Goal: Communication & Community: Answer question/provide support

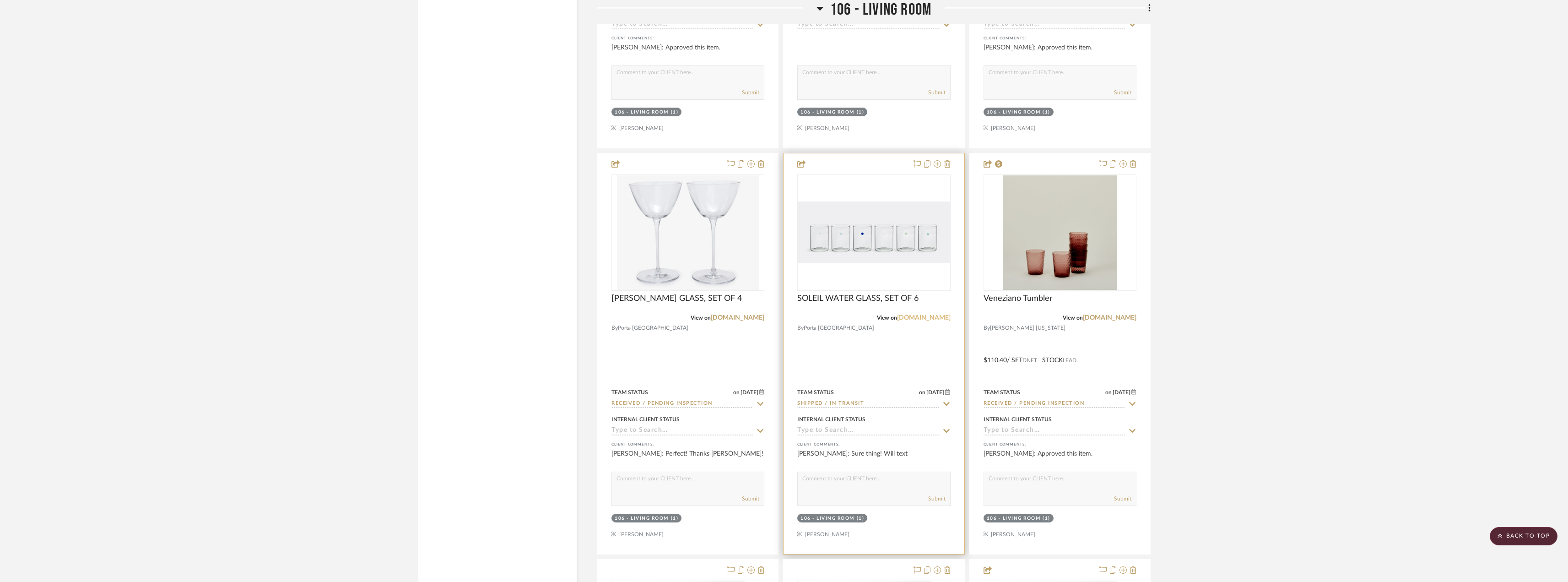
scroll to position [5675, 0]
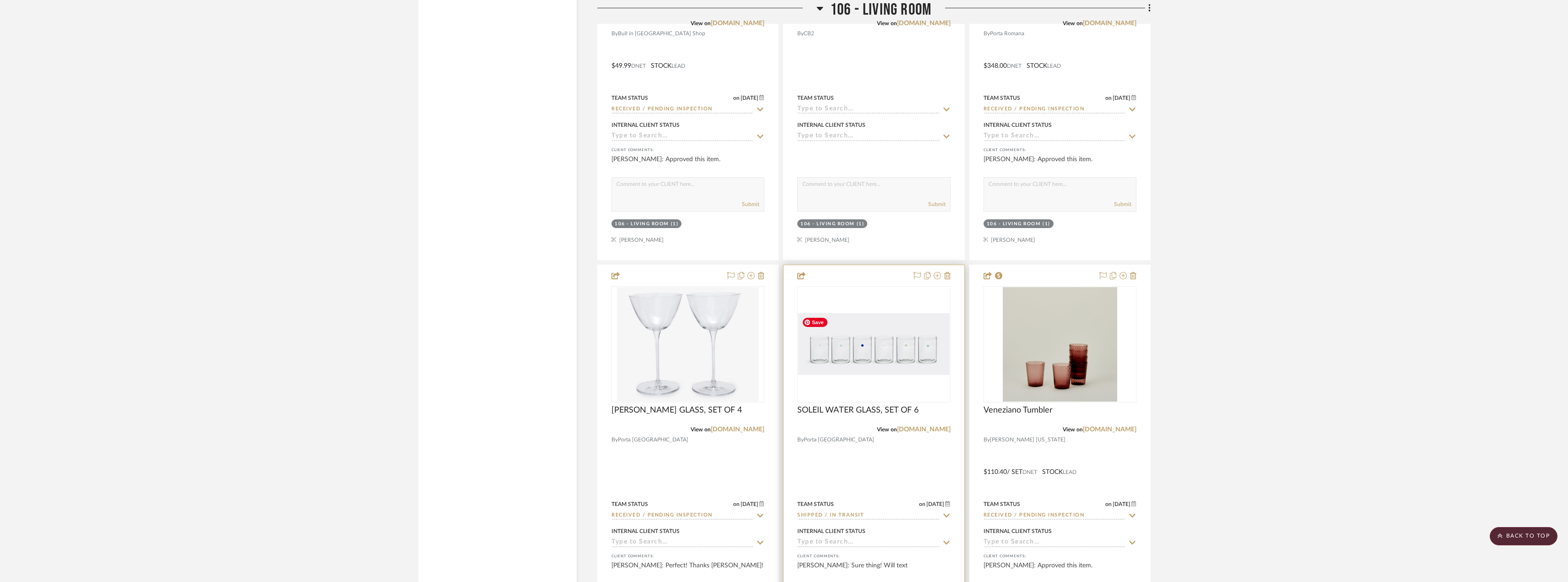
click at [870, 353] on img "0" at bounding box center [874, 344] width 151 height 62
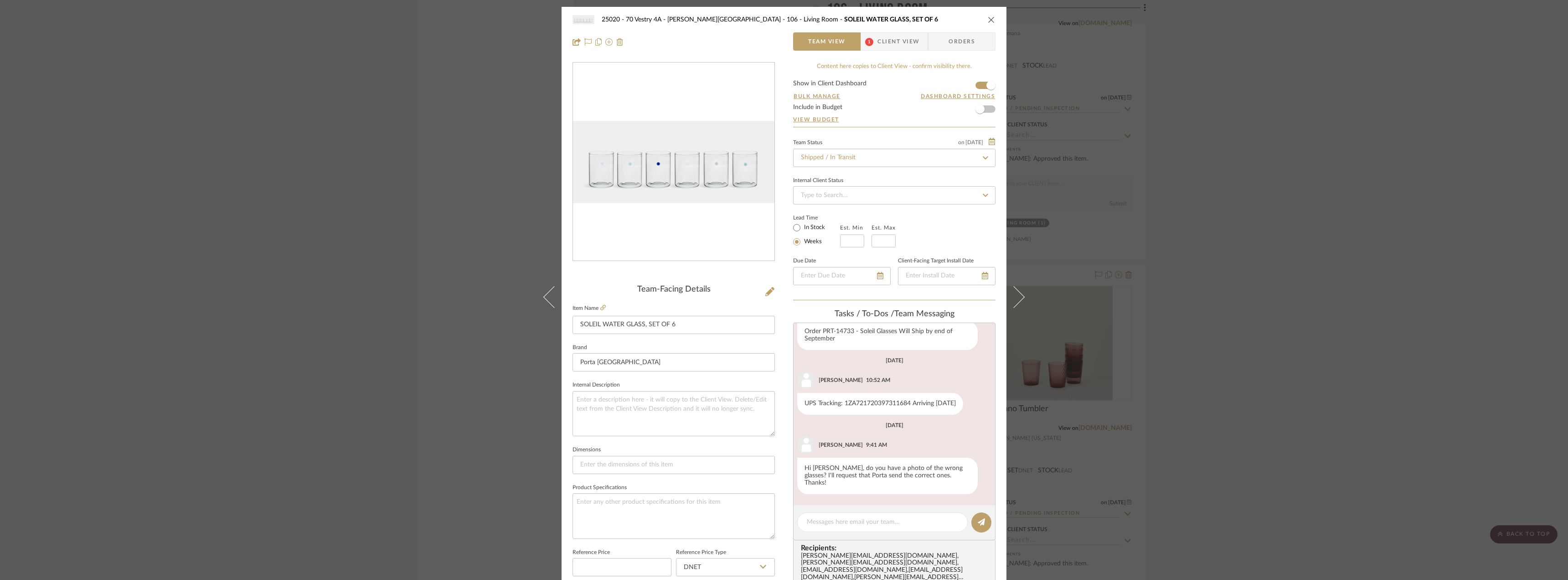
scroll to position [92, 0]
click at [866, 41] on span "1" at bounding box center [869, 42] width 8 height 8
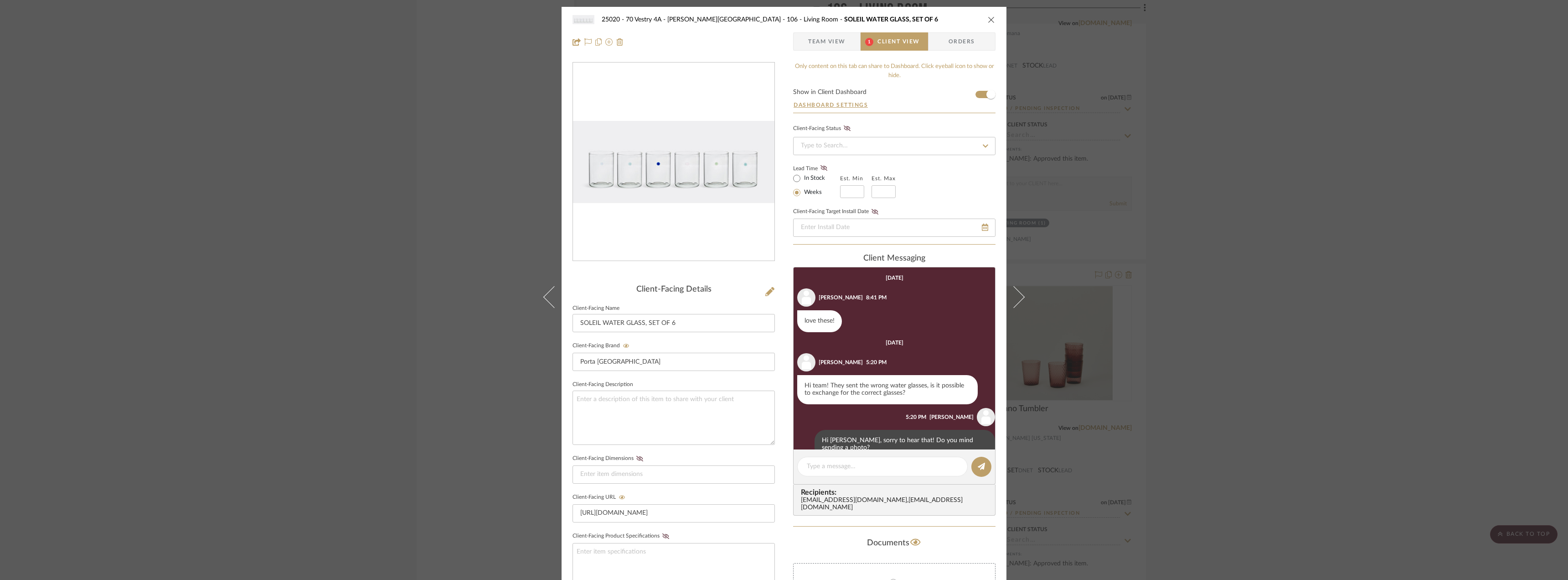
scroll to position [72, 0]
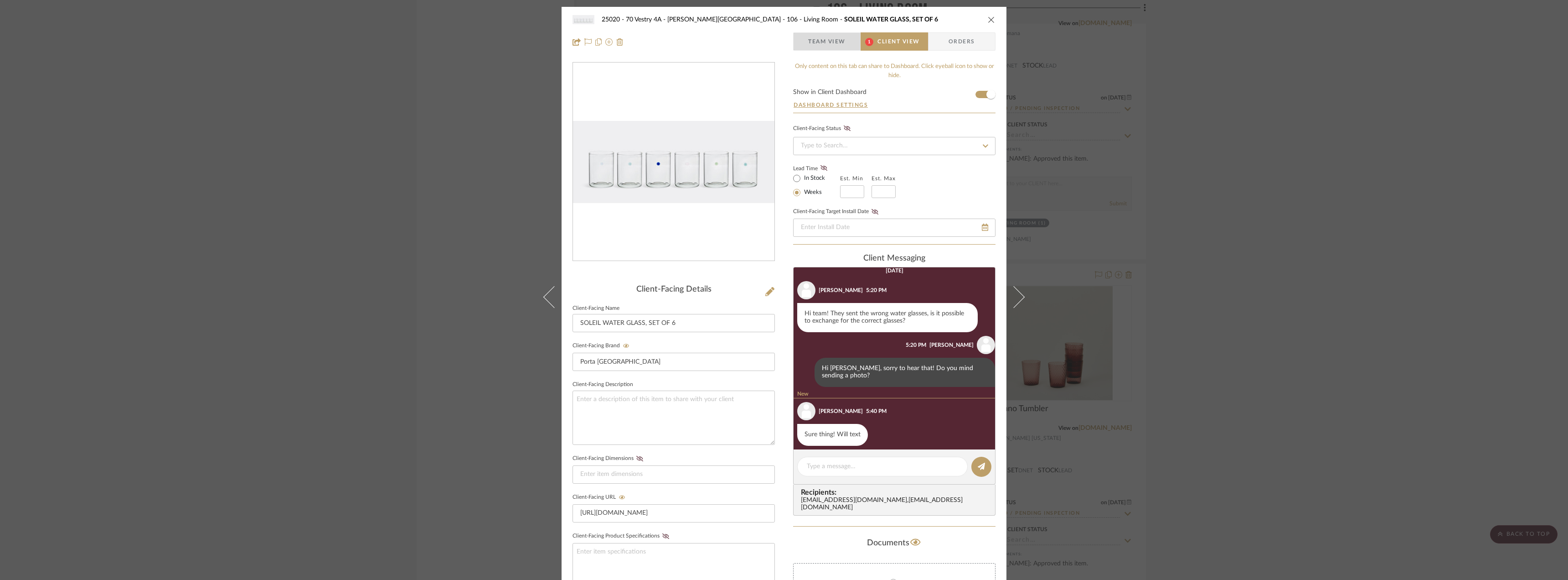
click at [826, 45] on span "Team View" at bounding box center [827, 41] width 37 height 18
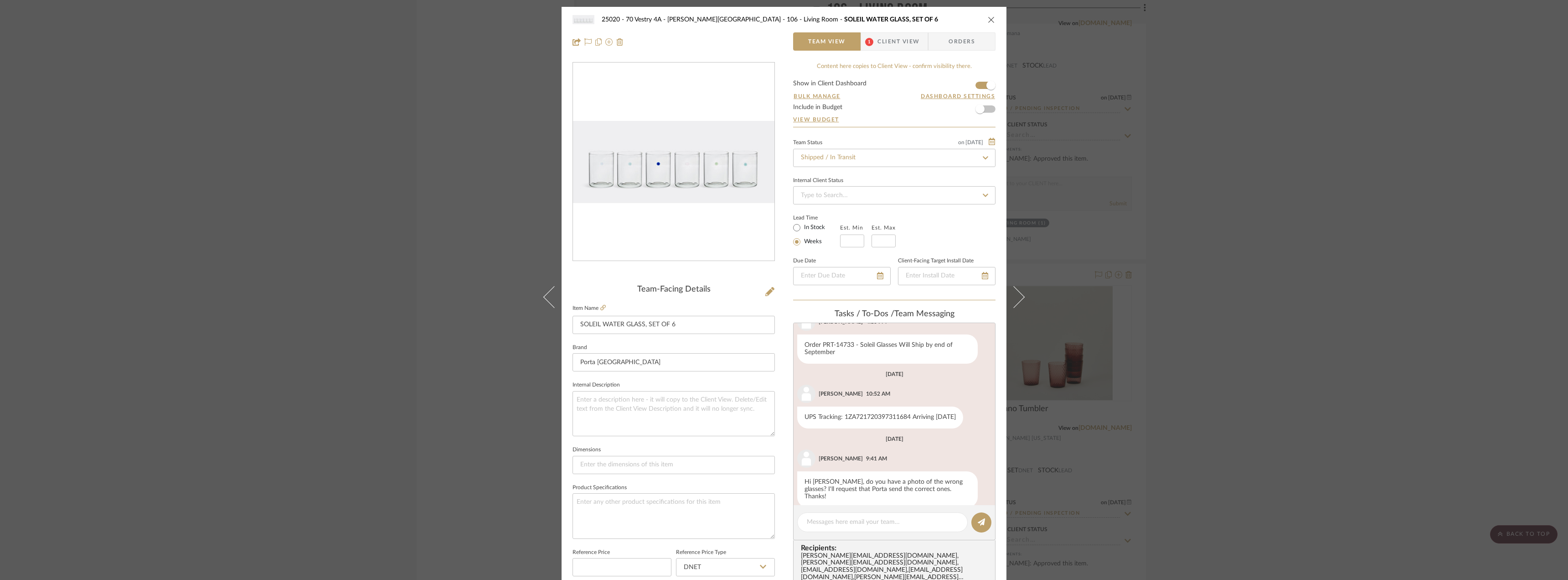
scroll to position [92, 0]
click at [845, 526] on textarea at bounding box center [883, 522] width 151 height 9
type textarea "i"
type textarea "h"
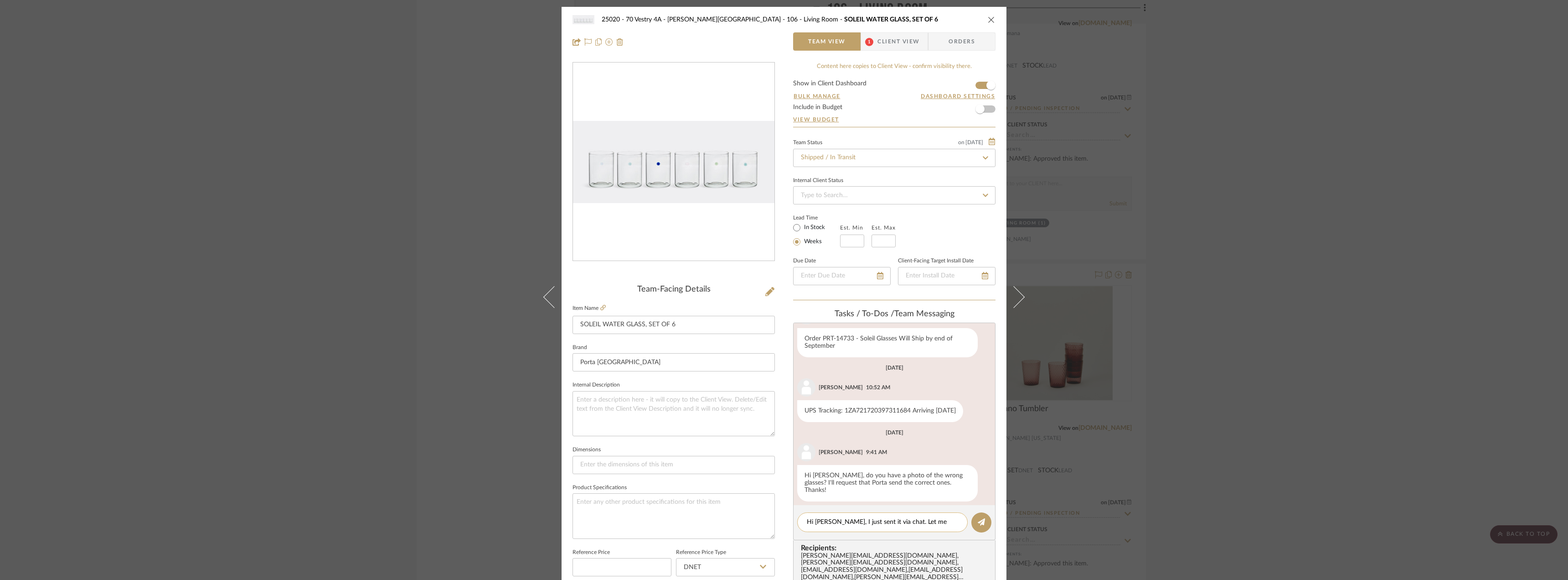
scroll to position [0, 0]
type textarea "Hi Anela, I just sent it via chat. Let me know if it came through. Thanks!"
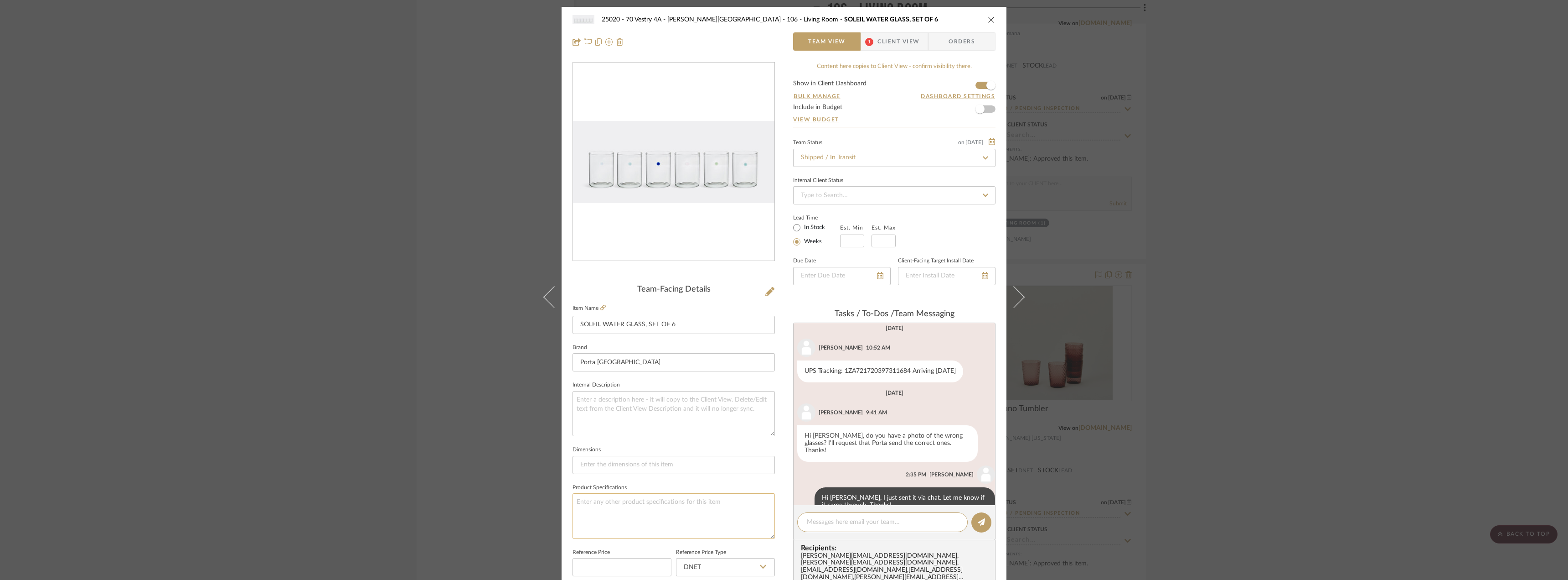
scroll to position [148, 0]
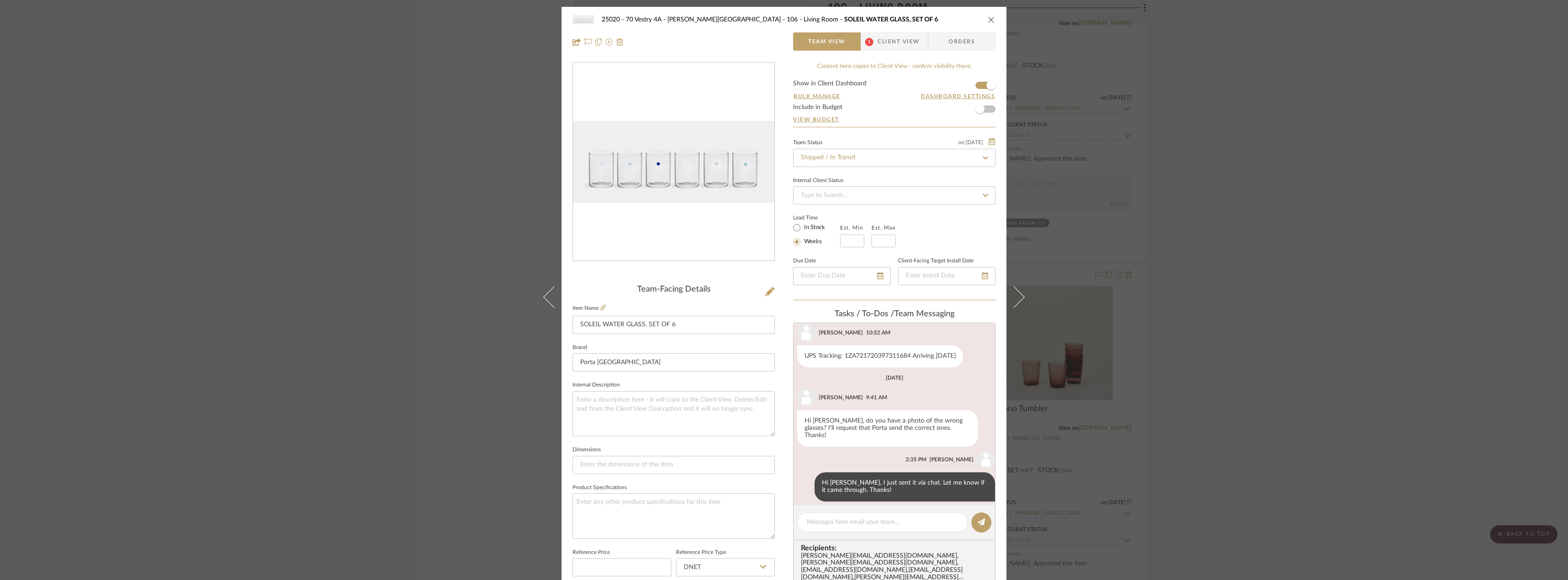
click at [321, 385] on div "25020 - 70 Vestry 4A - Grant-Stanleigh 106 - Living Room SOLEIL WATER GLASS, SE…" at bounding box center [784, 290] width 1568 height 580
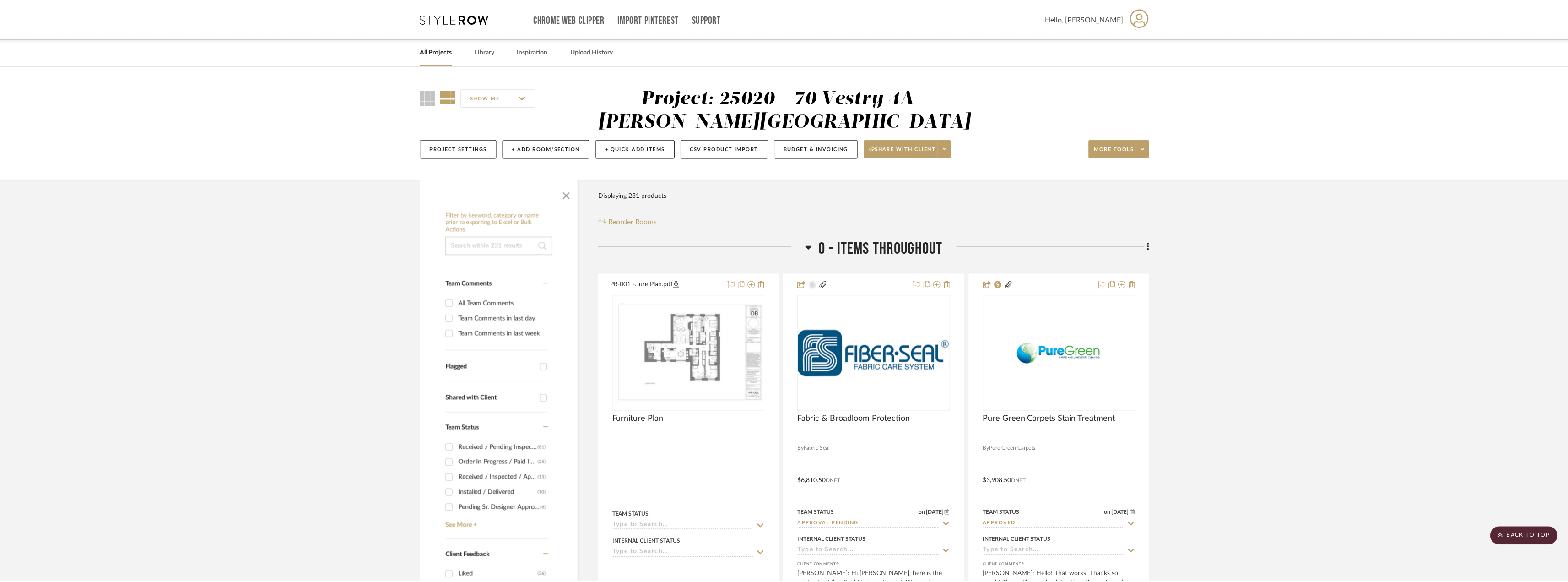
scroll to position [5675, 0]
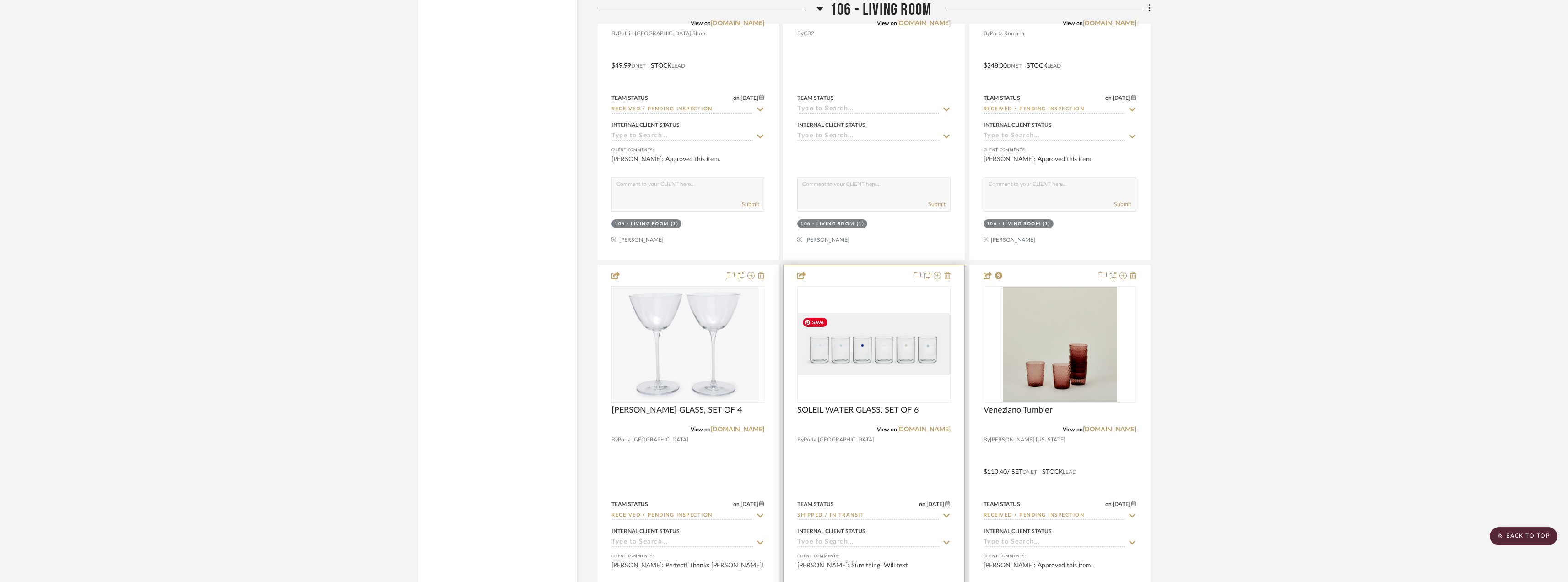
click at [912, 386] on div "0" at bounding box center [874, 344] width 152 height 115
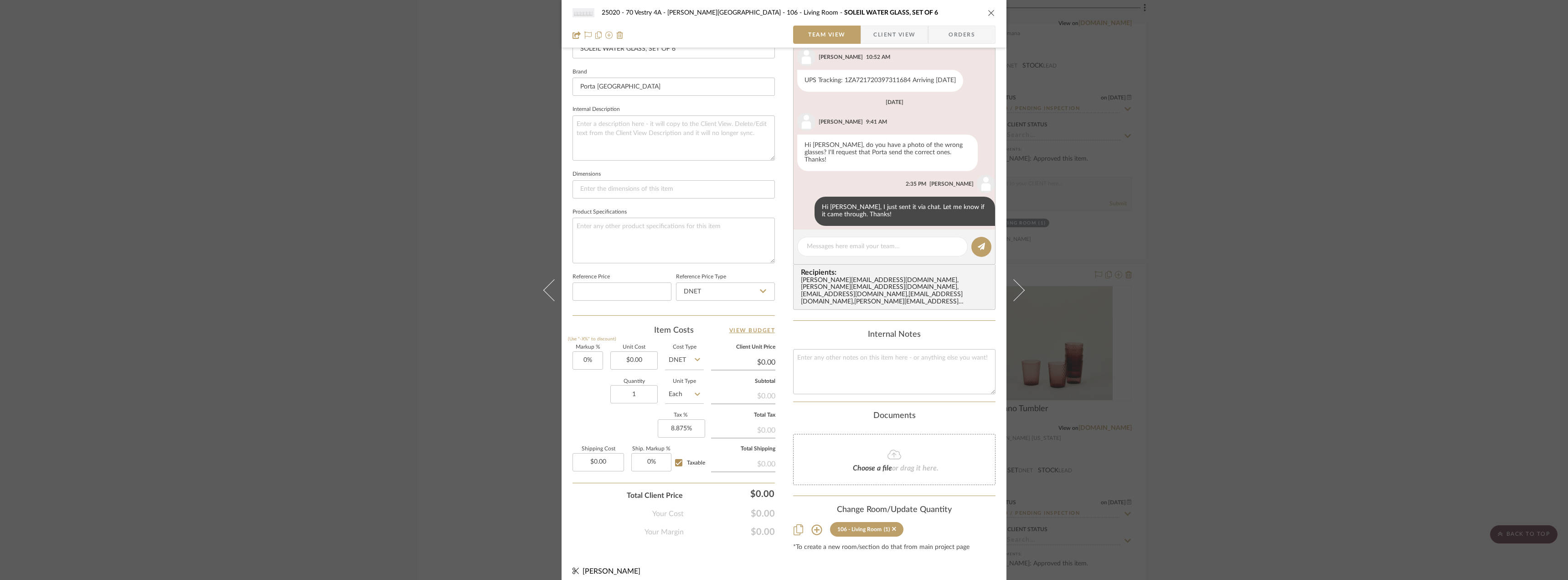
scroll to position [276, 0]
click at [846, 354] on textarea at bounding box center [895, 371] width 202 height 45
type textarea "i"
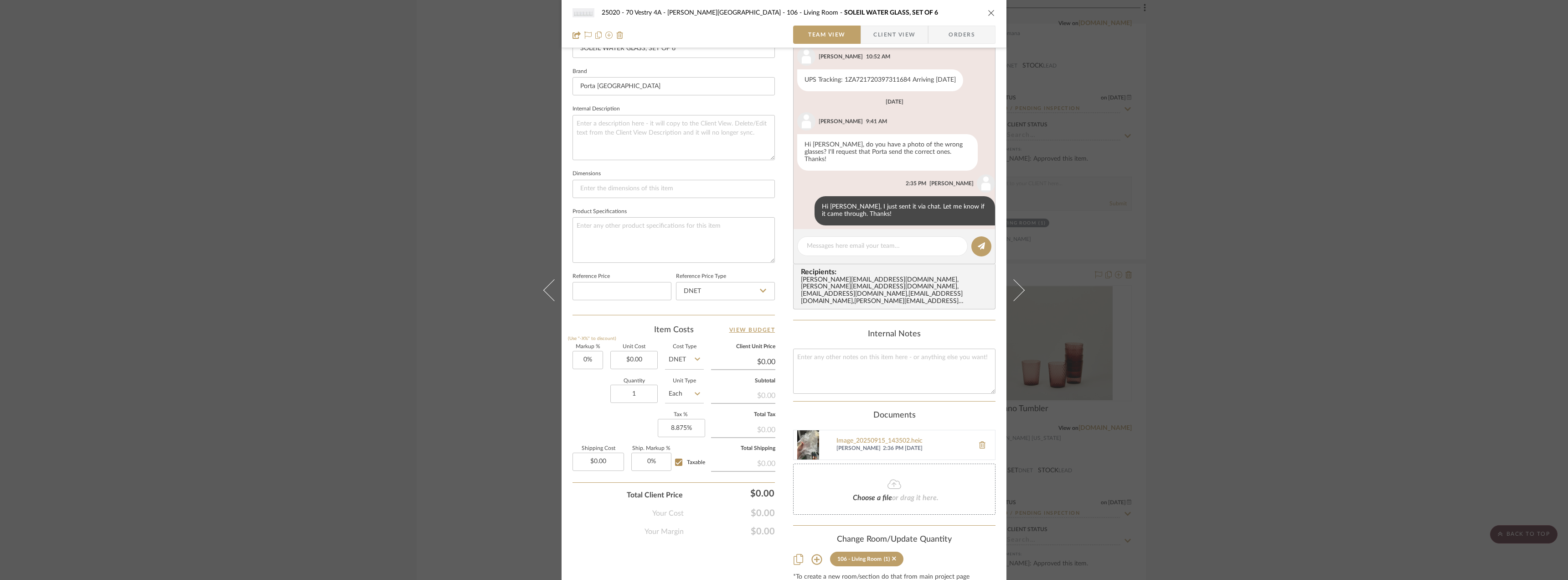
click at [1422, 386] on div "25020 - 70 Vestry 4A - Grant-Stanleigh 106 - Living Room SOLEIL WATER GLASS, SE…" at bounding box center [784, 290] width 1568 height 580
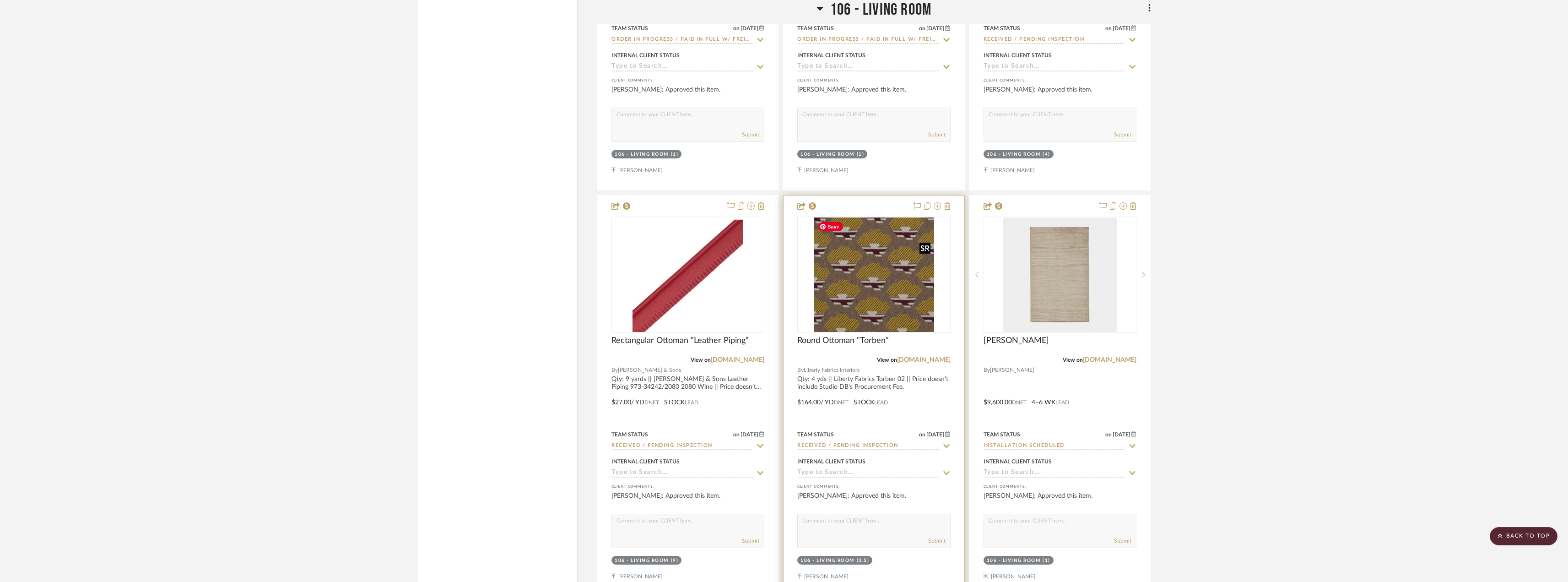
scroll to position [7048, 0]
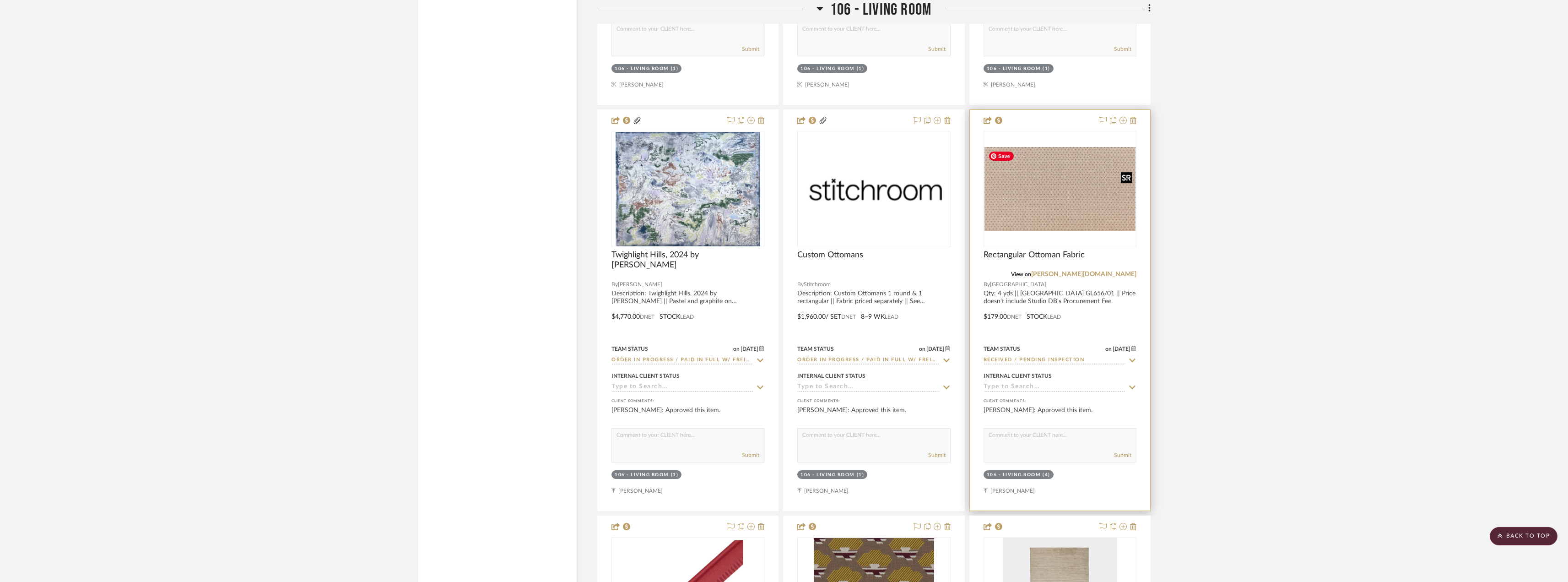
click at [0, 0] on img at bounding box center [0, 0] width 0 height 0
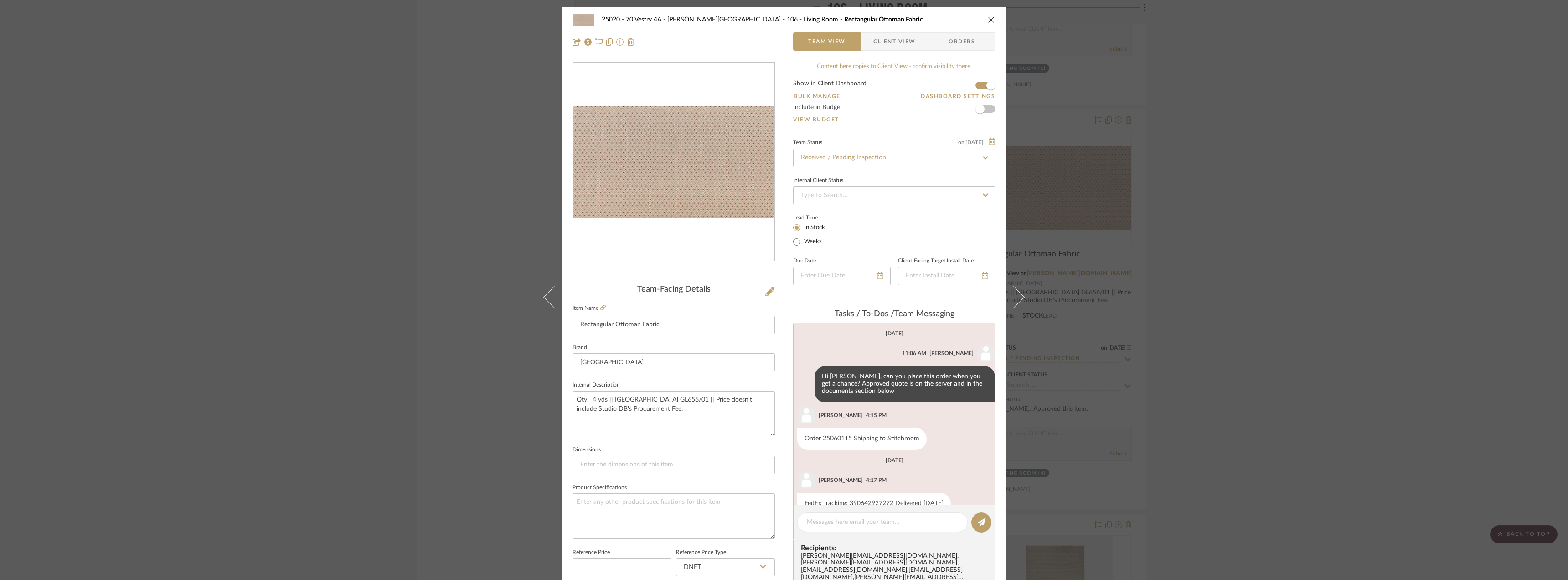
scroll to position [28, 0]
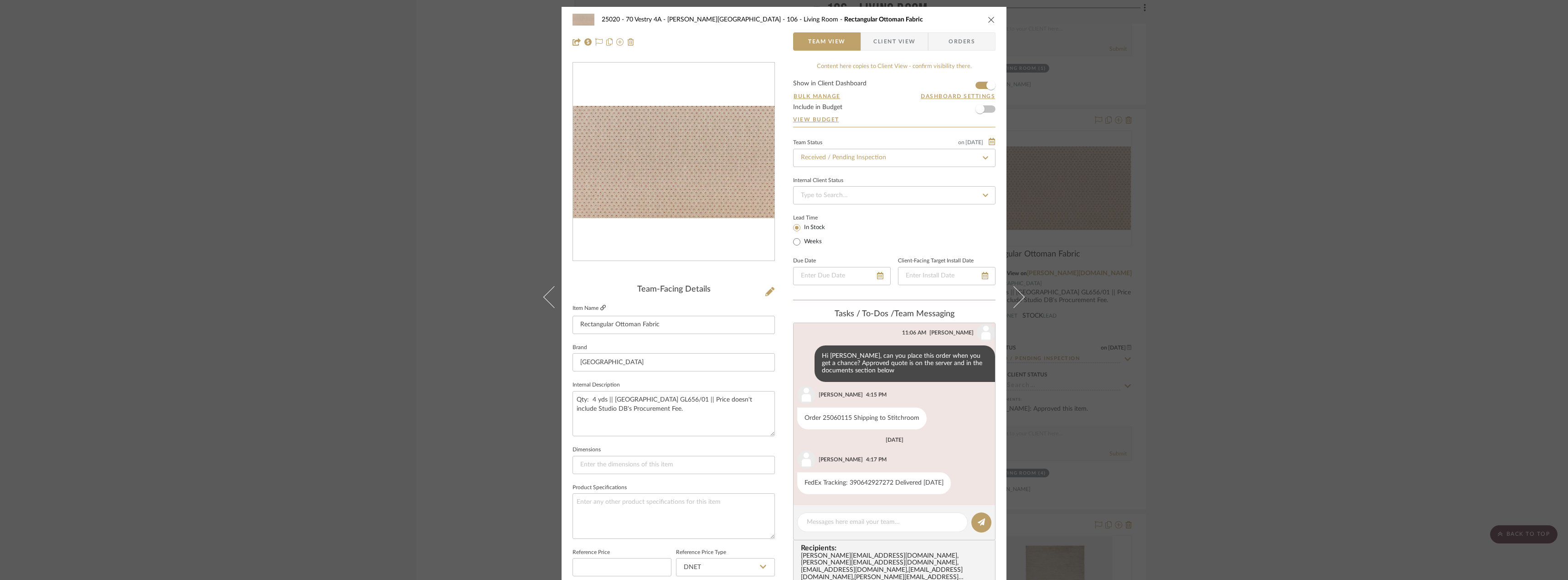
click at [600, 306] on icon at bounding box center [603, 307] width 6 height 6
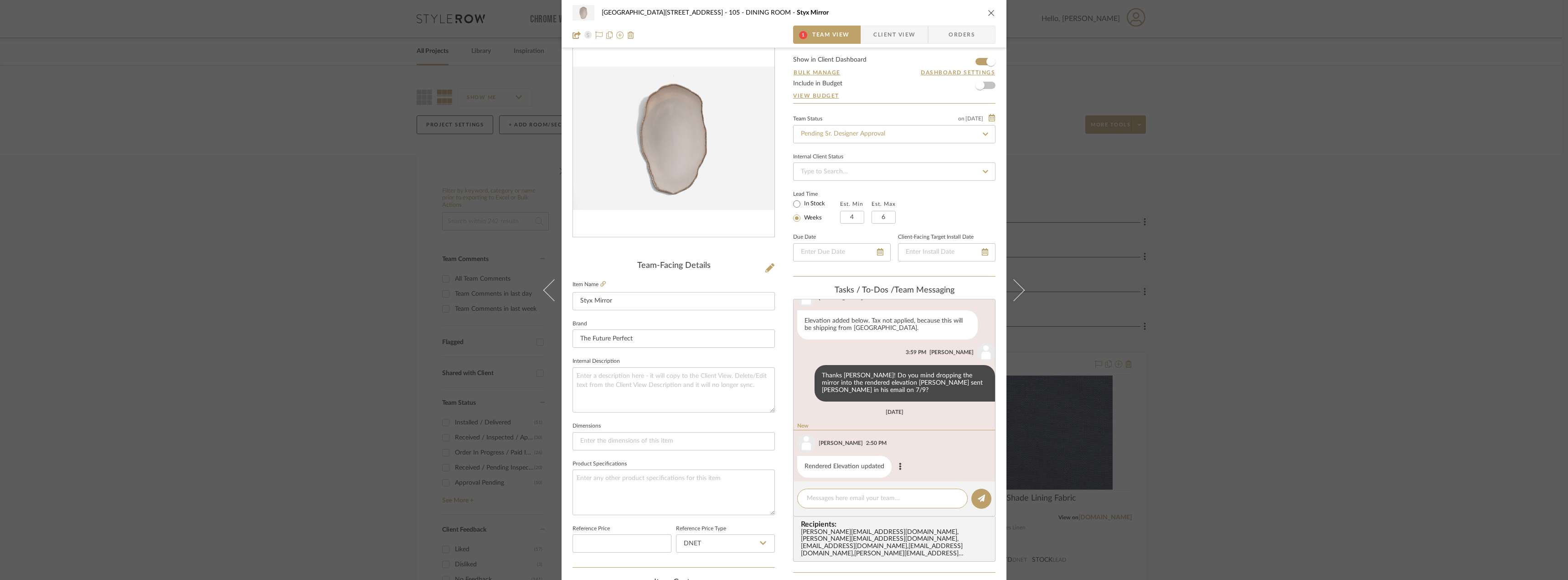
scroll to position [306, 0]
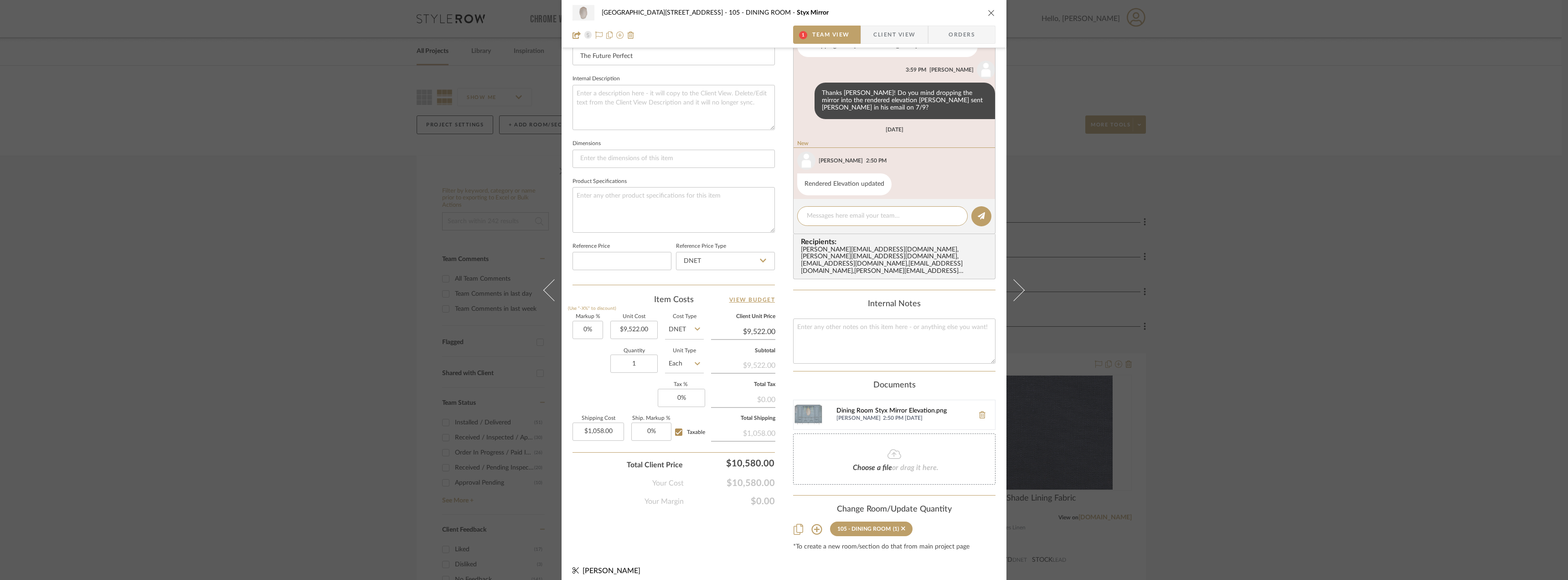
click at [863, 408] on div "Dining Room Styx Mirror Elevation.png" at bounding box center [903, 411] width 133 height 8
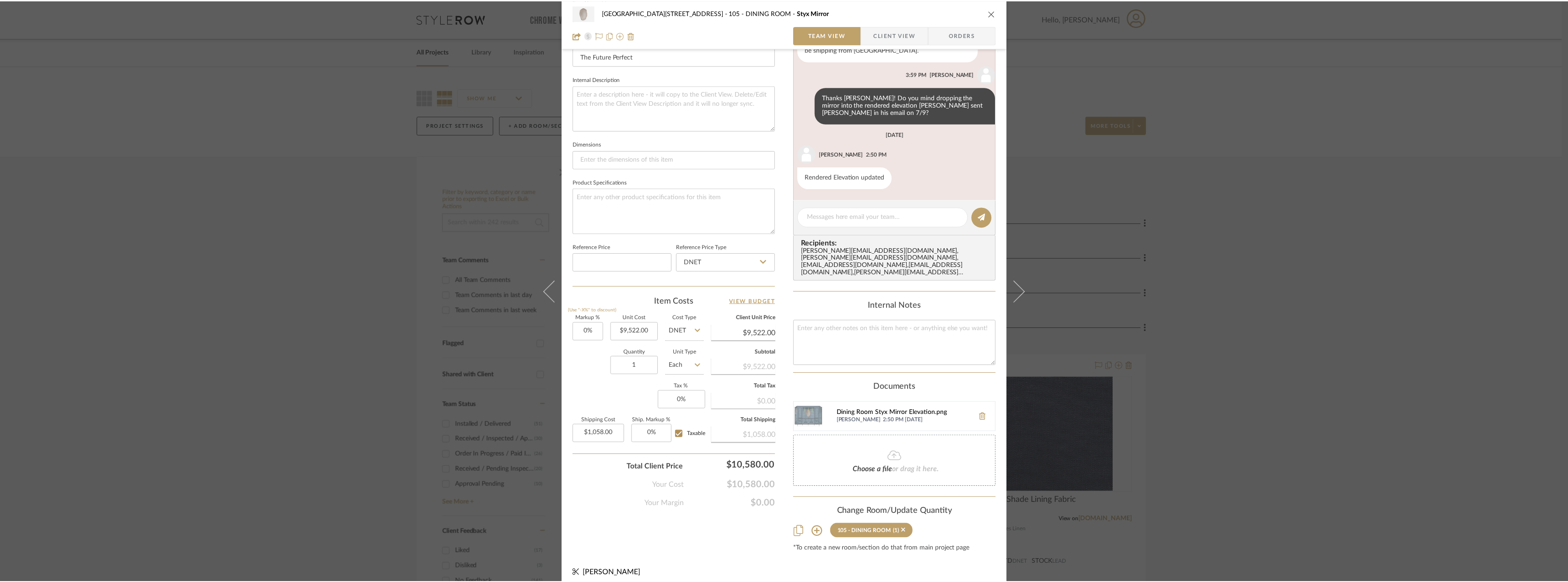
scroll to position [21, 0]
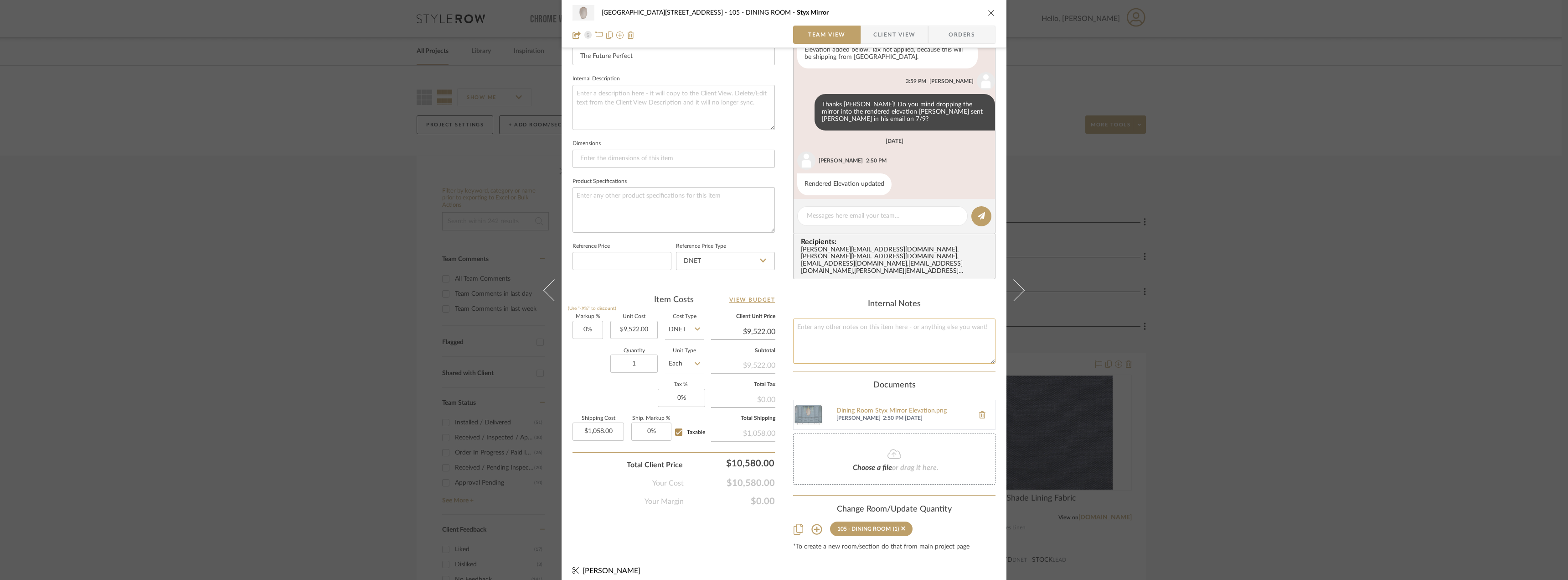
click at [856, 329] on textarea at bounding box center [895, 341] width 202 height 45
click at [837, 226] on editor-of-message at bounding box center [895, 216] width 202 height 35
click at [836, 221] on textarea at bounding box center [883, 216] width 151 height 9
click at [817, 404] on img at bounding box center [808, 414] width 29 height 29
click at [269, 268] on div "24100 - [STREET_ADDRESS] - Mall 105 - DINING ROOM Styx Mirror Team View Client …" at bounding box center [784, 290] width 1568 height 580
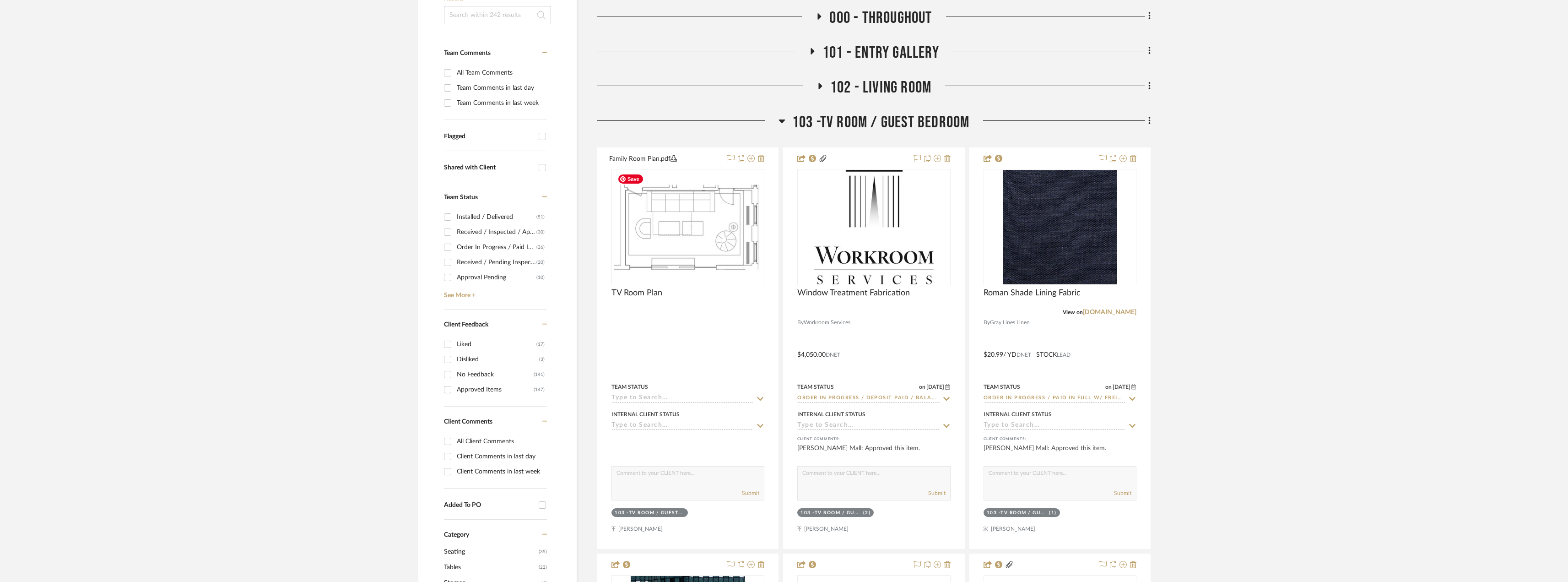
scroll to position [229, 0]
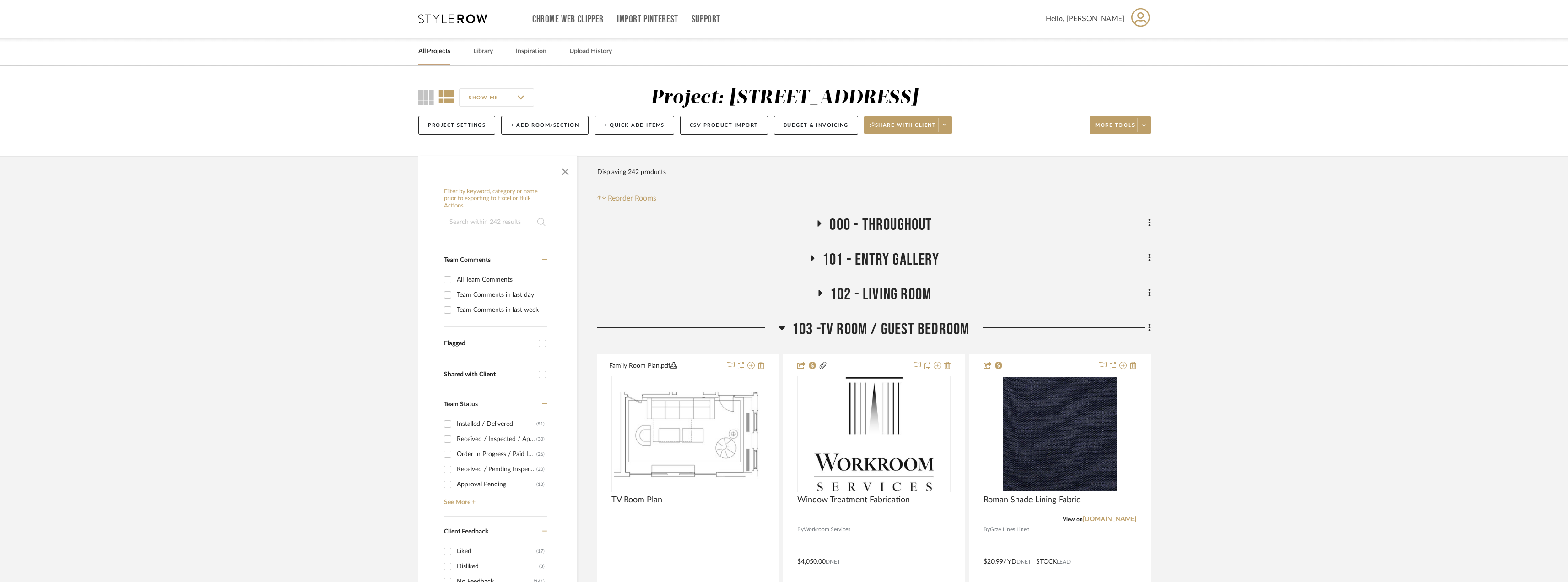
click at [871, 330] on span "103 -TV ROOM / GUEST BEDROOM" at bounding box center [881, 329] width 177 height 19
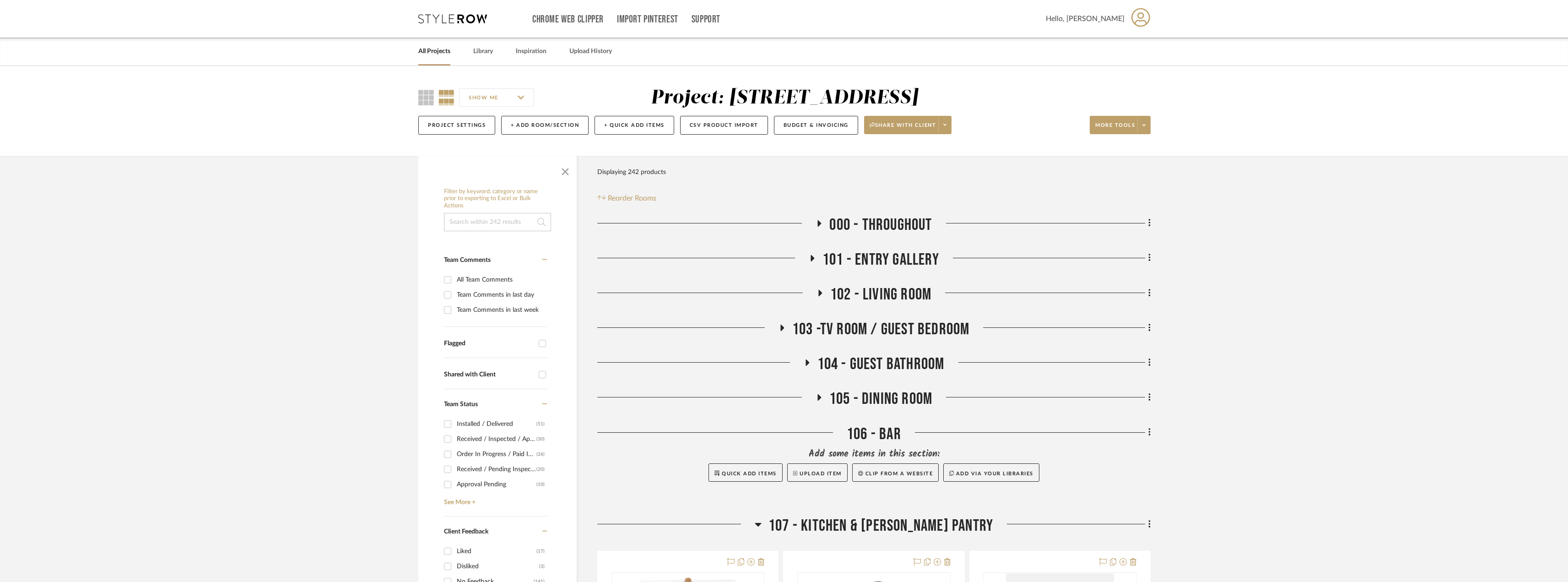
click at [839, 287] on span "102 - LIVING ROOM" at bounding box center [881, 294] width 101 height 19
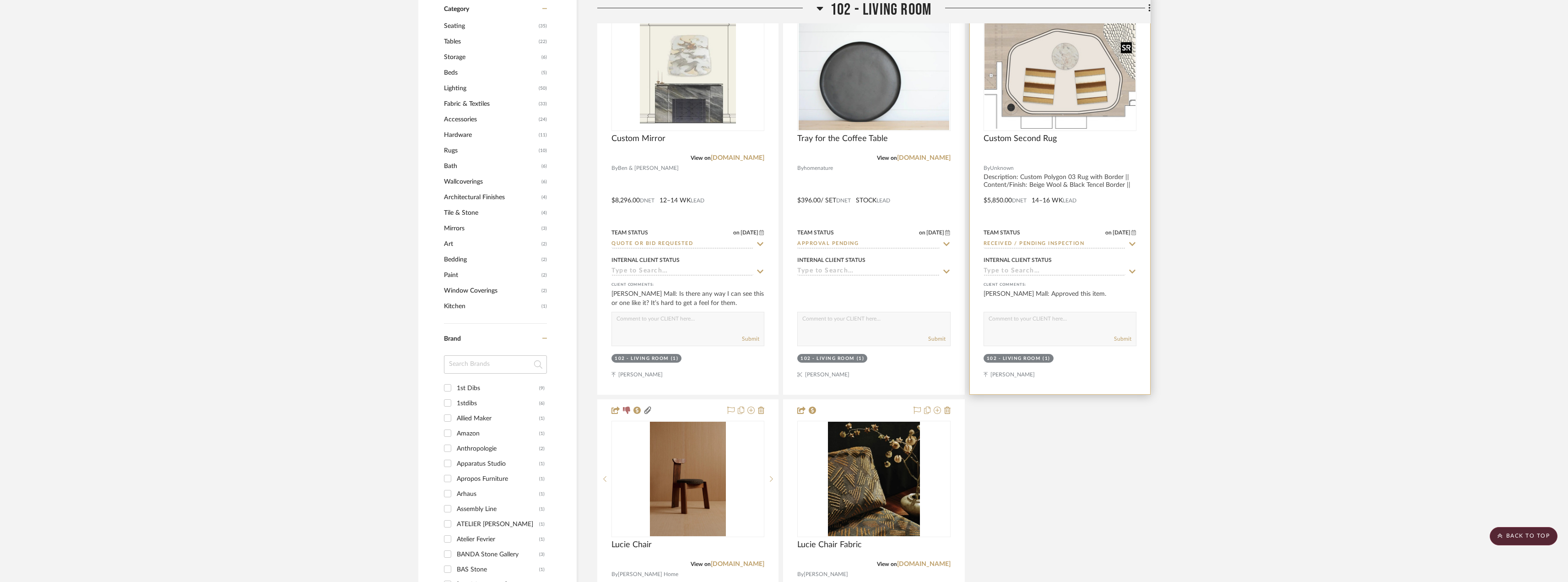
scroll to position [595, 0]
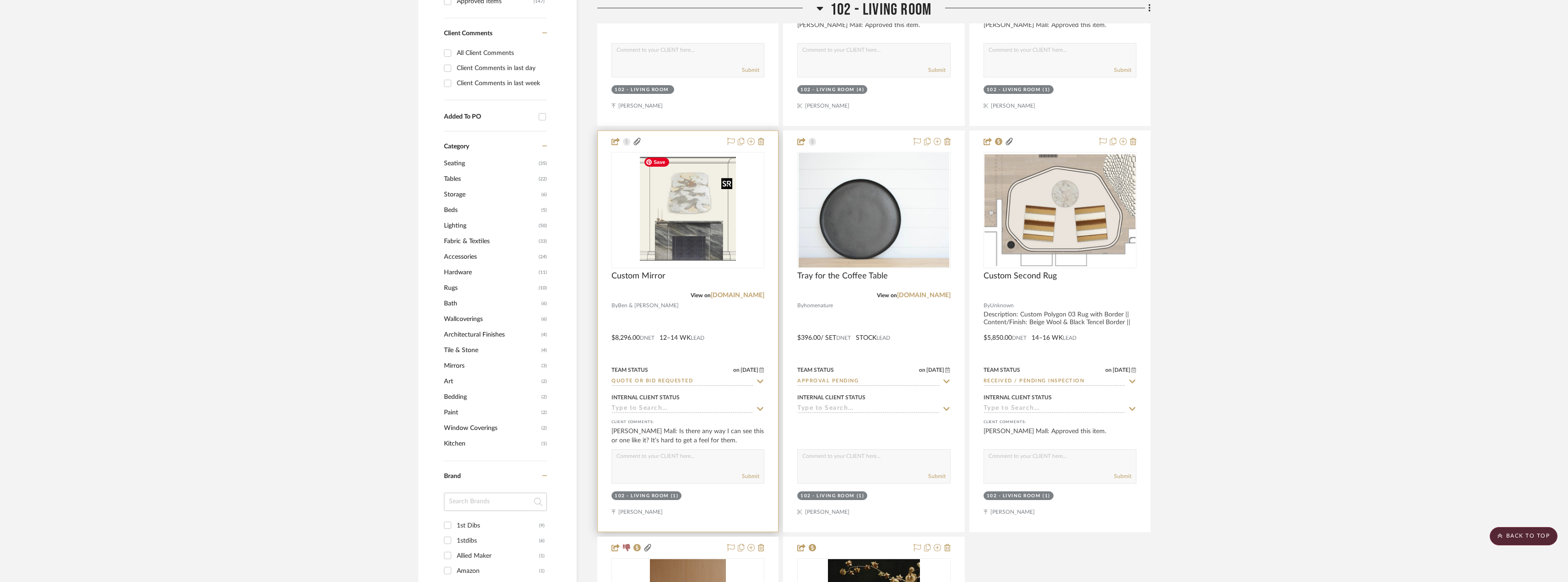
click at [0, 0] on img at bounding box center [0, 0] width 0 height 0
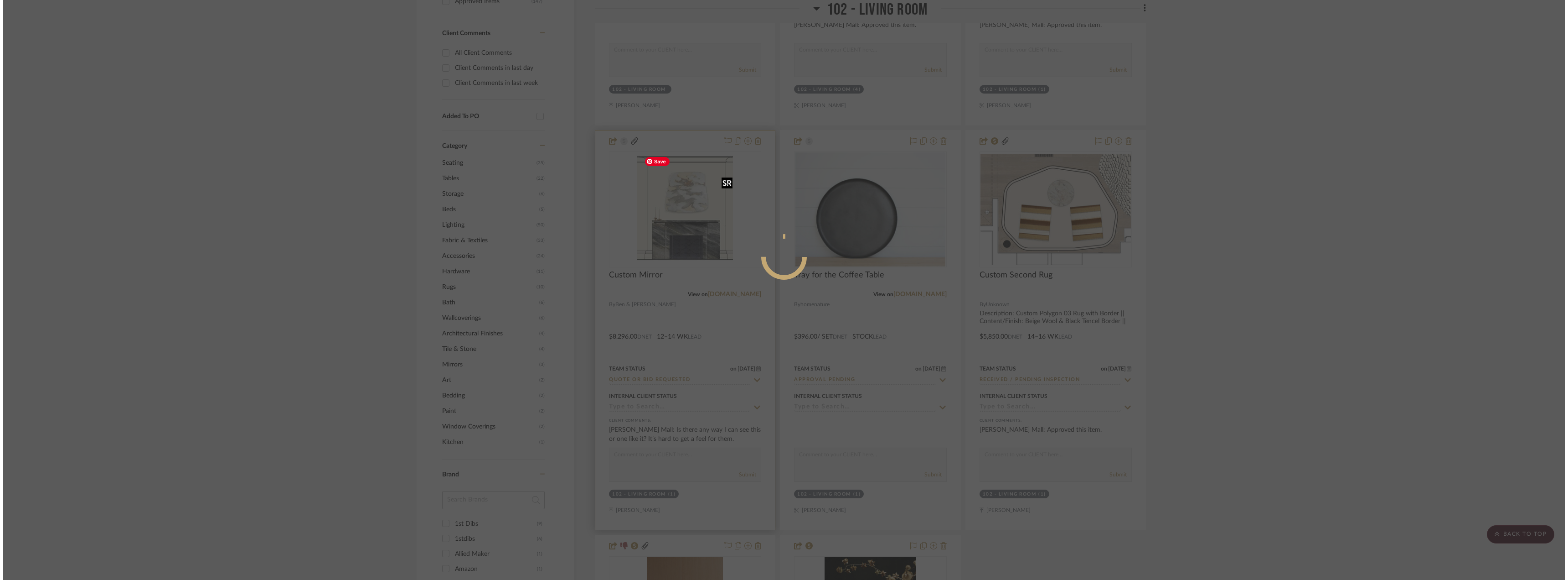
scroll to position [0, 0]
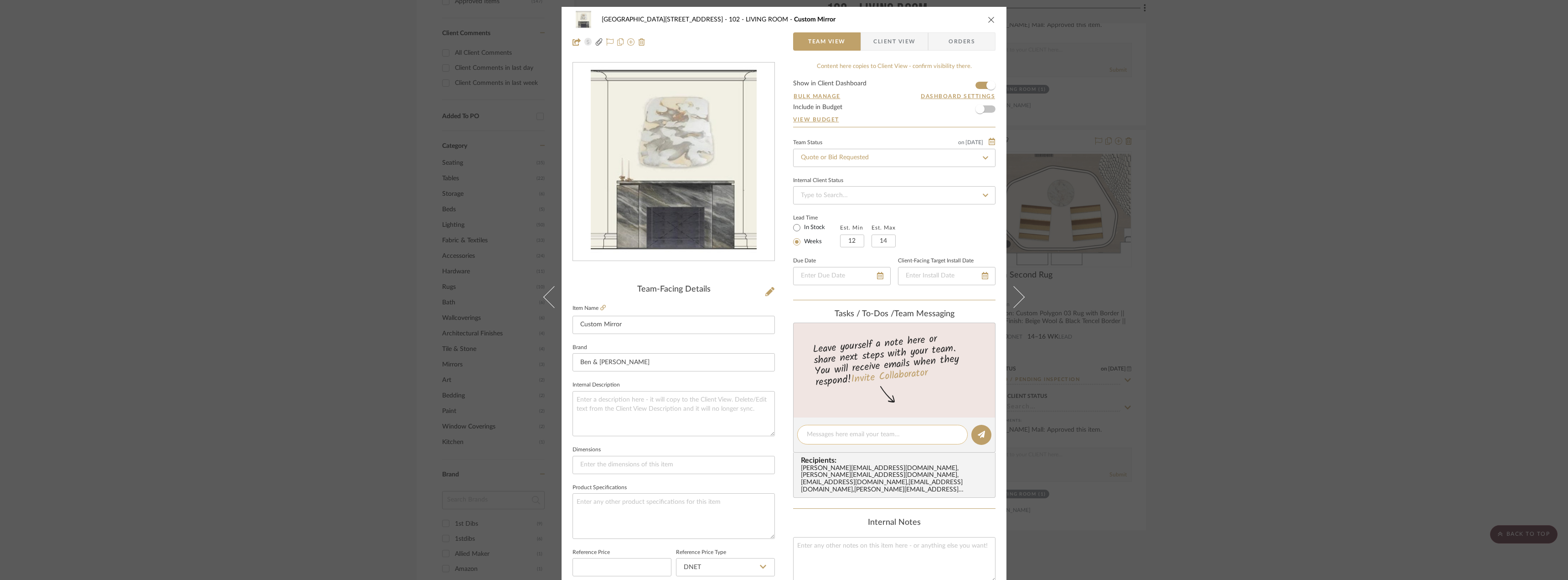
click at [857, 432] on textarea at bounding box center [883, 434] width 151 height 9
type textarea "H"
click at [1315, 247] on div "24100 - 1175 Park Avenue - Mall 102 - LIVING ROOM Custom Mirror Team View Clien…" at bounding box center [784, 290] width 1568 height 580
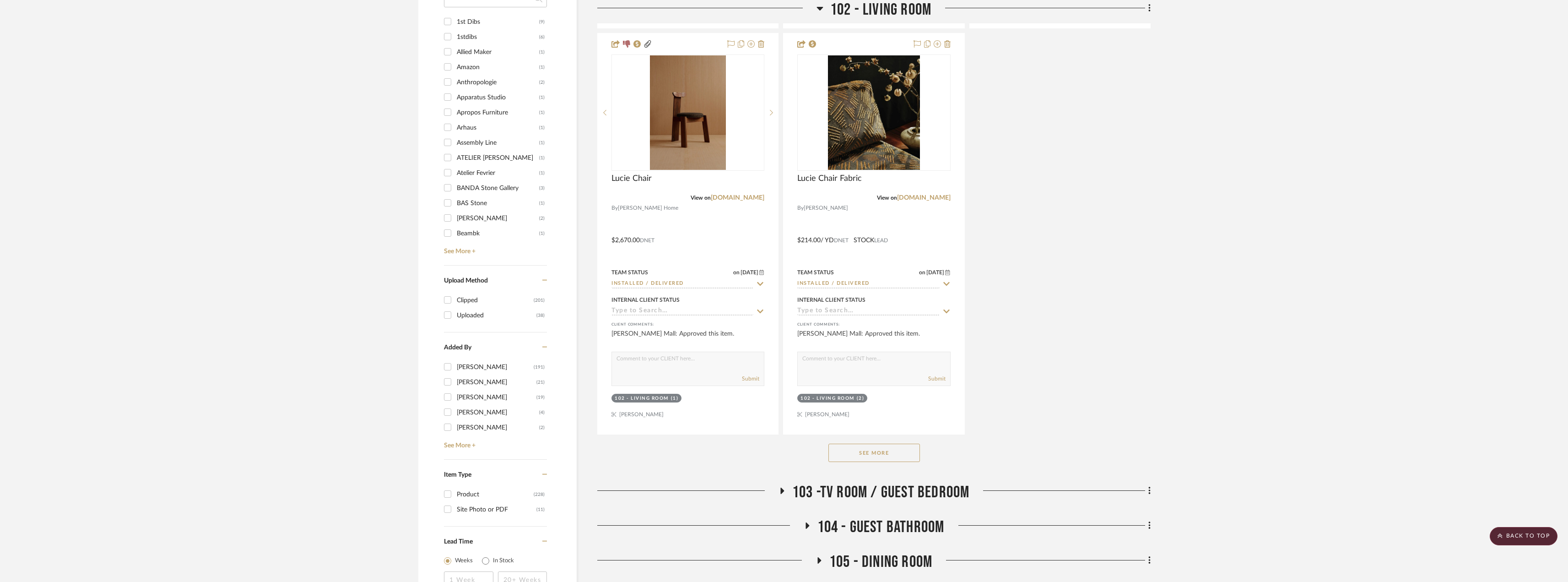
scroll to position [1281, 0]
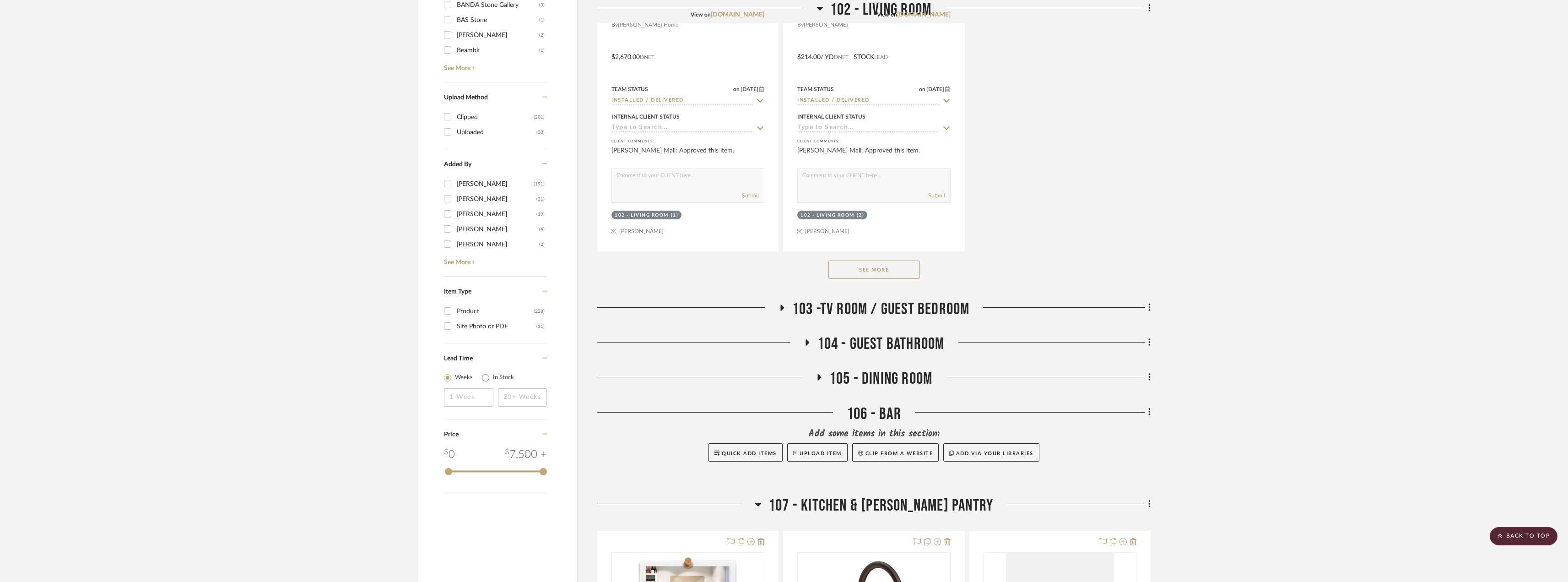
click at [849, 379] on span "105 - DINING ROOM" at bounding box center [881, 378] width 103 height 19
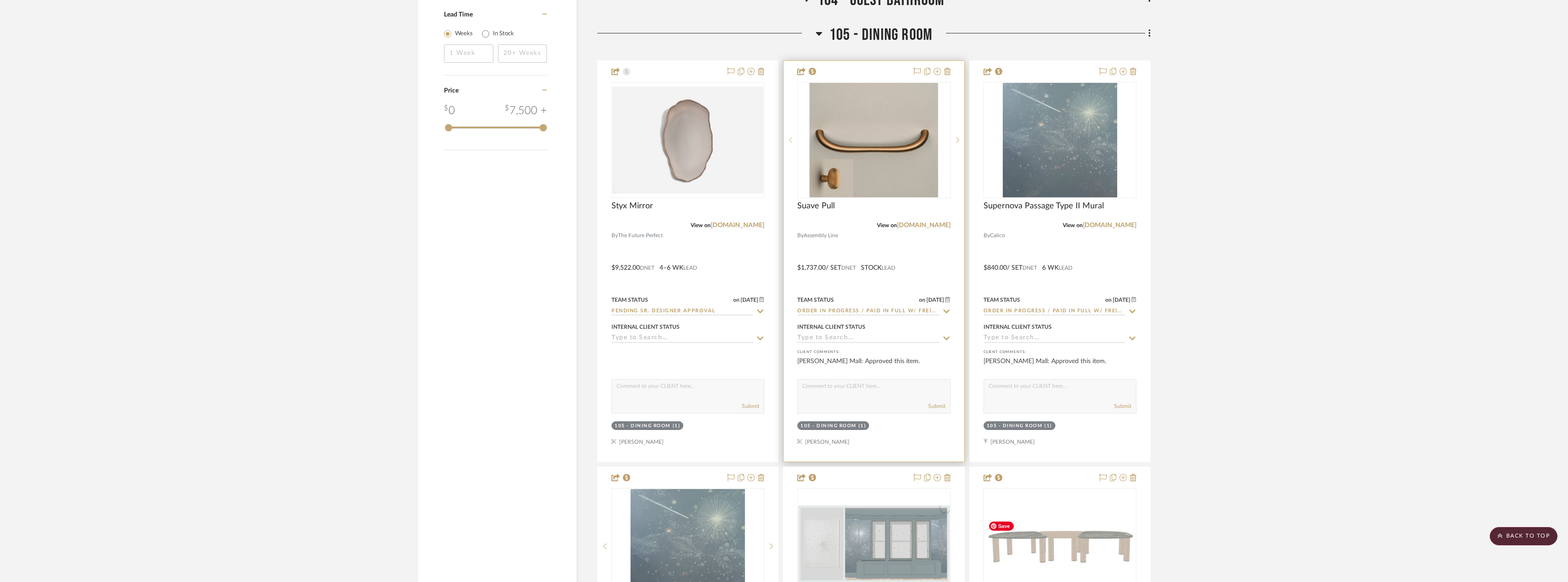
scroll to position [1556, 0]
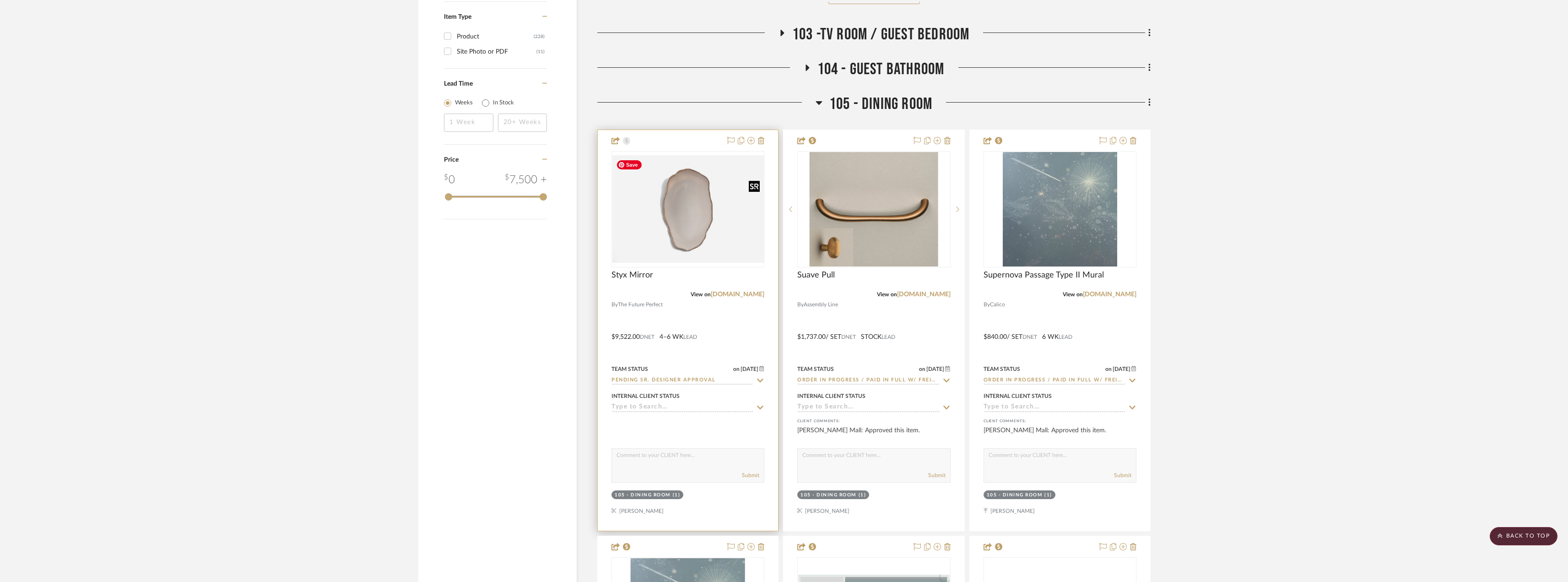
click at [729, 206] on div at bounding box center [688, 209] width 153 height 116
click at [704, 221] on img "0" at bounding box center [687, 209] width 151 height 107
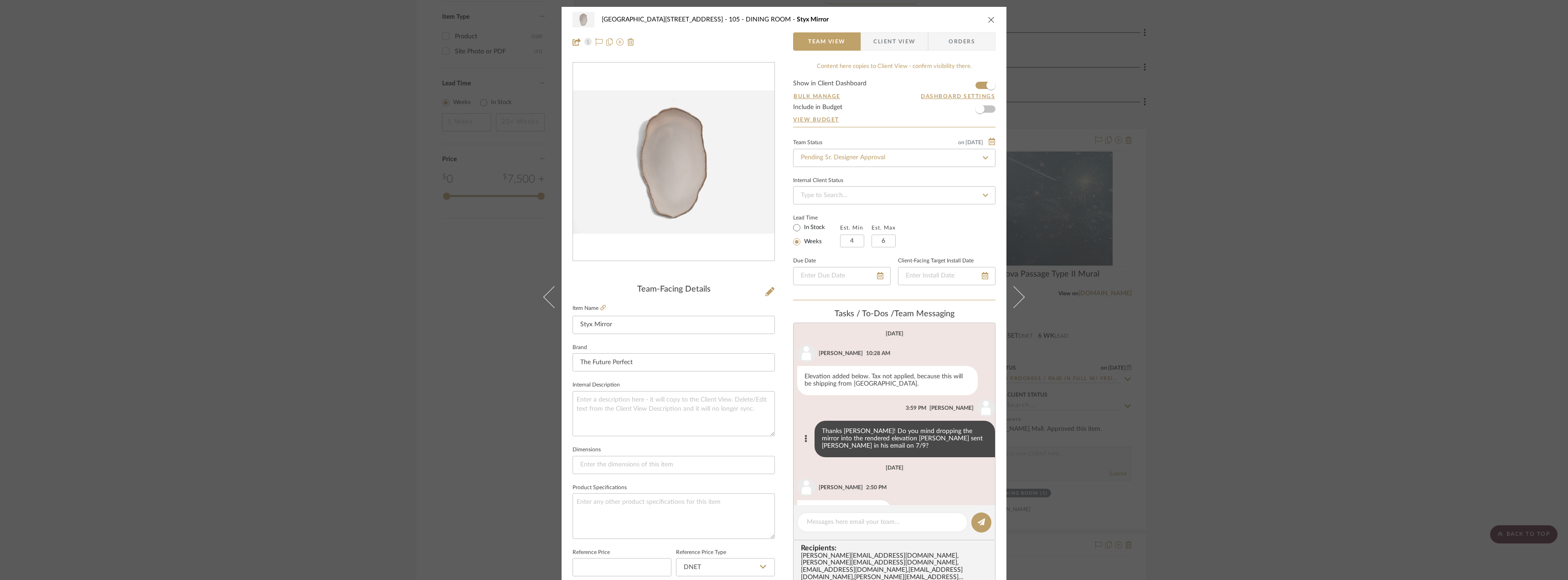
scroll to position [21, 0]
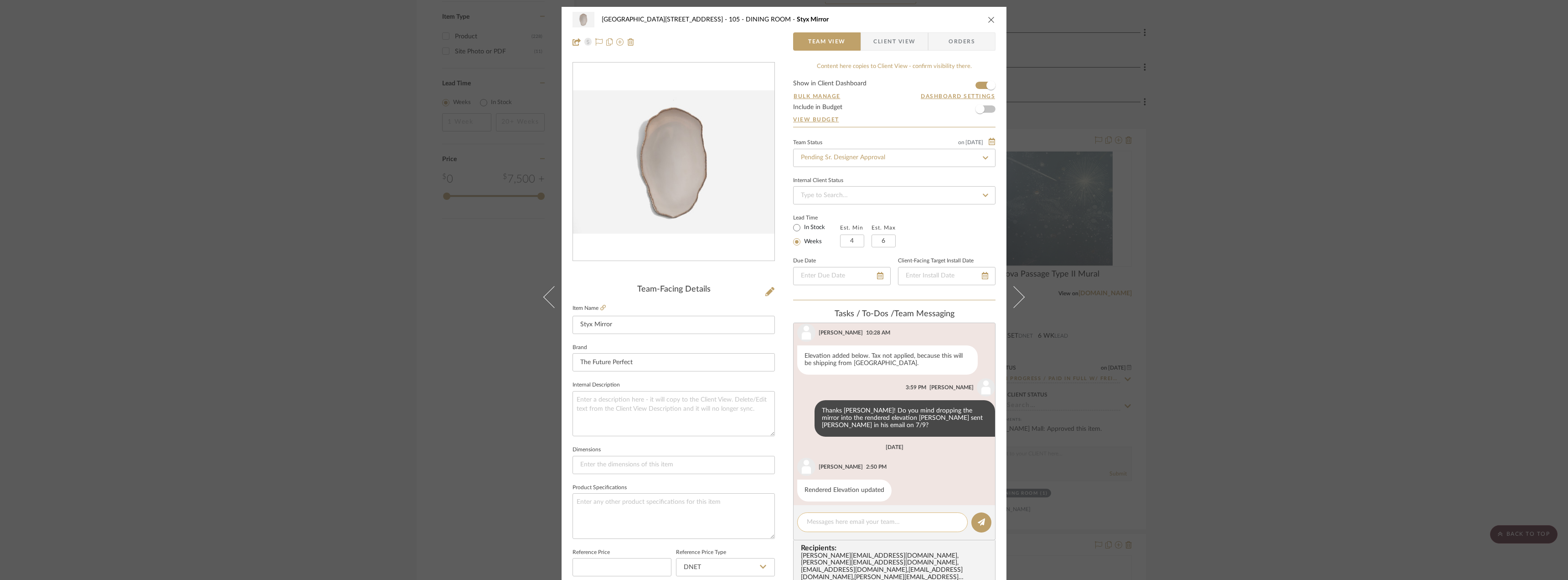
click at [840, 522] on textarea at bounding box center [883, 522] width 151 height 9
type textarea "looks good, thanks Jada!"
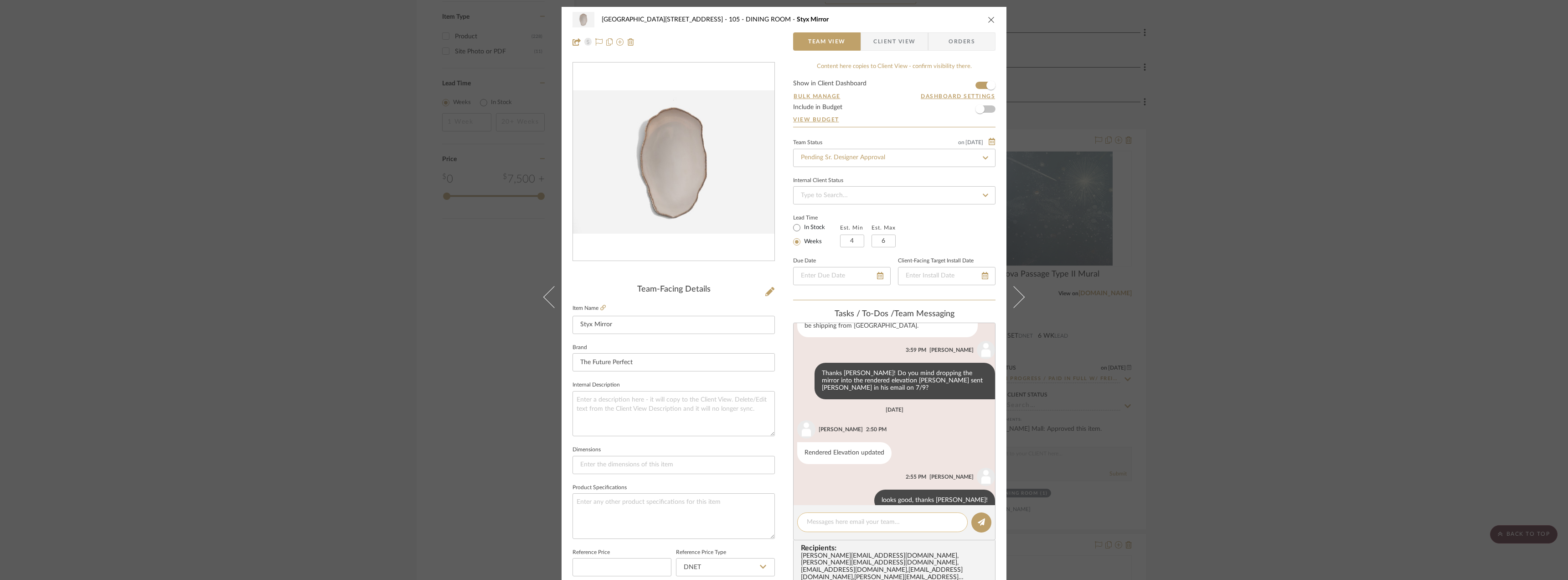
scroll to position [68, 0]
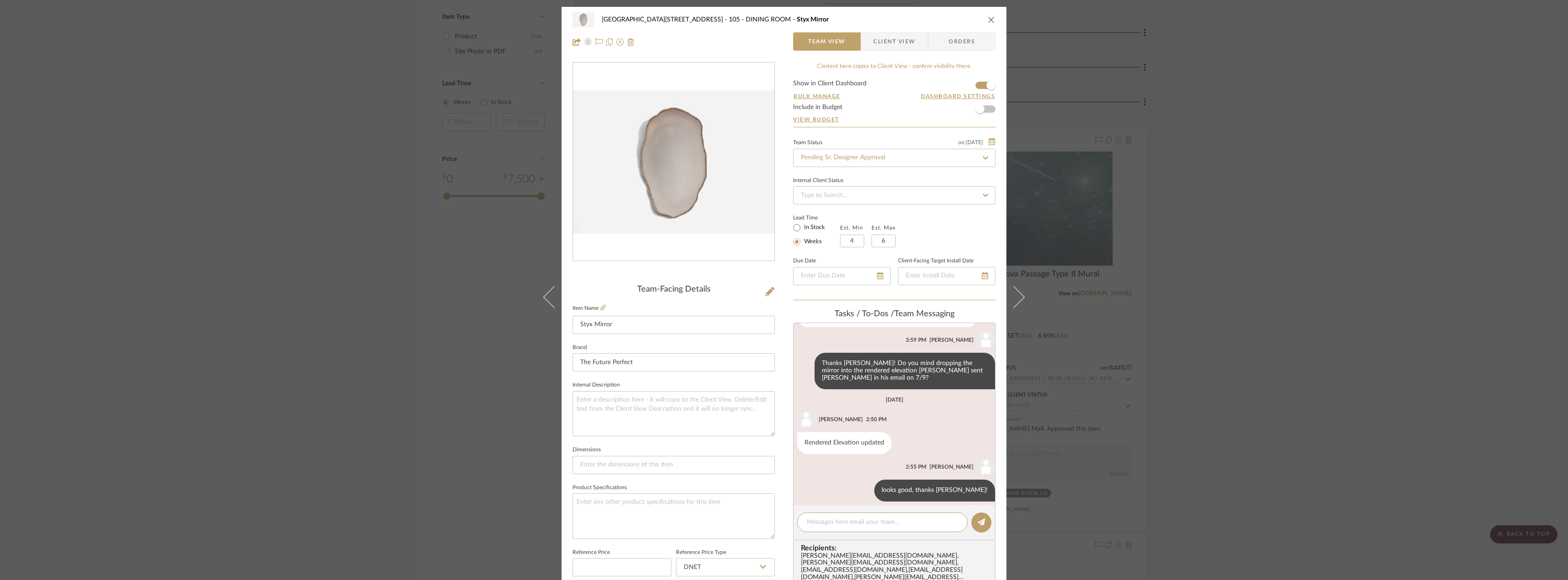
click at [1247, 476] on div "24100 - 1175 Park Avenue - Mall 105 - DINING ROOM Styx Mirror Team View Client …" at bounding box center [784, 290] width 1568 height 580
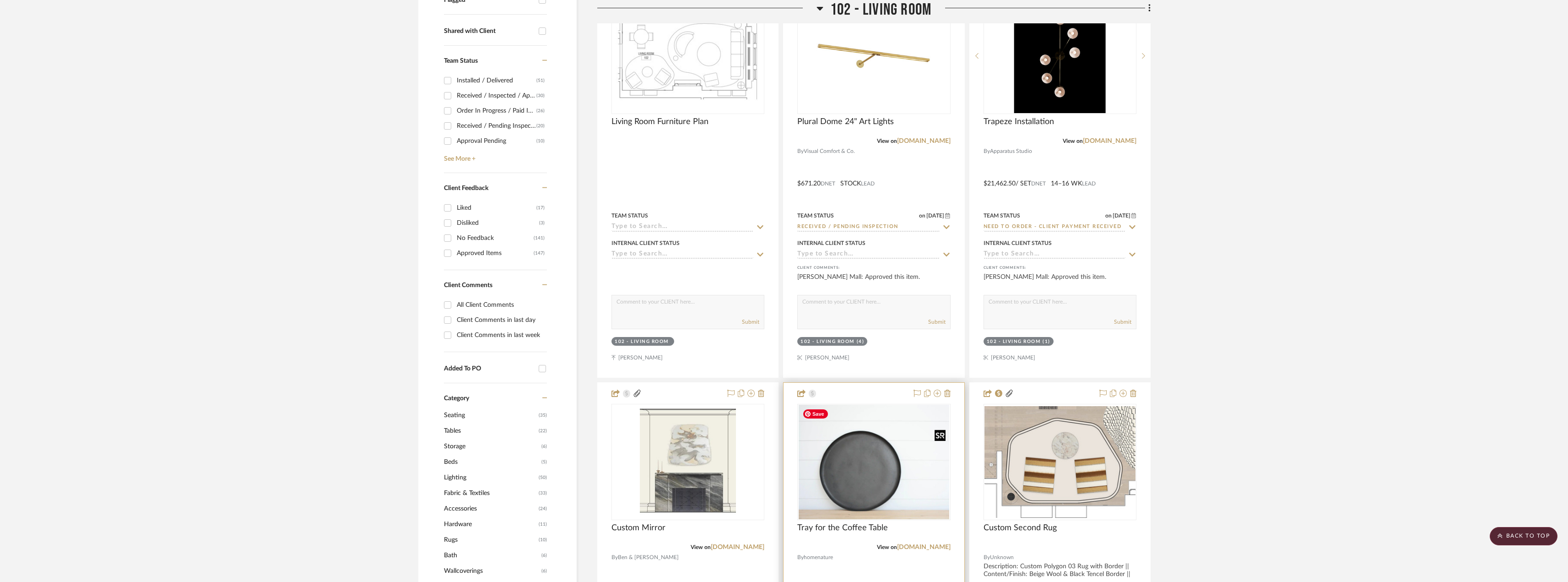
scroll to position [366, 0]
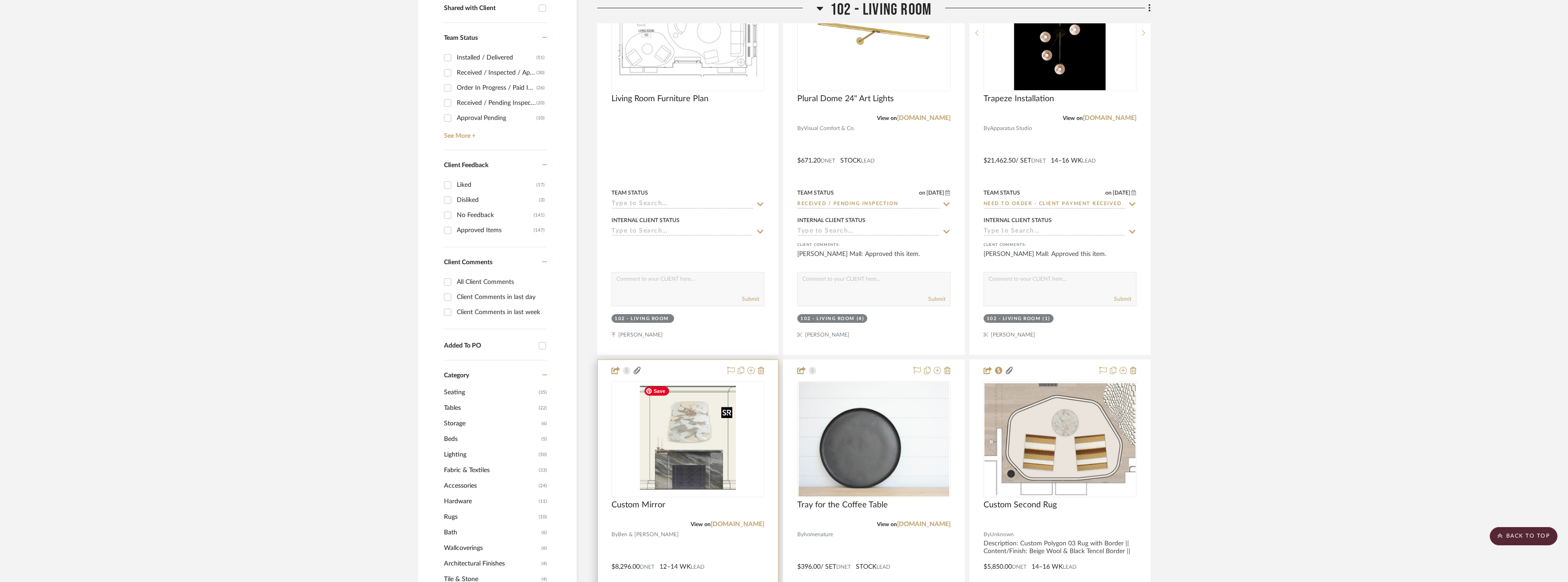
click at [703, 435] on img "0" at bounding box center [687, 439] width 96 height 114
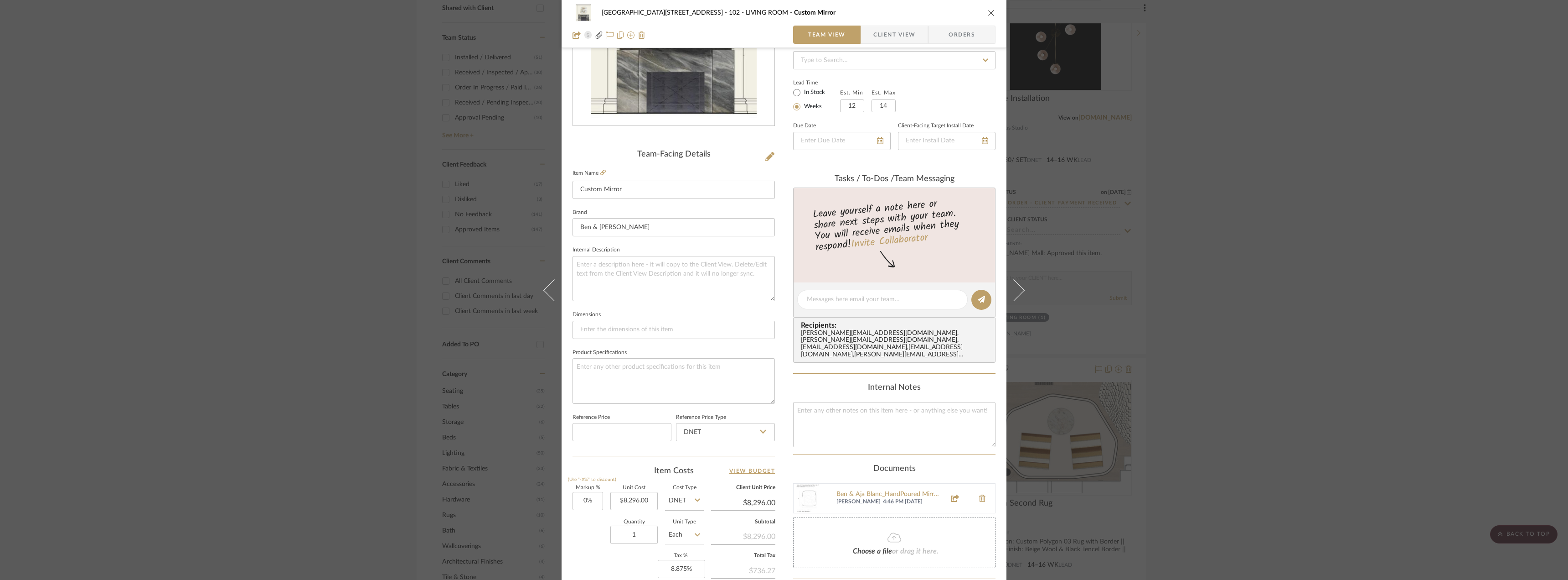
scroll to position [137, 0]
click at [830, 299] on textarea at bounding box center [883, 298] width 151 height 9
type textarea "Hi Jada, do you mind trying this mirror in Elevation? Can you update the"
drag, startPoint x: 876, startPoint y: 306, endPoint x: 791, endPoint y: 299, distance: 85.3
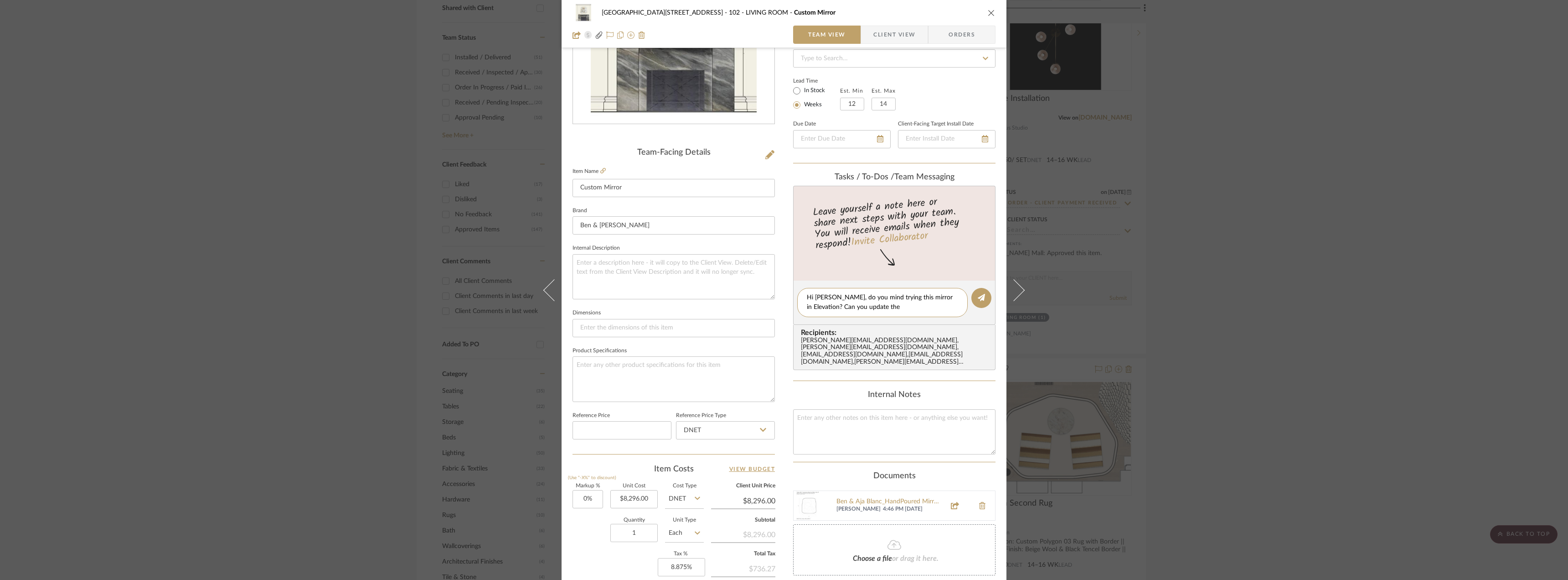
click at [793, 299] on editor-of-message "Hi Jada, do you mind trying this mirror in Elevation? Can you update the" at bounding box center [895, 302] width 202 height 44
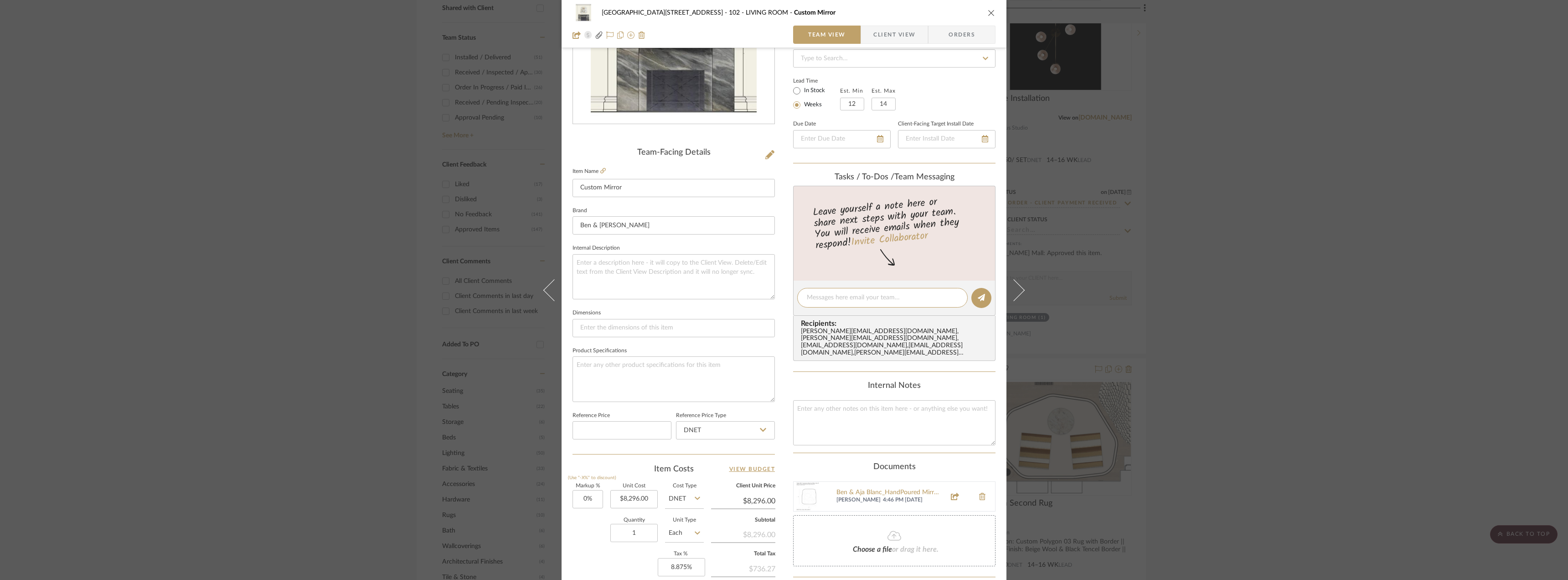
click at [1253, 122] on div "24100 - 1175 Park Avenue - Mall 102 - LIVING ROOM Custom Mirror Team View Clien…" at bounding box center [784, 290] width 1568 height 580
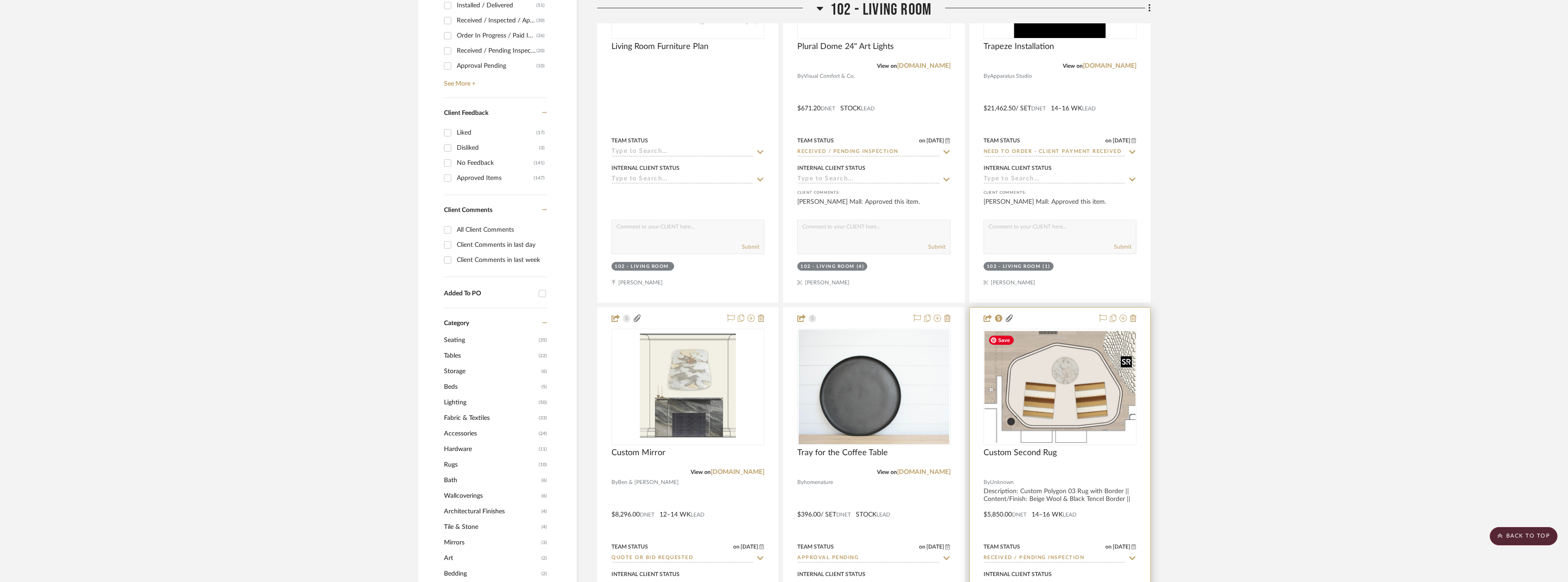
scroll to position [458, 0]
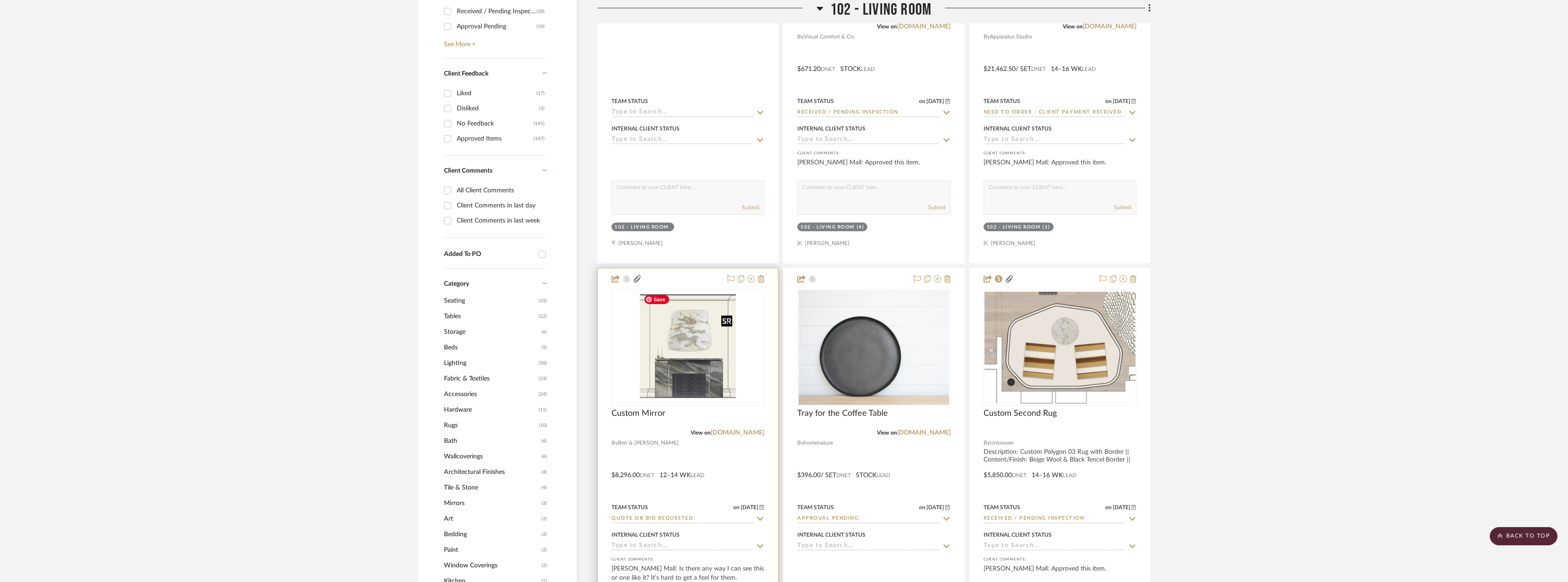
click at [695, 332] on img "0" at bounding box center [687, 347] width 96 height 114
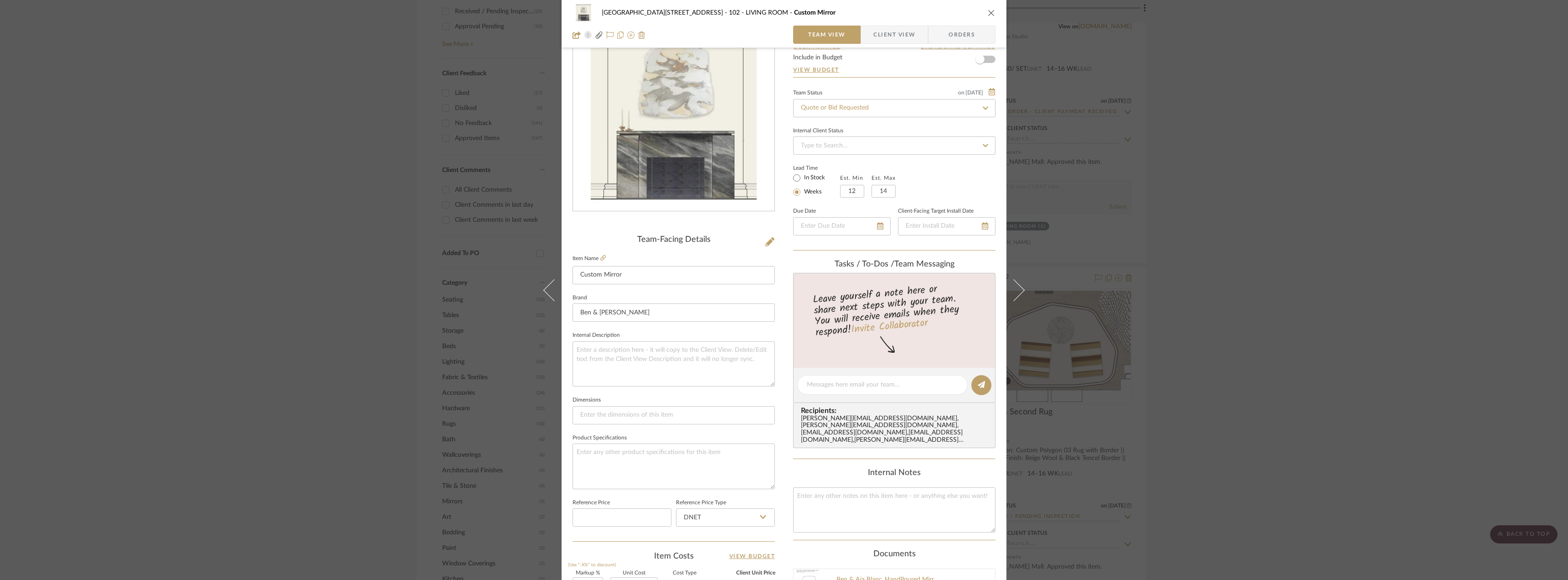
scroll to position [41, 0]
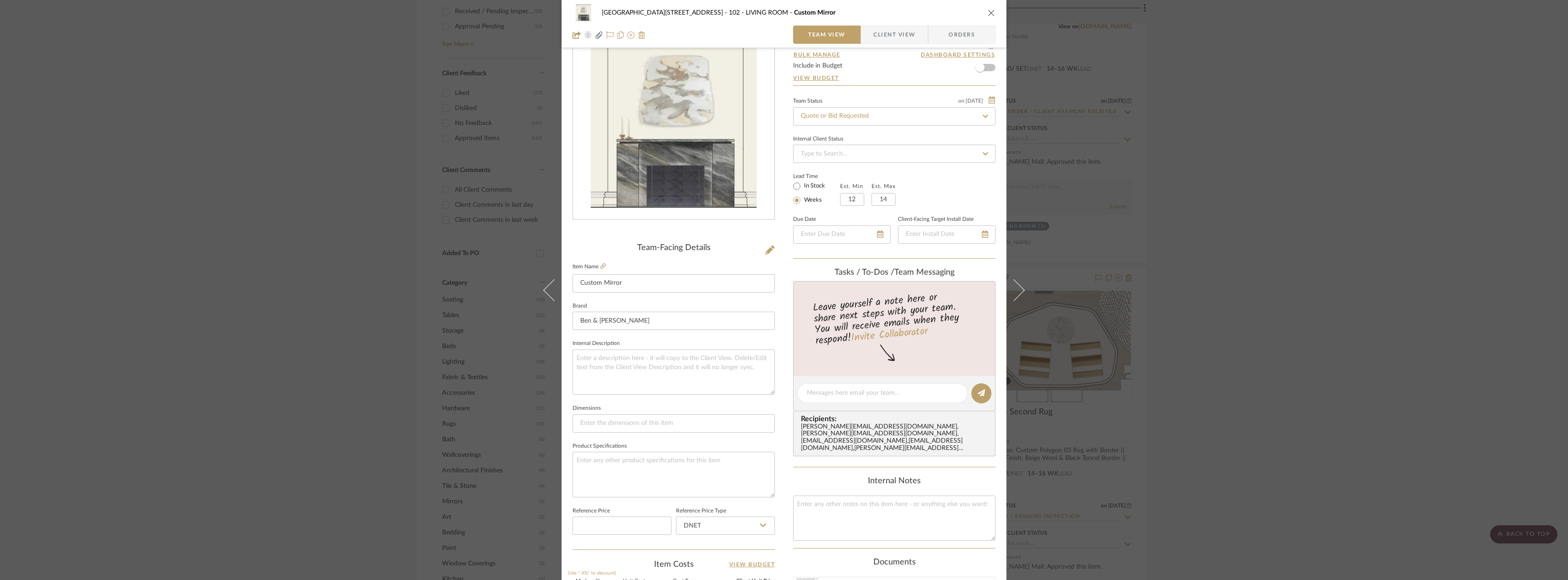
click at [874, 39] on span "Client View" at bounding box center [894, 34] width 42 height 18
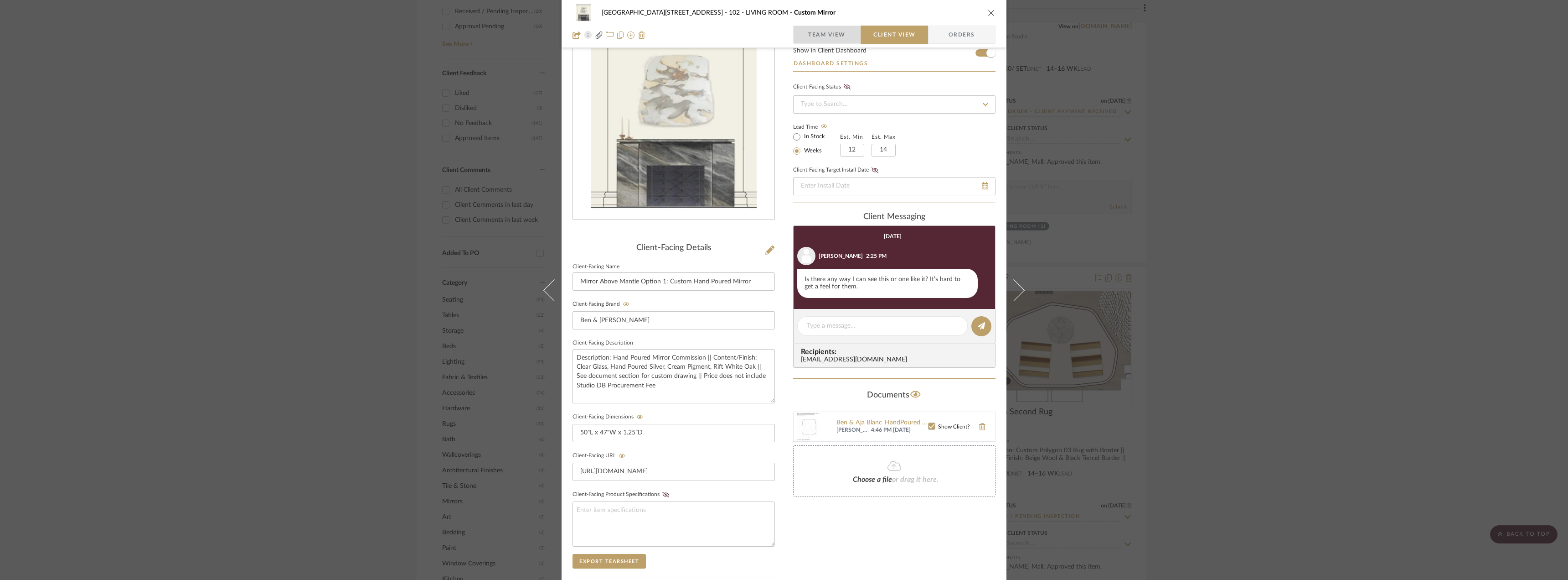
click at [847, 31] on span "Team View" at bounding box center [826, 34] width 67 height 18
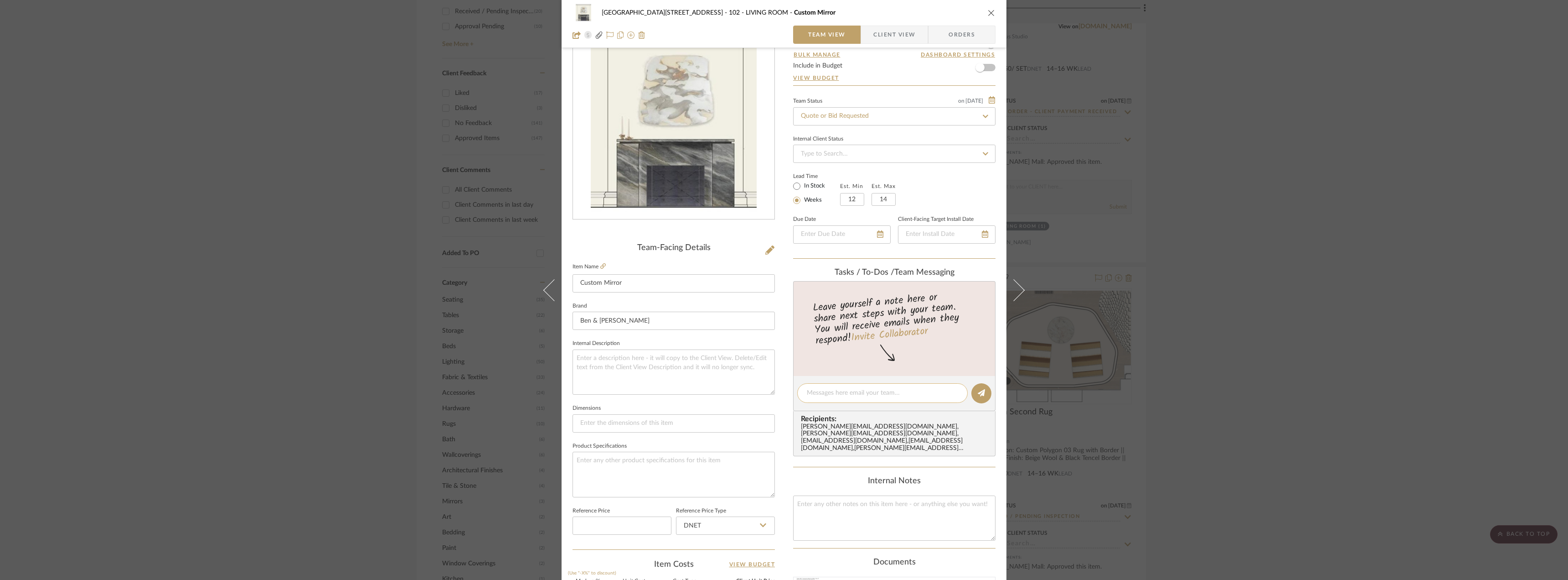
click at [839, 386] on div at bounding box center [882, 392] width 171 height 19
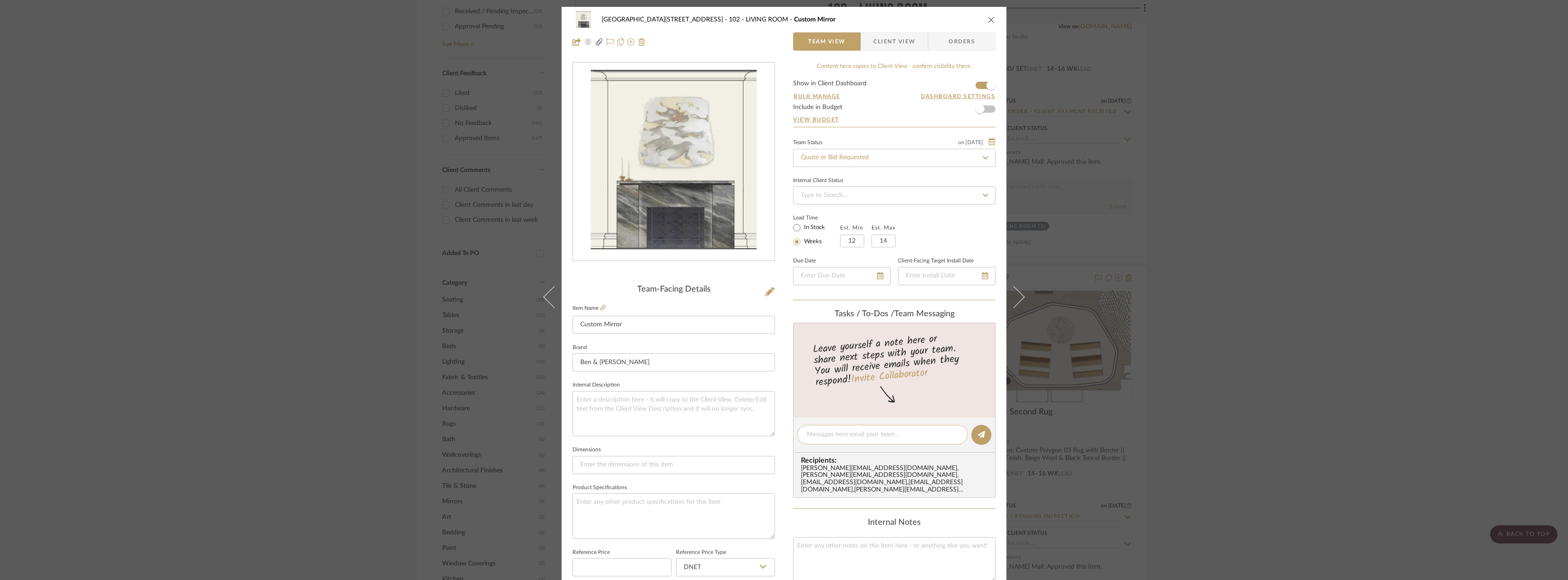
click at [850, 428] on div at bounding box center [882, 434] width 171 height 19
click at [847, 438] on textarea at bounding box center [883, 434] width 151 height 9
type textarea "Hi Jada and Saamiah! Can we try this mirror in this elevation instead? Can we u…"
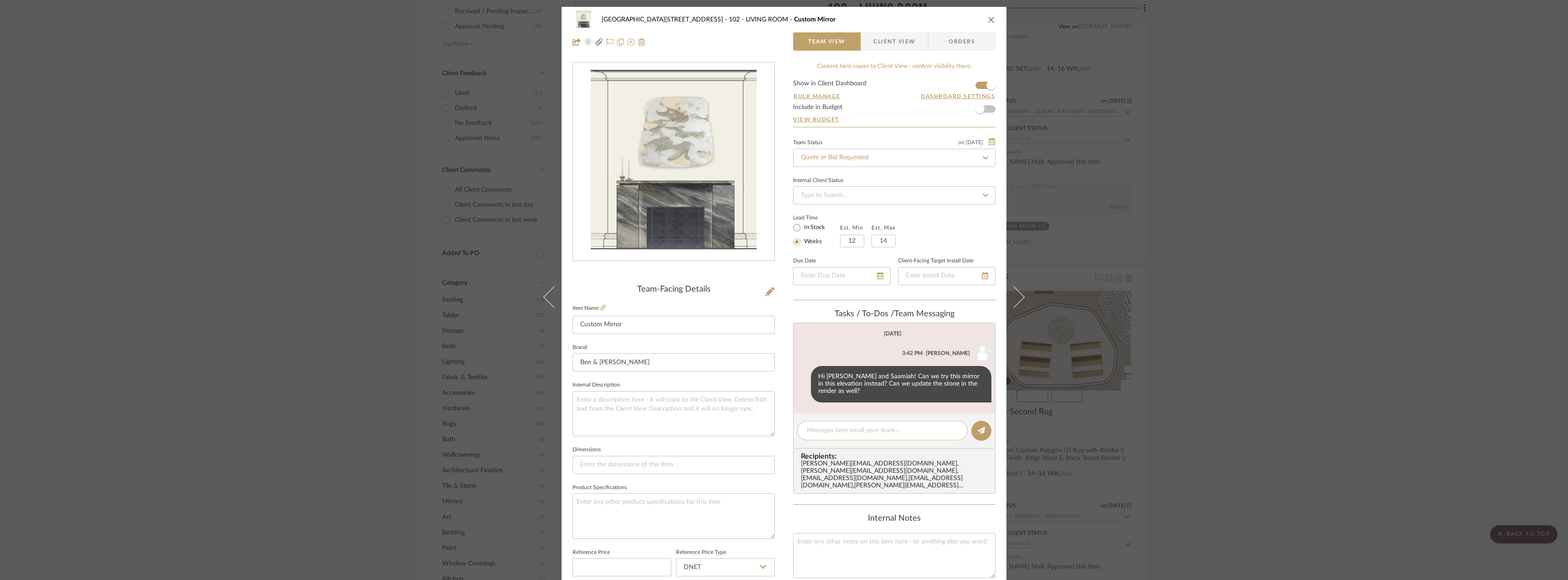
paste textarea "https://www.thefutureperfect.com/product/mirrors/mirror-no-56/"
type textarea "https://www.thefutureperfect.com/product/mirrors/mirror-no-56/"
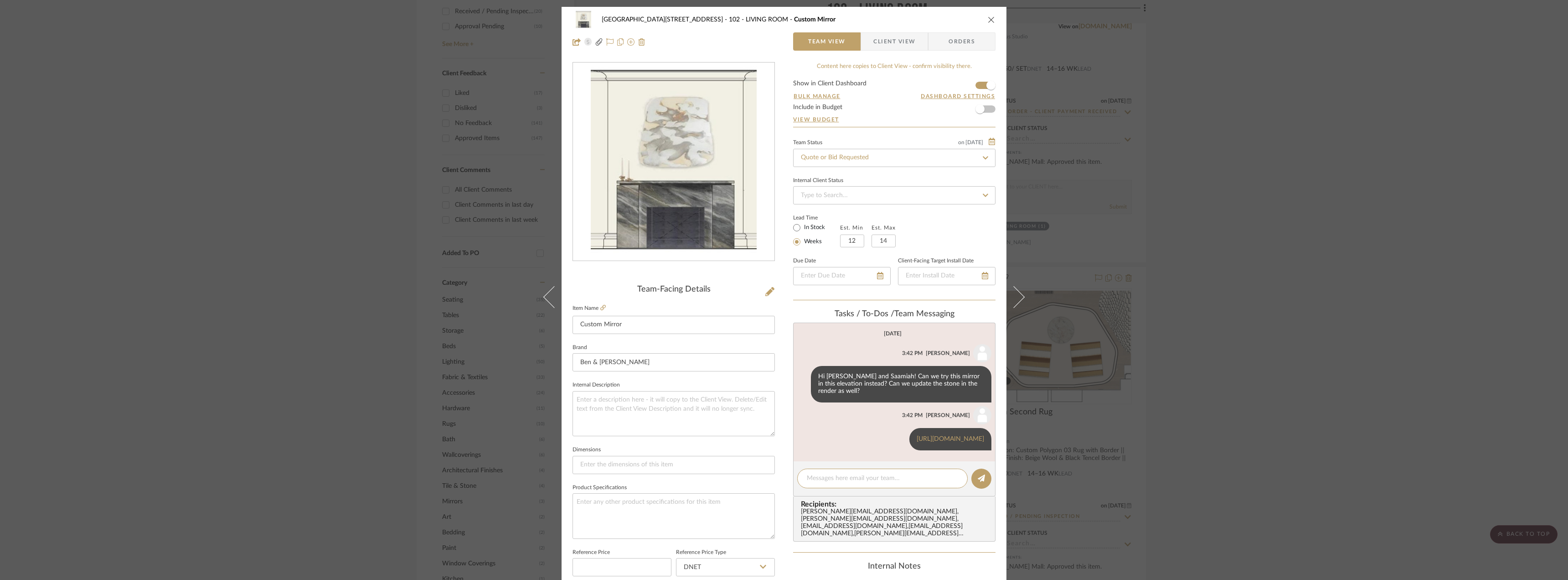
click at [1317, 323] on div "24100 - 1175 Park Avenue - Mall 102 - LIVING ROOM Custom Mirror Team View Clien…" at bounding box center [784, 290] width 1568 height 580
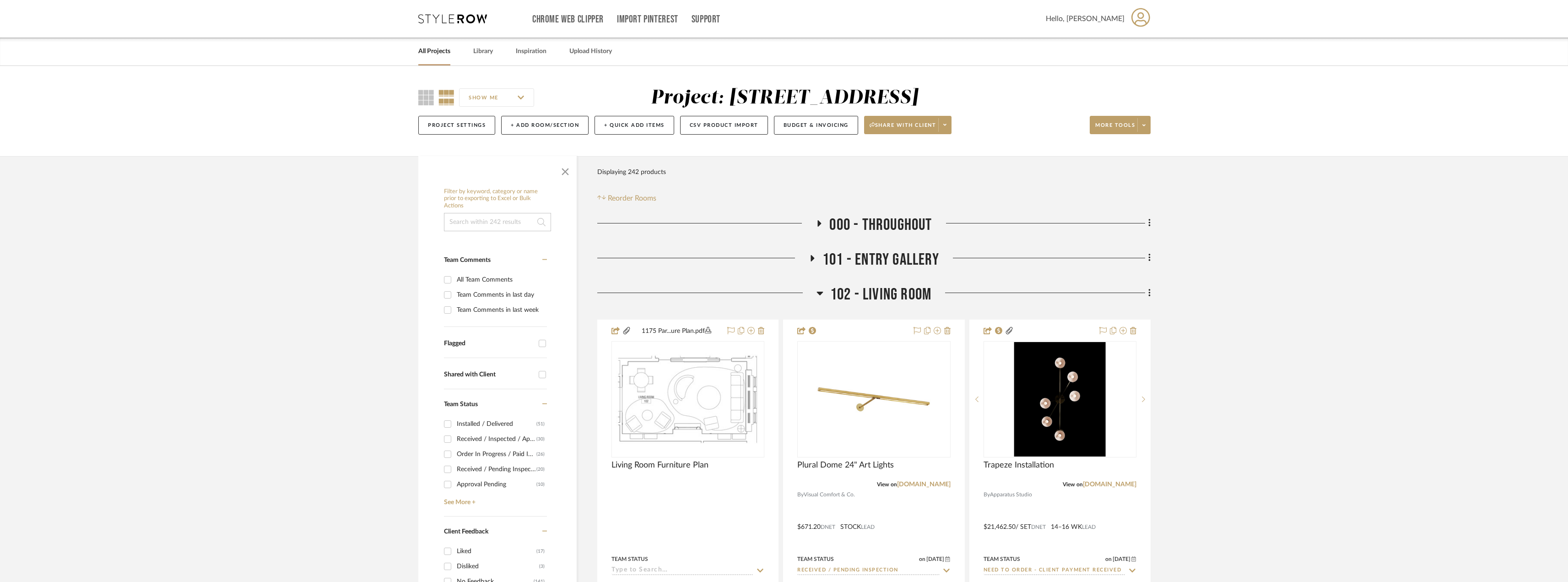
click at [825, 273] on div "101 - ENTRY GALLERY" at bounding box center [874, 261] width 553 height 23
click at [827, 263] on span "101 - ENTRY GALLERY" at bounding box center [881, 259] width 117 height 19
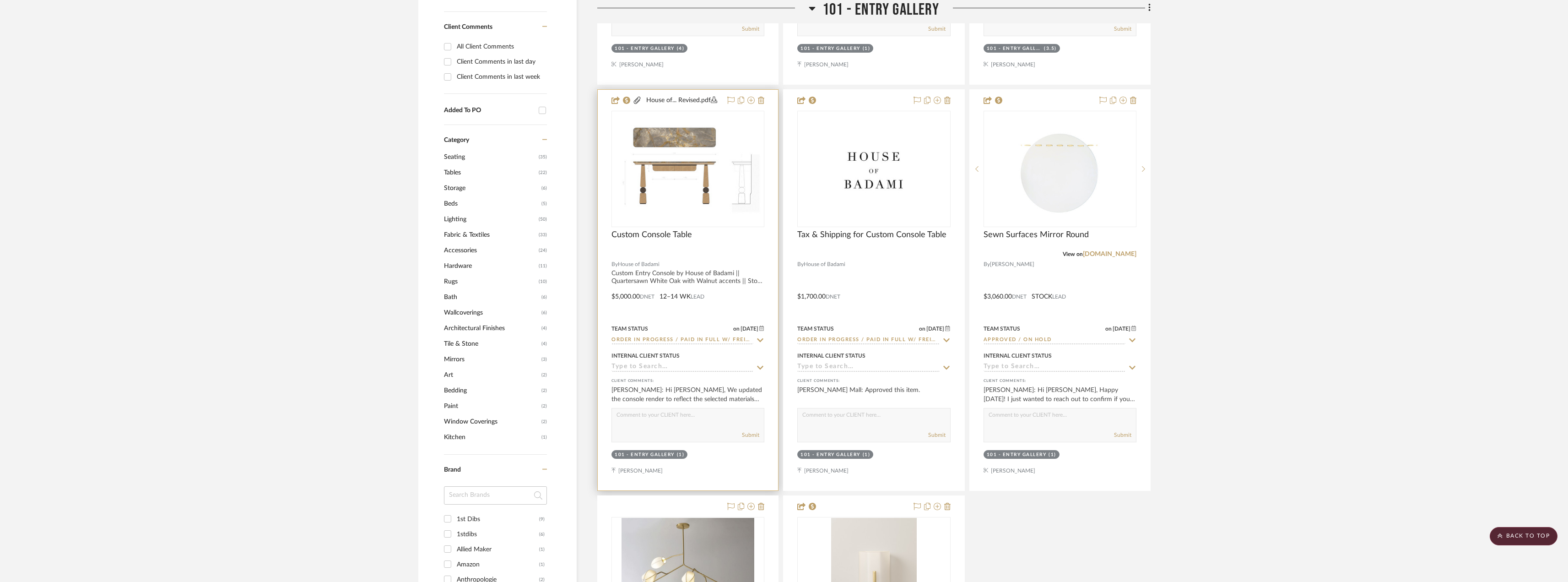
scroll to position [549, 0]
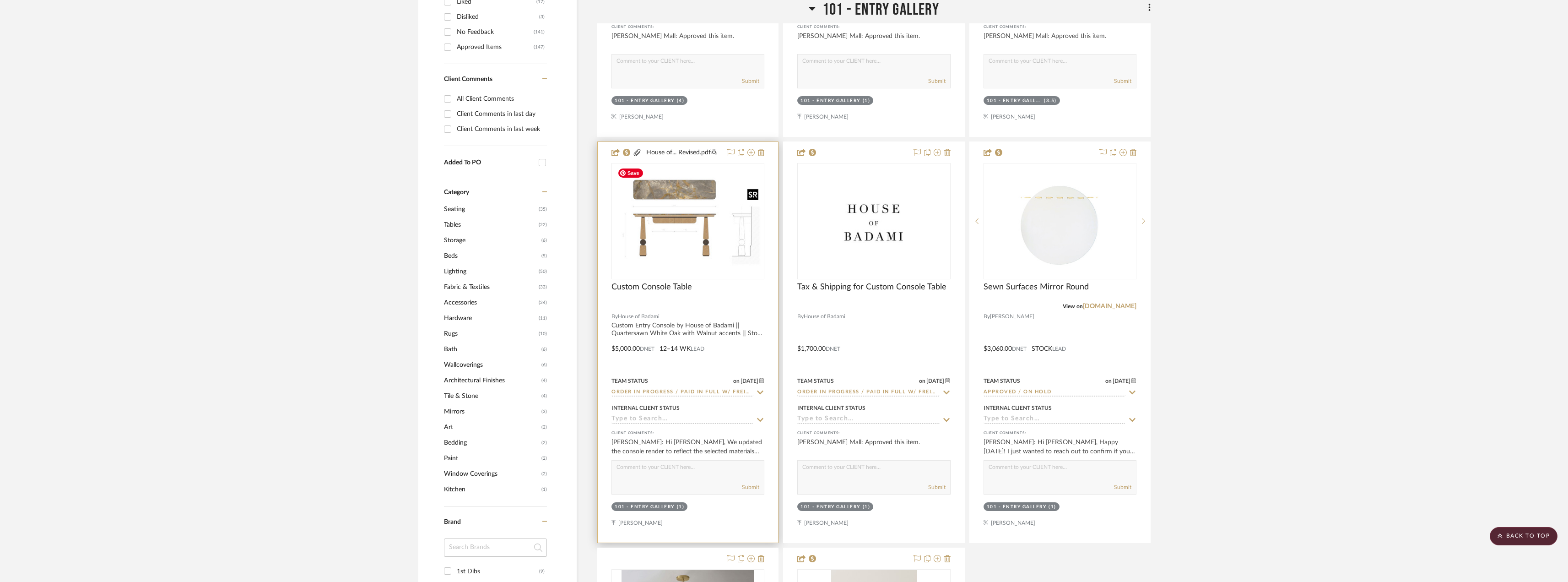
click at [0, 0] on img at bounding box center [0, 0] width 0 height 0
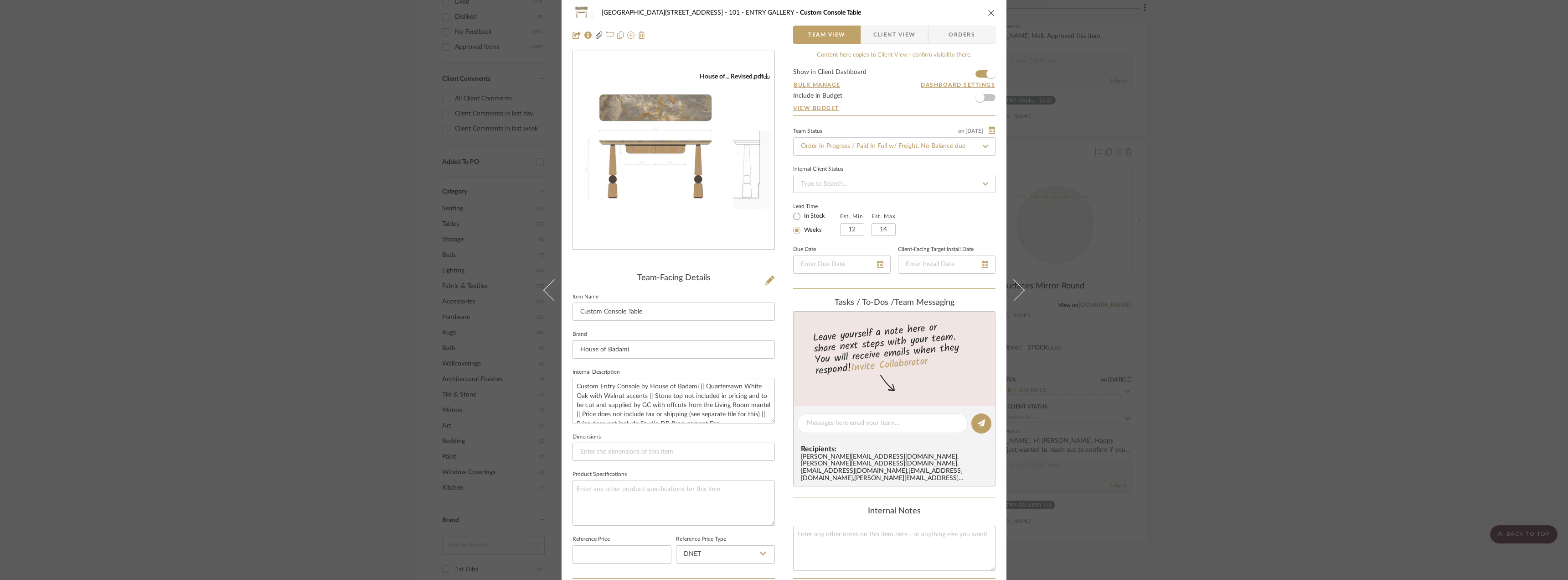
scroll to position [0, 0]
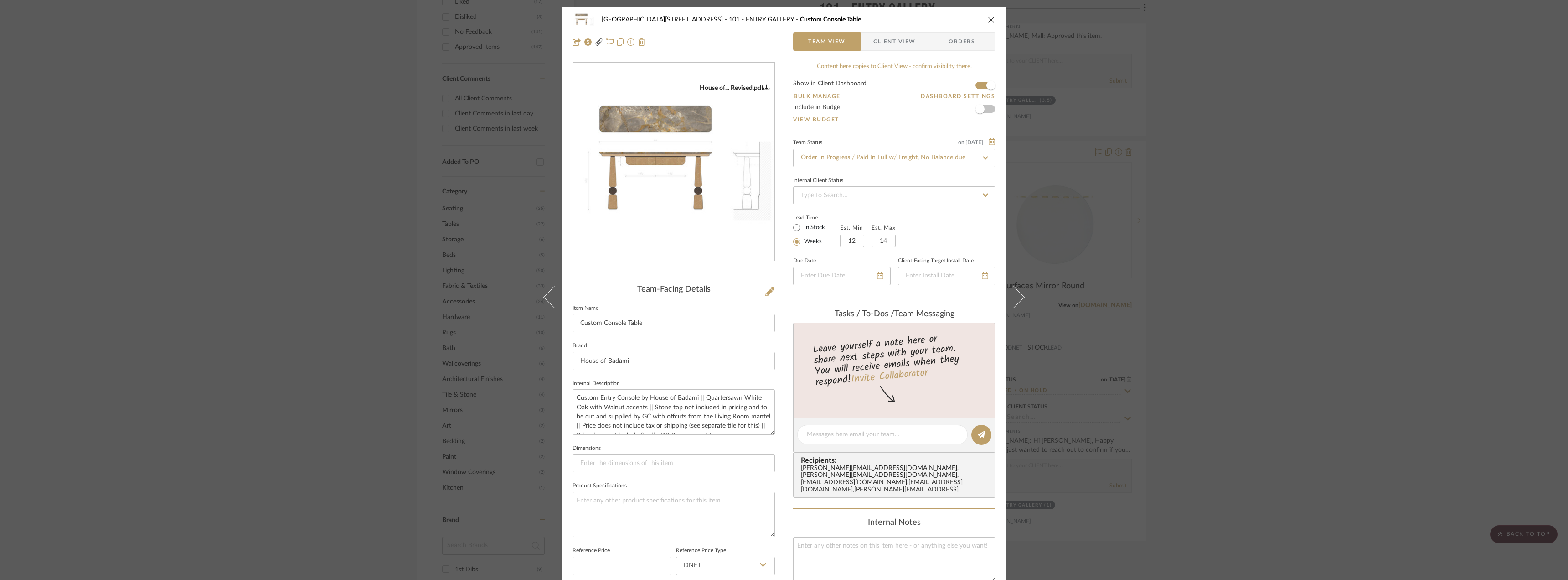
click at [991, 19] on icon "close" at bounding box center [991, 20] width 7 height 8
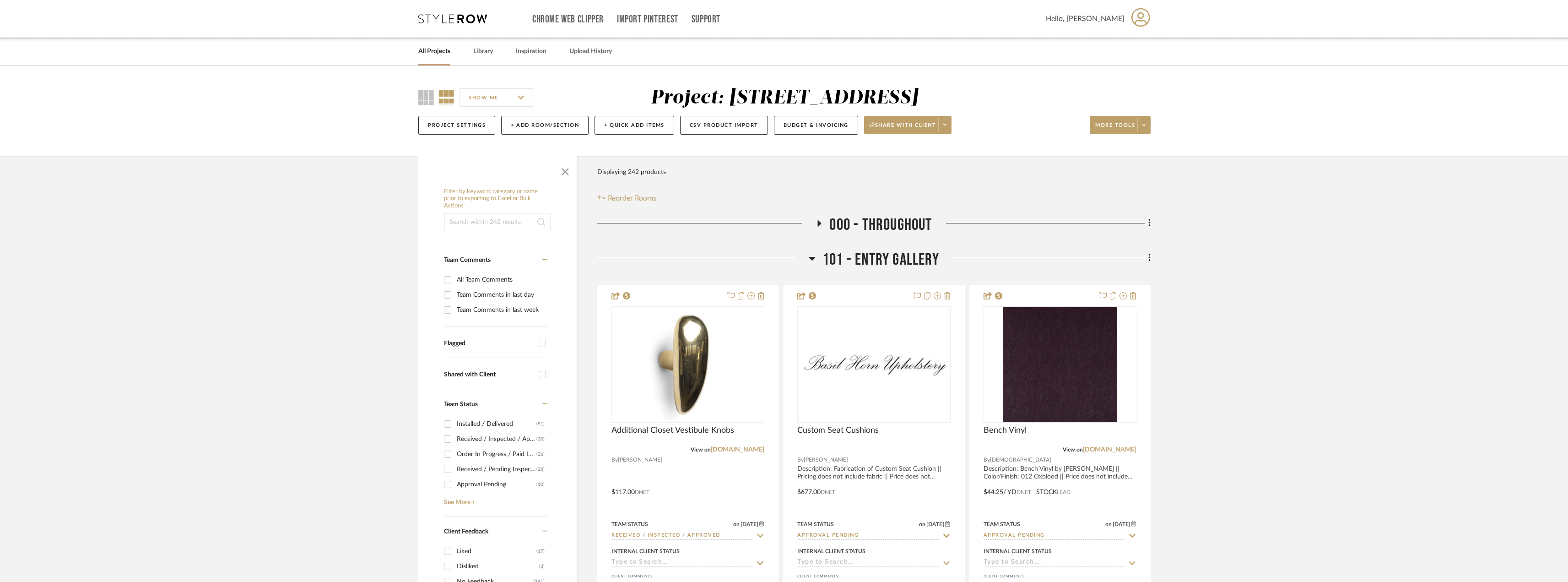
click at [840, 225] on span "000 - THROUGHOUT" at bounding box center [880, 225] width 102 height 19
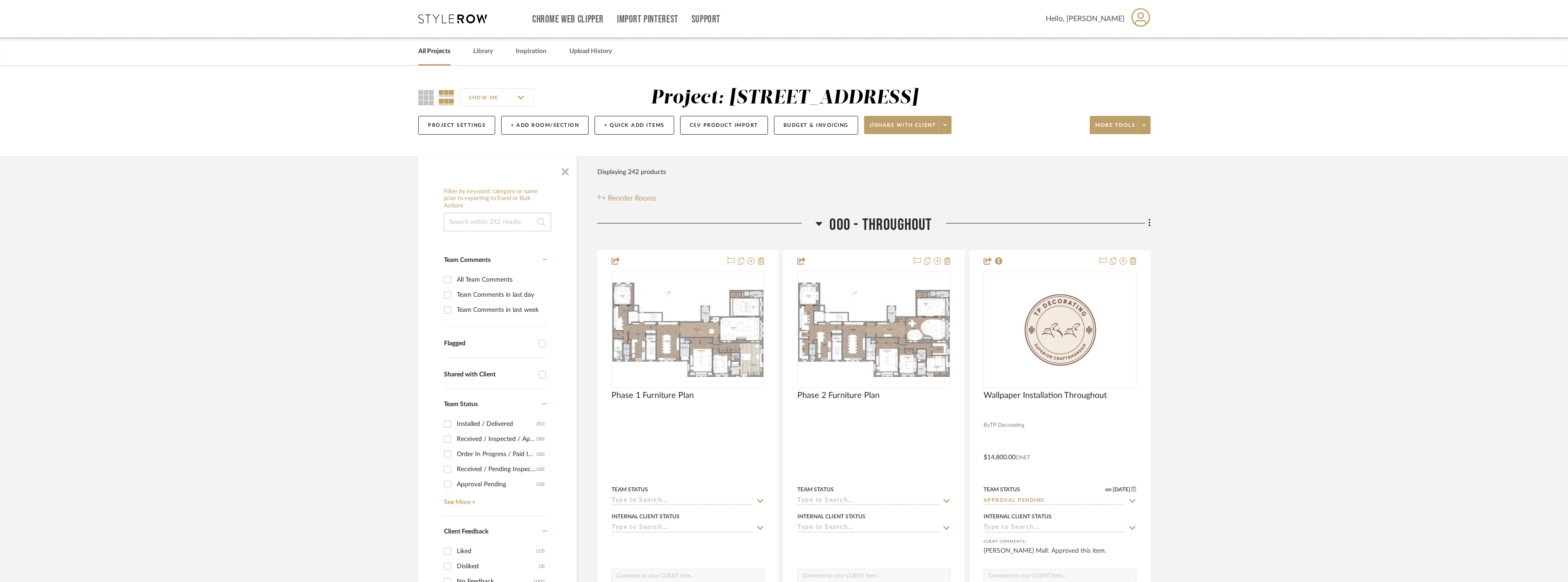
click at [818, 222] on icon at bounding box center [819, 224] width 6 height 4
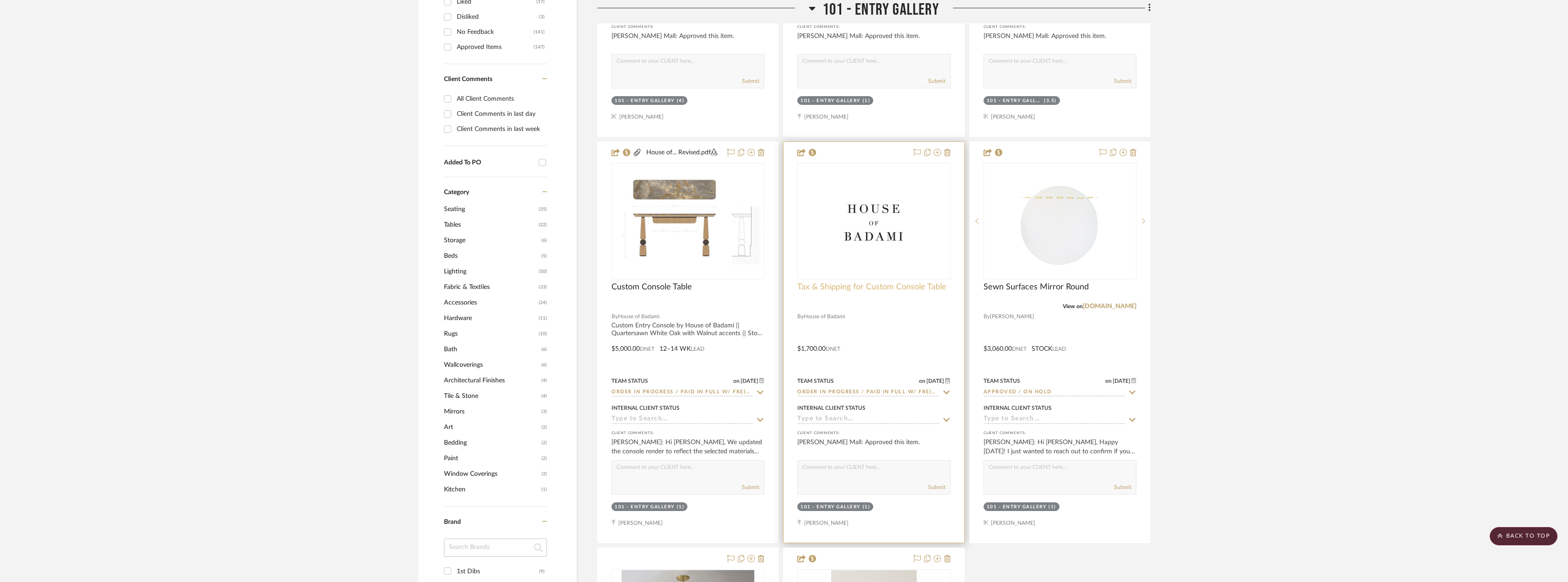
scroll to position [824, 0]
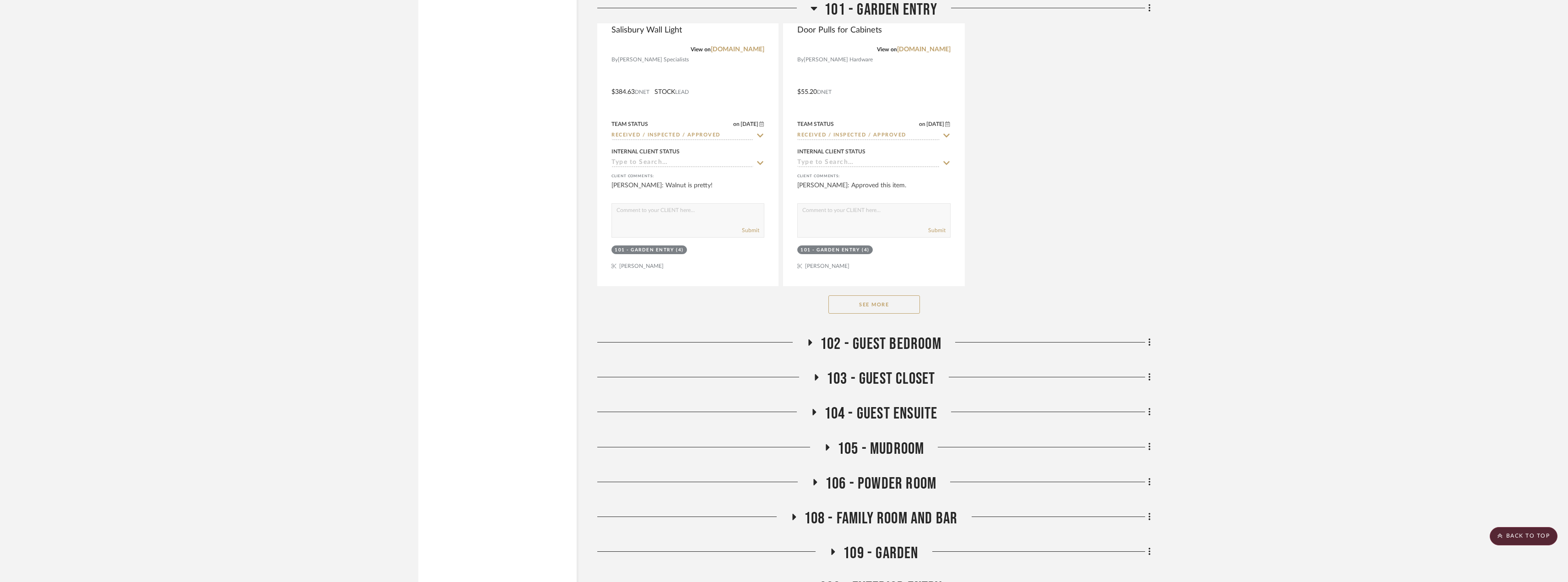
scroll to position [2060, 0]
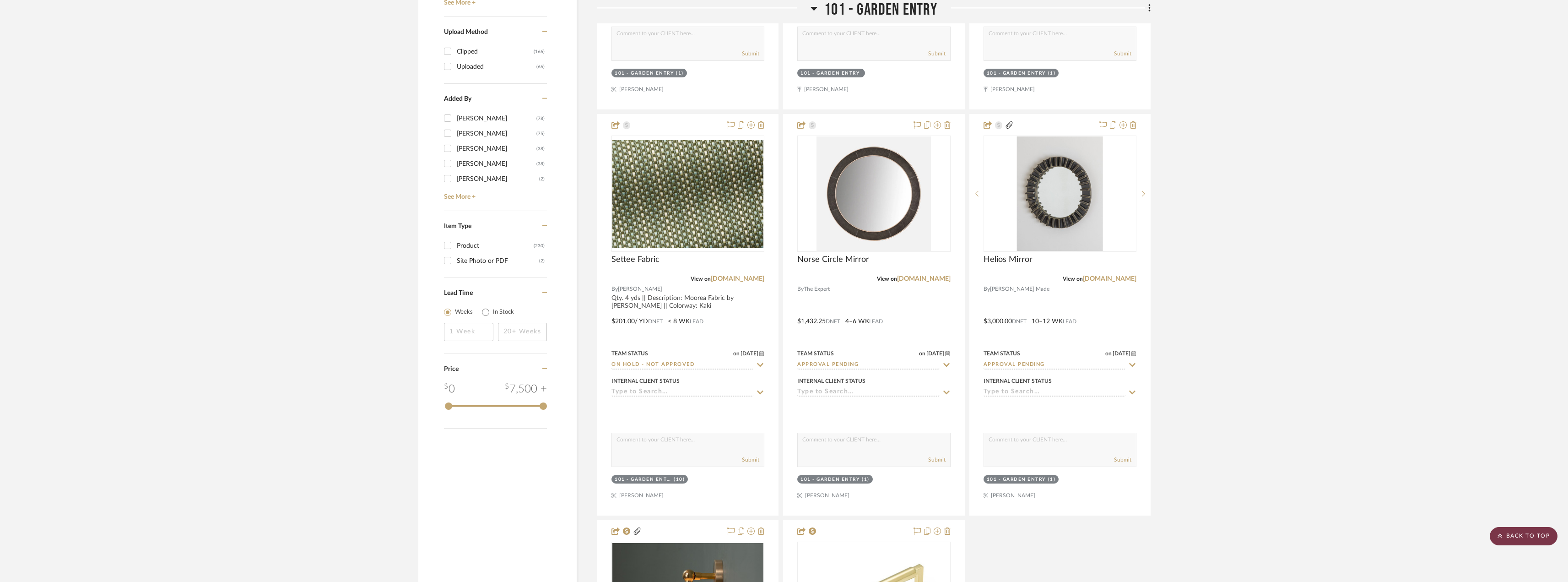
click at [1527, 537] on scroll-to-top-button "BACK TO TOP" at bounding box center [1523, 536] width 68 height 18
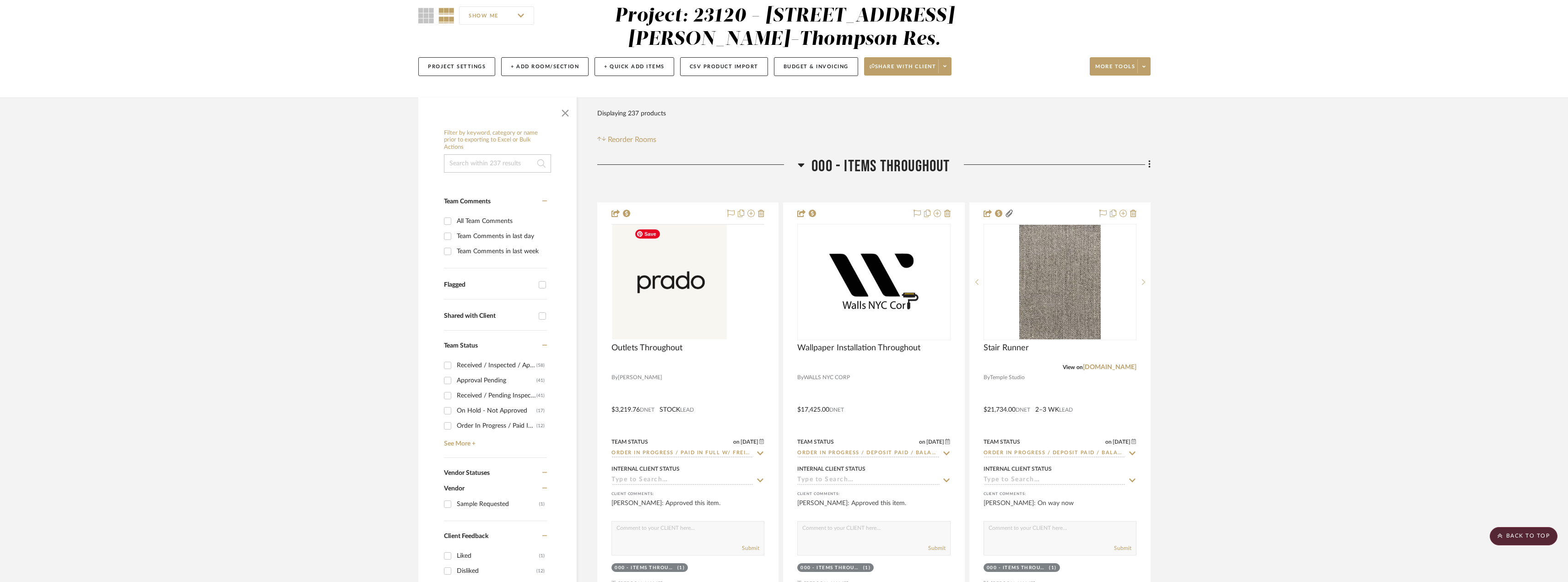
scroll to position [0, 0]
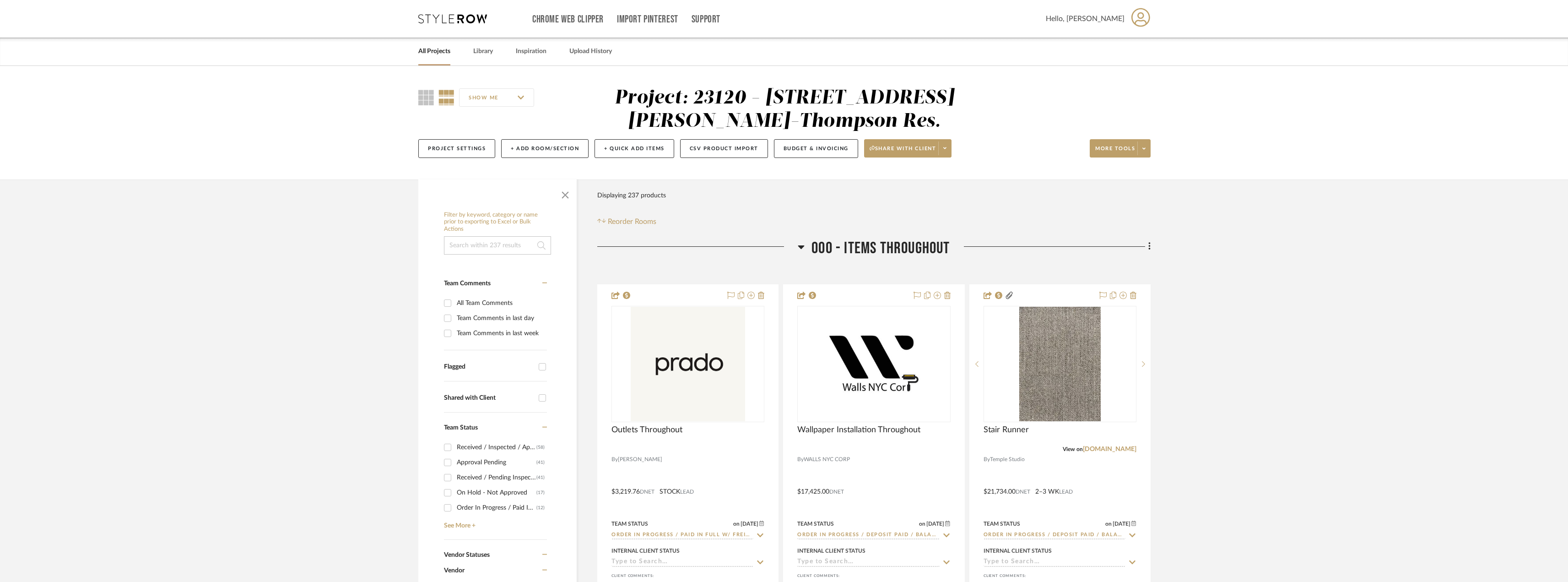
click at [457, 24] on div "Chrome Web Clipper Import Pinterest Support All Projects Library Inspiration Up…" at bounding box center [785, 19] width 733 height 38
click at [436, 15] on icon at bounding box center [452, 19] width 68 height 9
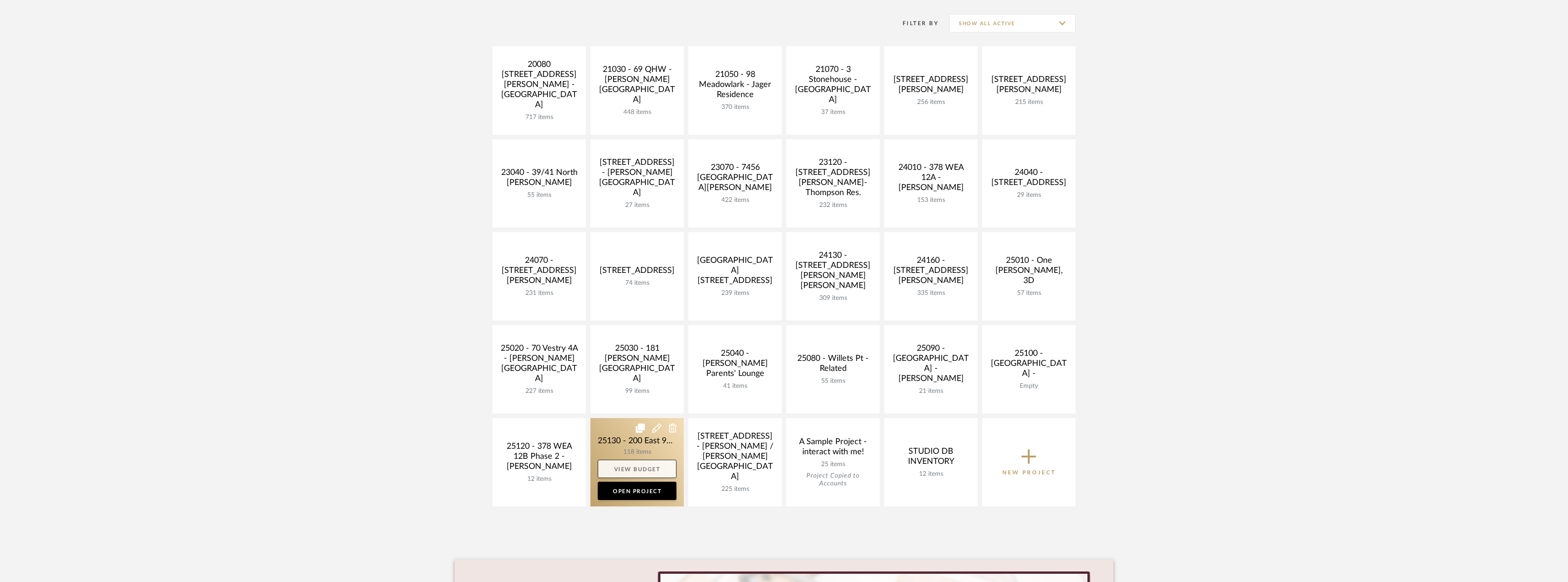
scroll to position [183, 0]
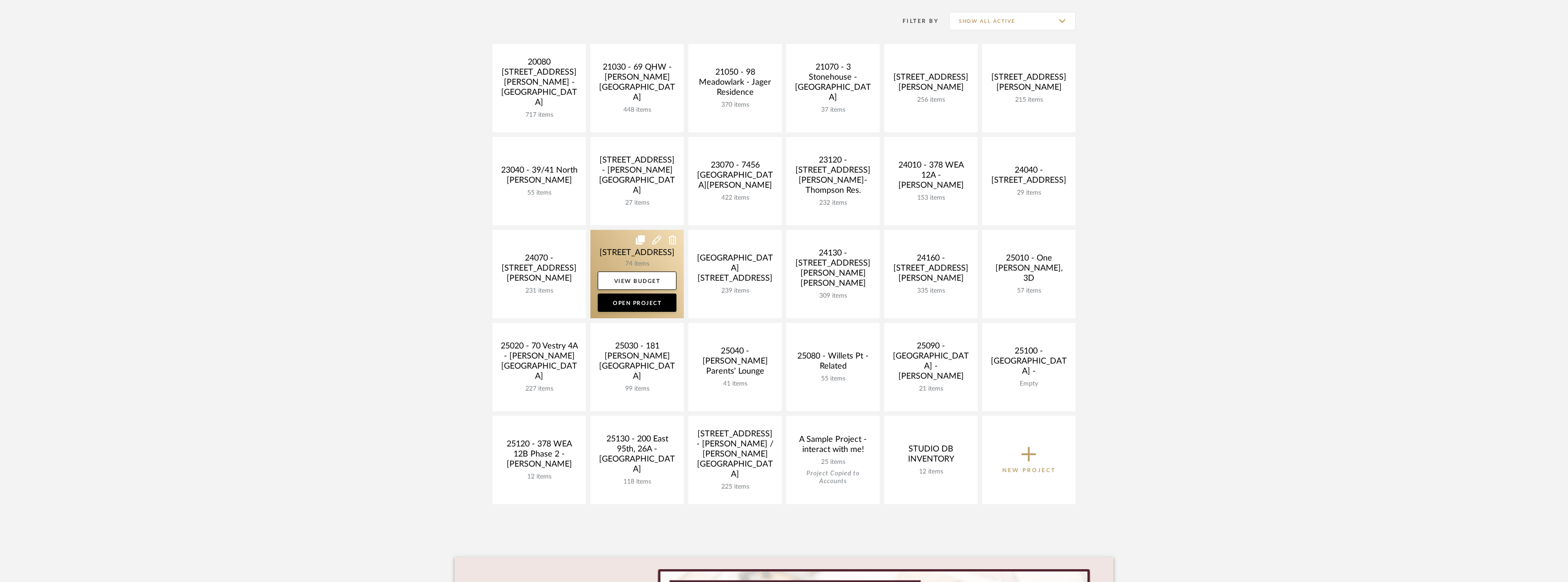
click at [648, 262] on link at bounding box center [637, 273] width 93 height 88
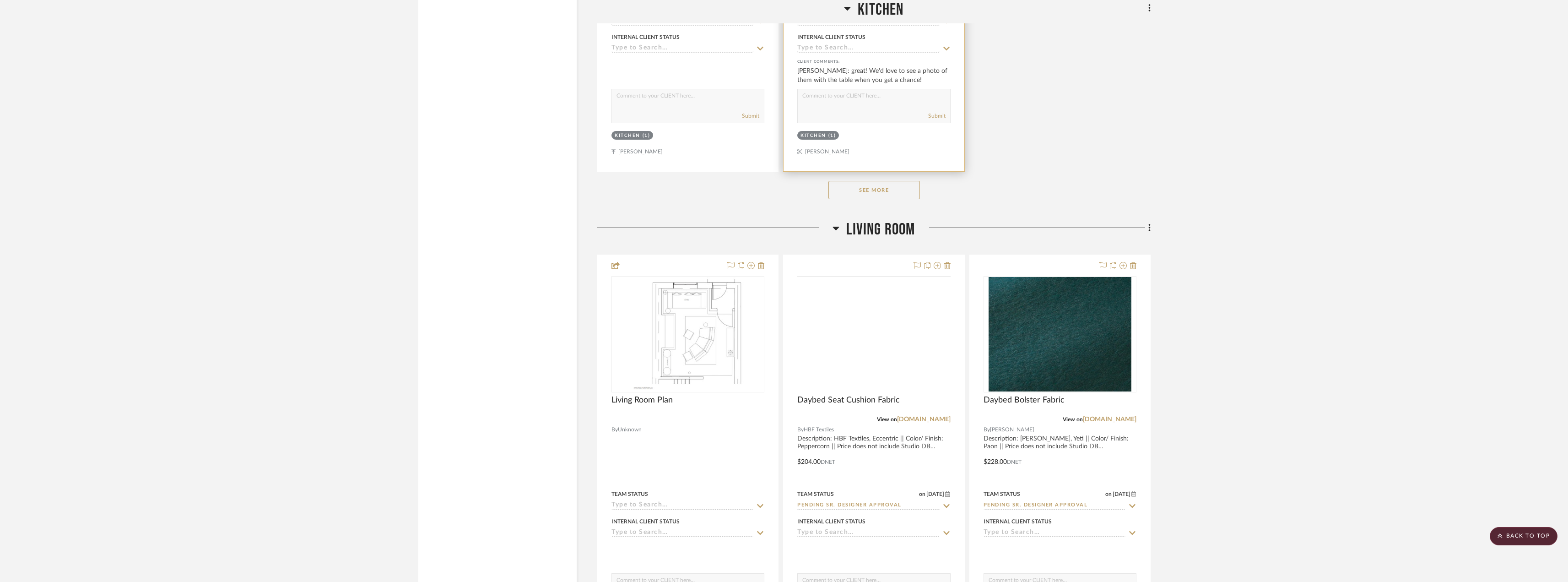
scroll to position [3661, 0]
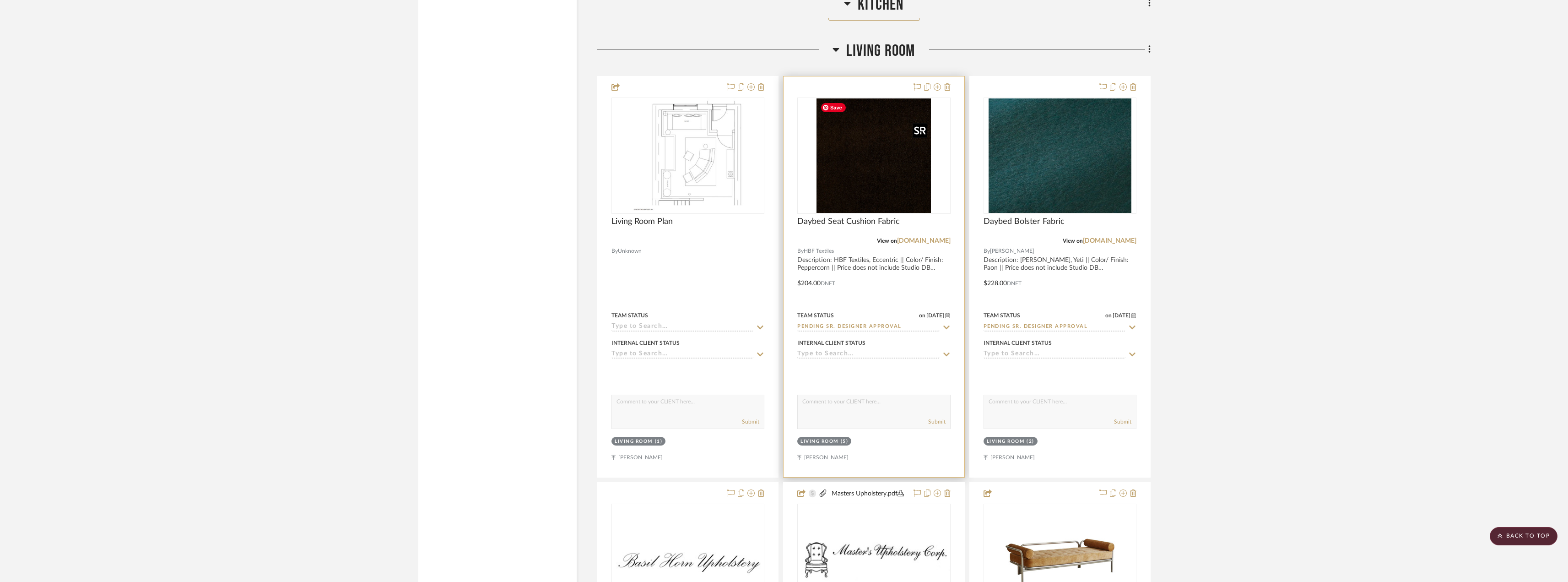
click at [908, 189] on img "0" at bounding box center [874, 156] width 114 height 114
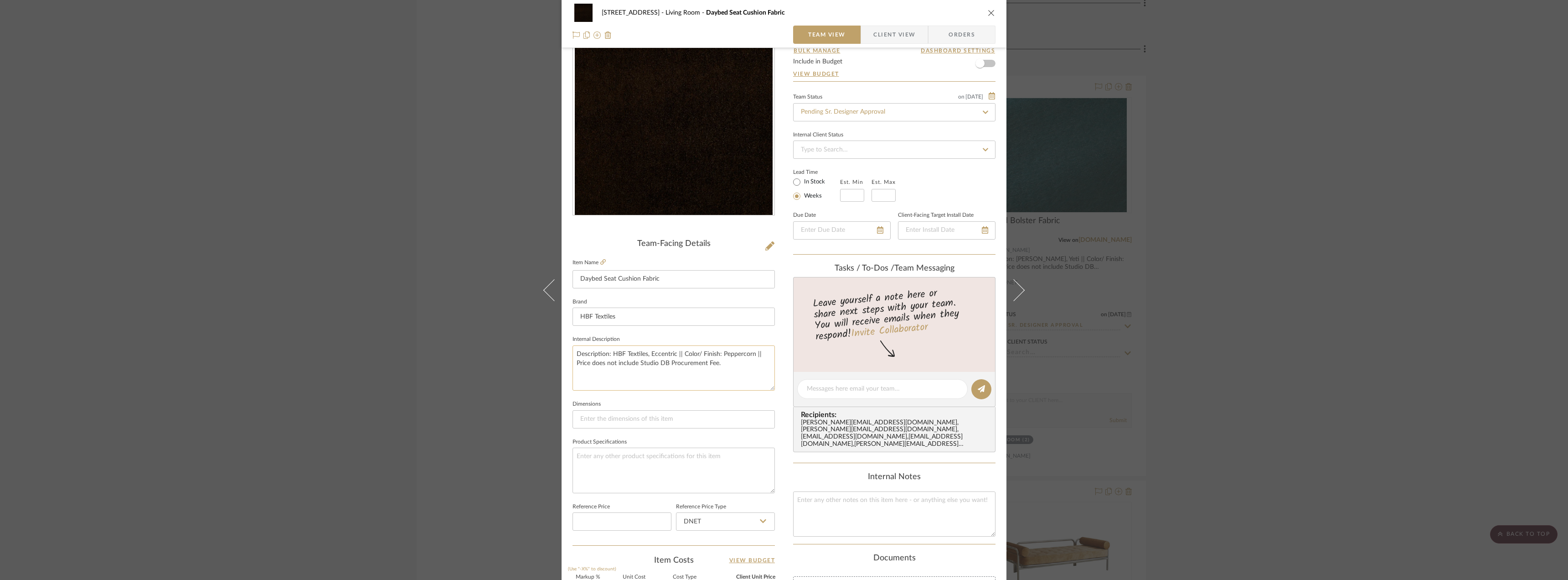
scroll to position [269, 0]
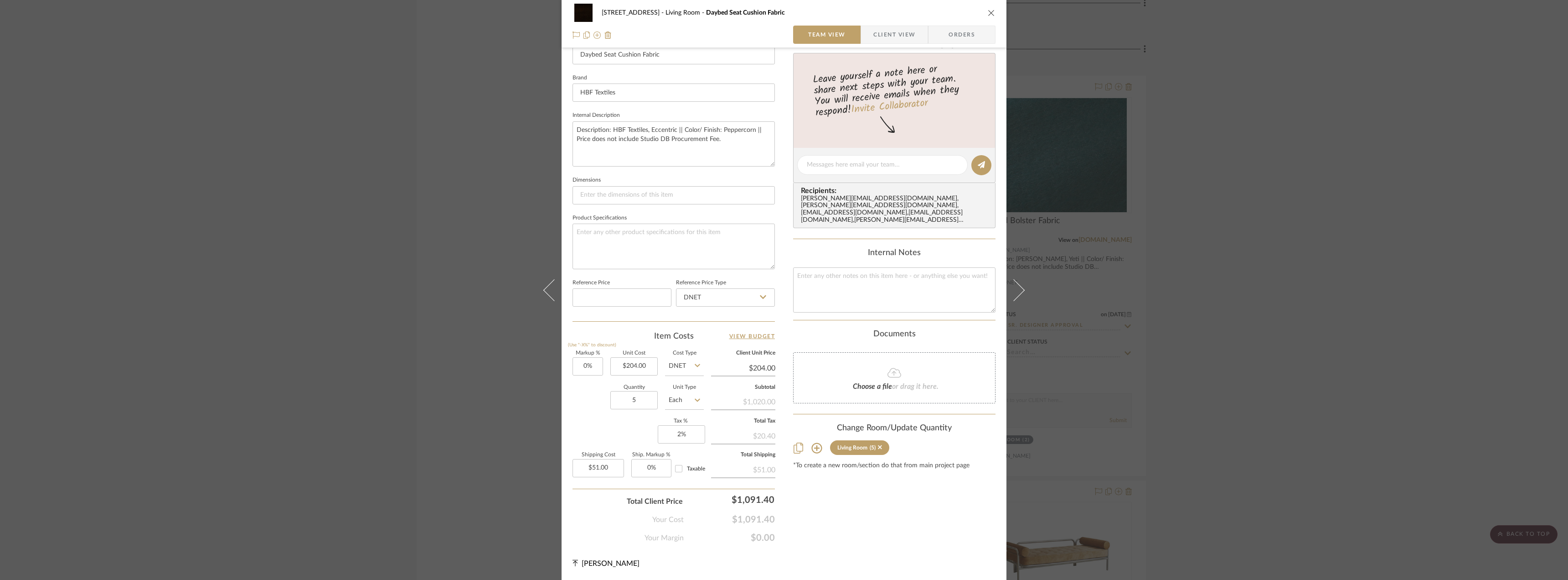
click at [689, 470] on span "Taxable" at bounding box center [696, 468] width 18 height 6
click at [686, 470] on input "Taxable" at bounding box center [678, 468] width 14 height 14
checkbox input "true"
click at [858, 489] on div "Content here copies to Client View - confirm visibility there. Show in Client D…" at bounding box center [895, 168] width 202 height 751
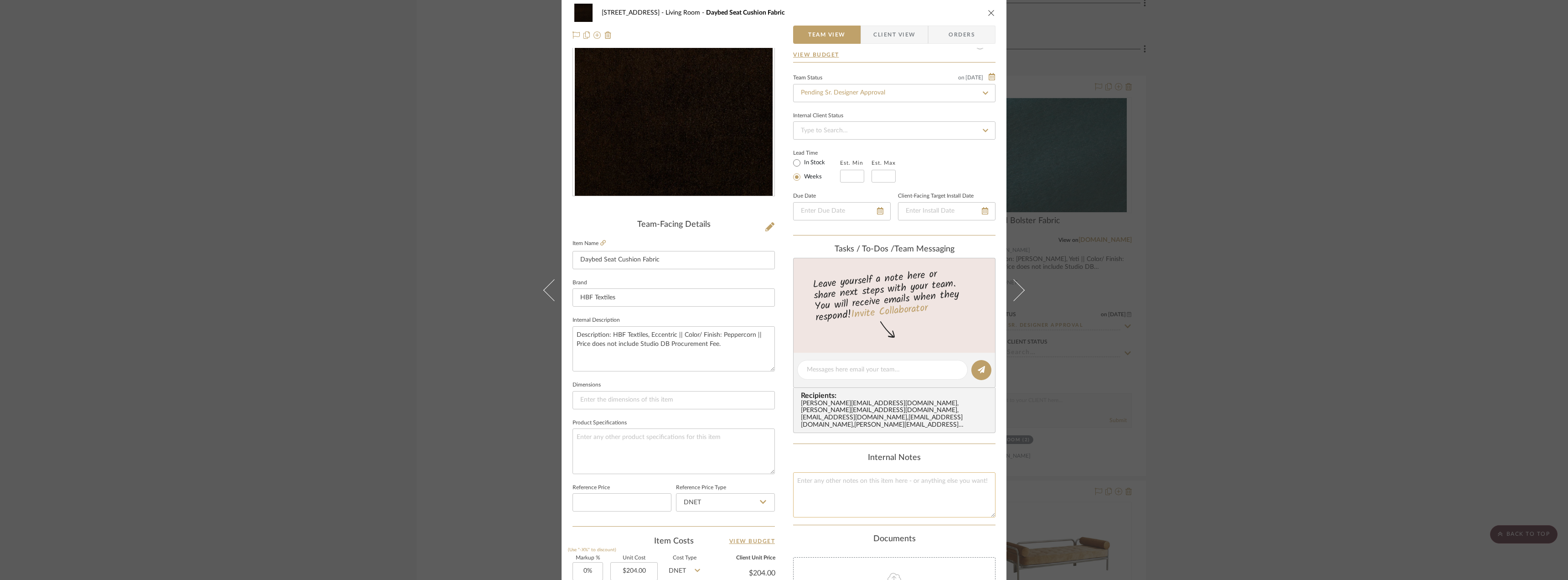
scroll to position [0, 0]
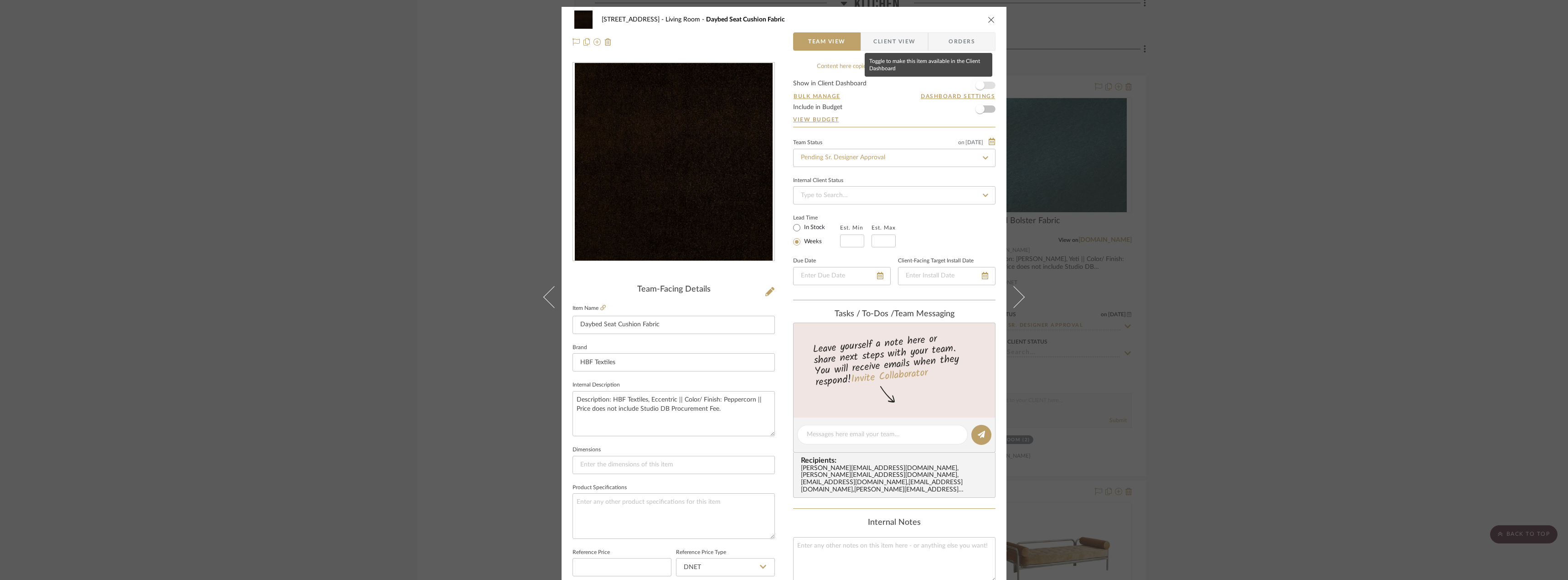
click at [980, 81] on span "button" at bounding box center [980, 85] width 20 height 20
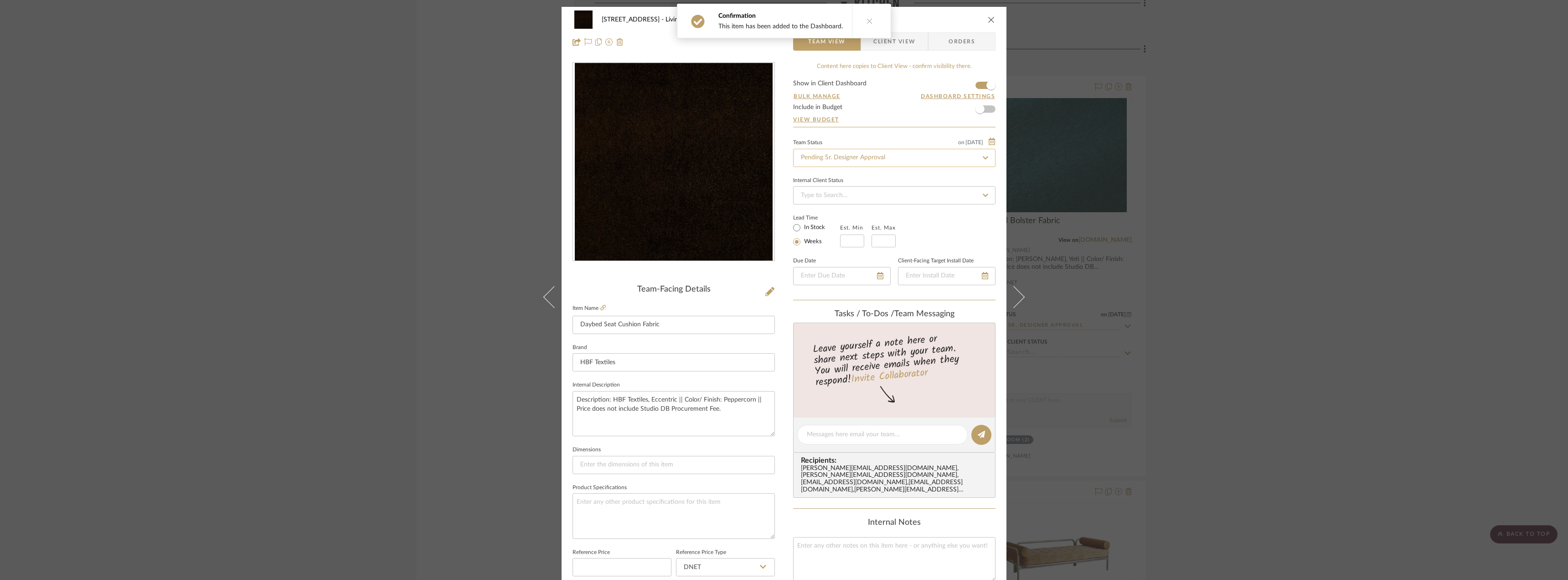
click at [827, 158] on input "Pending Sr. Designer Approval" at bounding box center [895, 158] width 202 height 18
click at [845, 211] on div "Approval Pending" at bounding box center [891, 205] width 202 height 23
type input "Approval Pending"
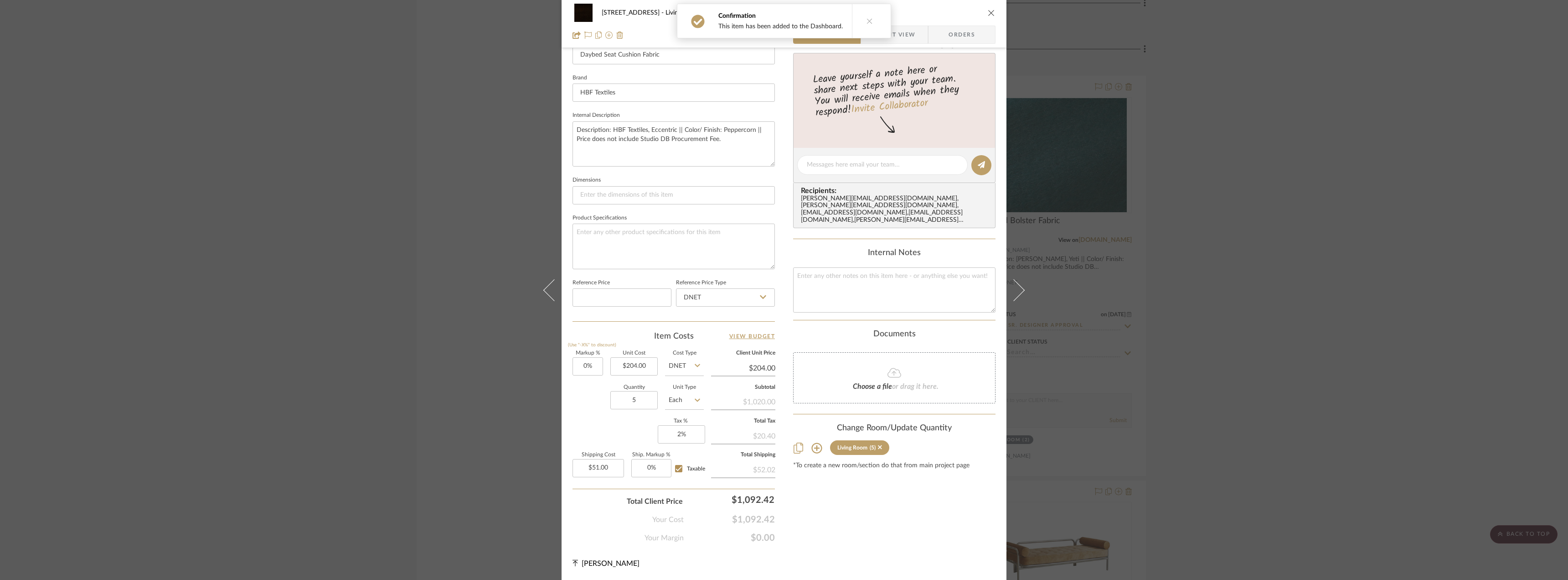
click at [836, 530] on div "Content here copies to Client View - confirm visibility there. Show in Client D…" at bounding box center [895, 168] width 202 height 751
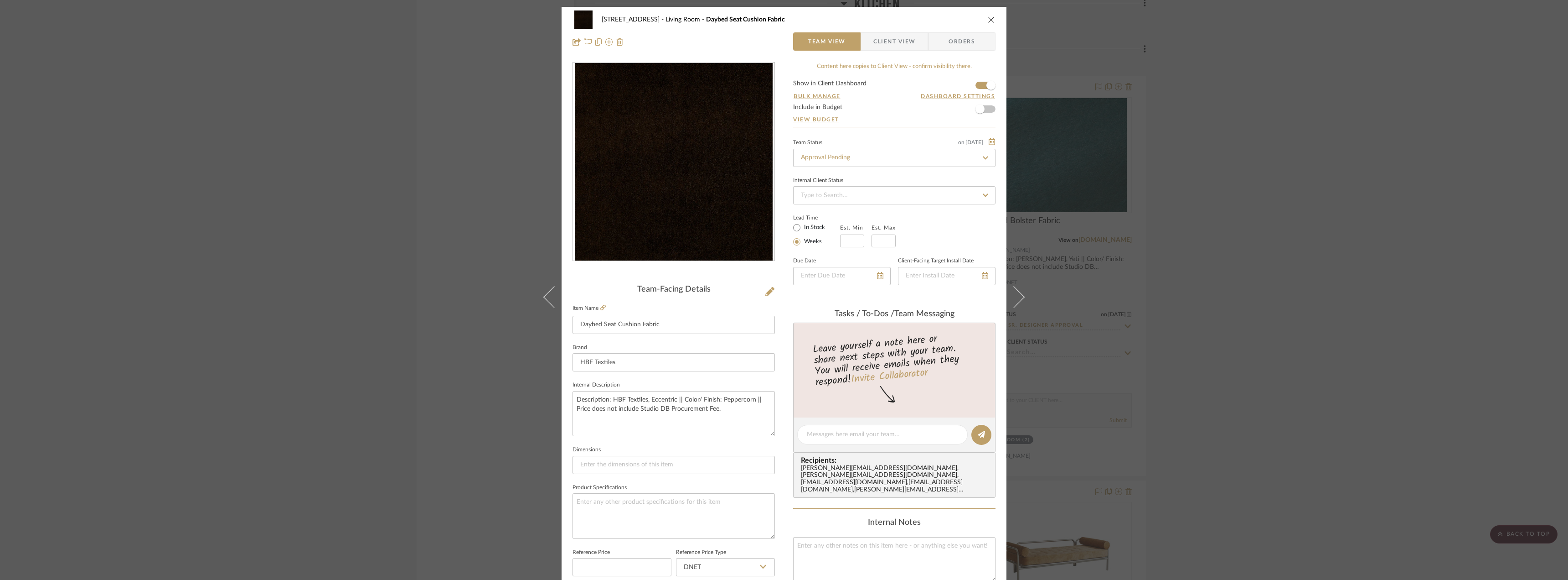
click at [903, 41] on span "Client View" at bounding box center [894, 41] width 42 height 18
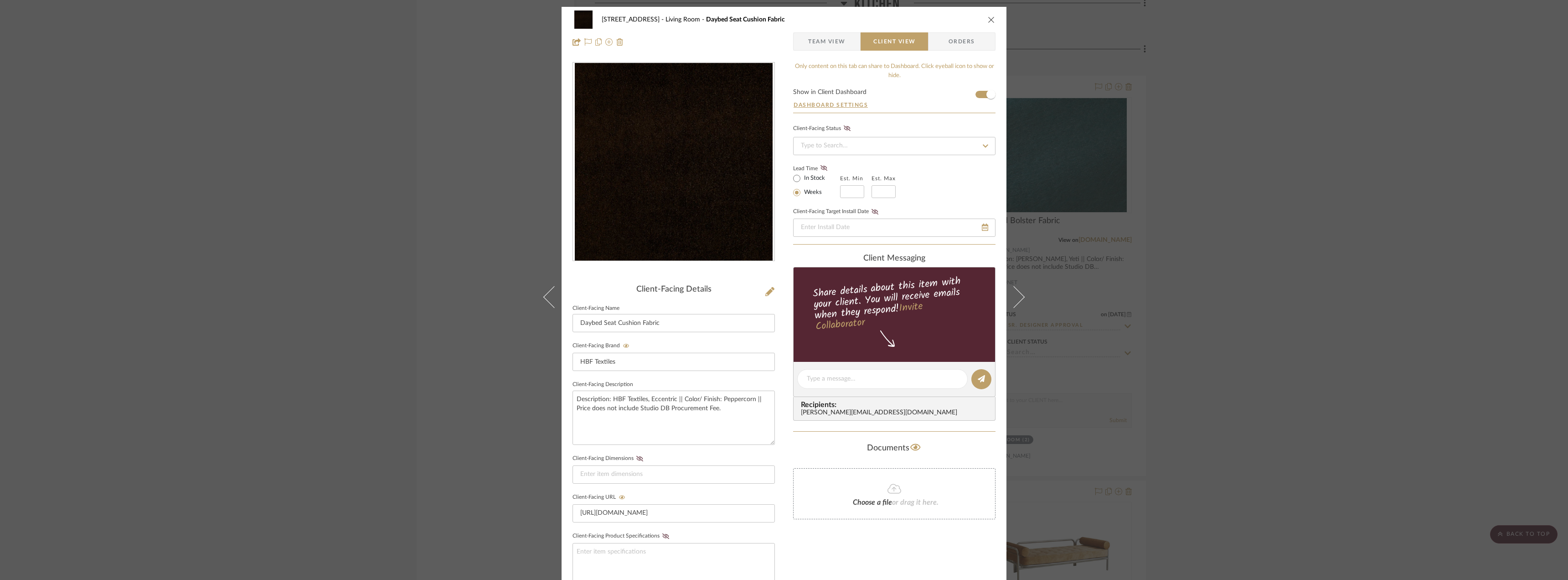
click at [807, 178] on label "In Stock" at bounding box center [813, 178] width 22 height 8
click at [802, 178] on input "In Stock" at bounding box center [797, 179] width 11 height 11
radio input "true"
click at [821, 166] on icon at bounding box center [824, 168] width 7 height 6
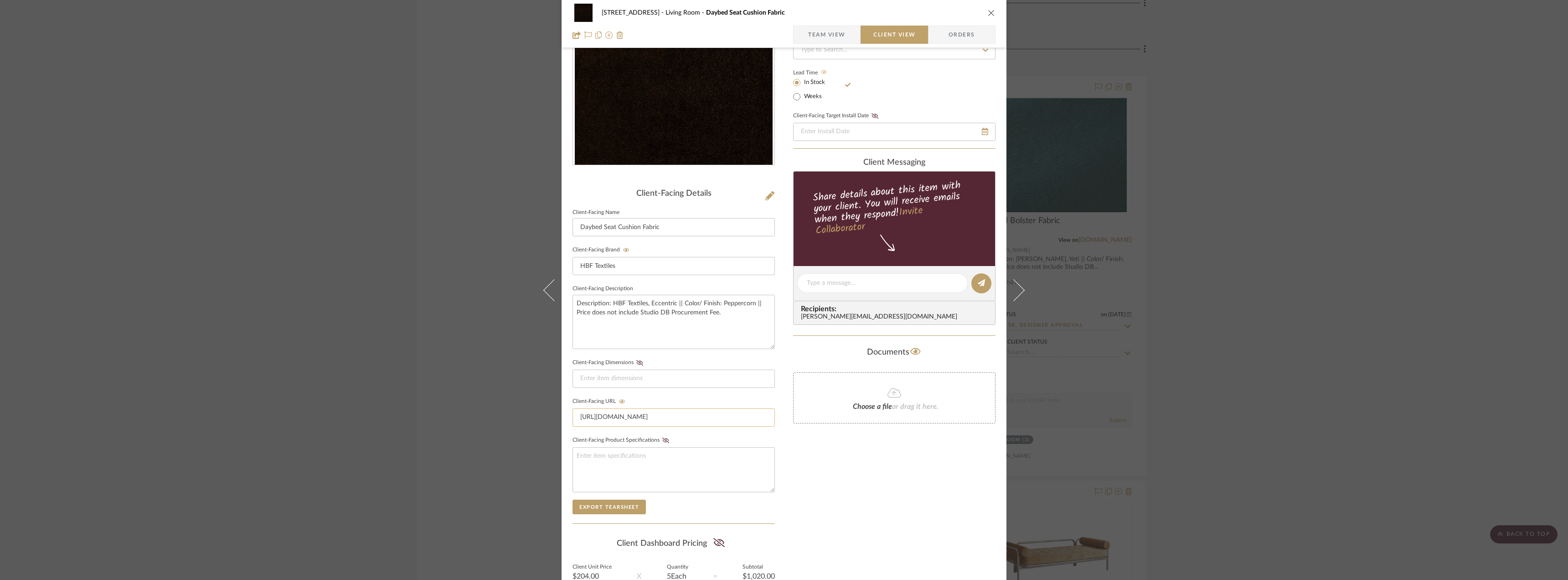
scroll to position [186, 0]
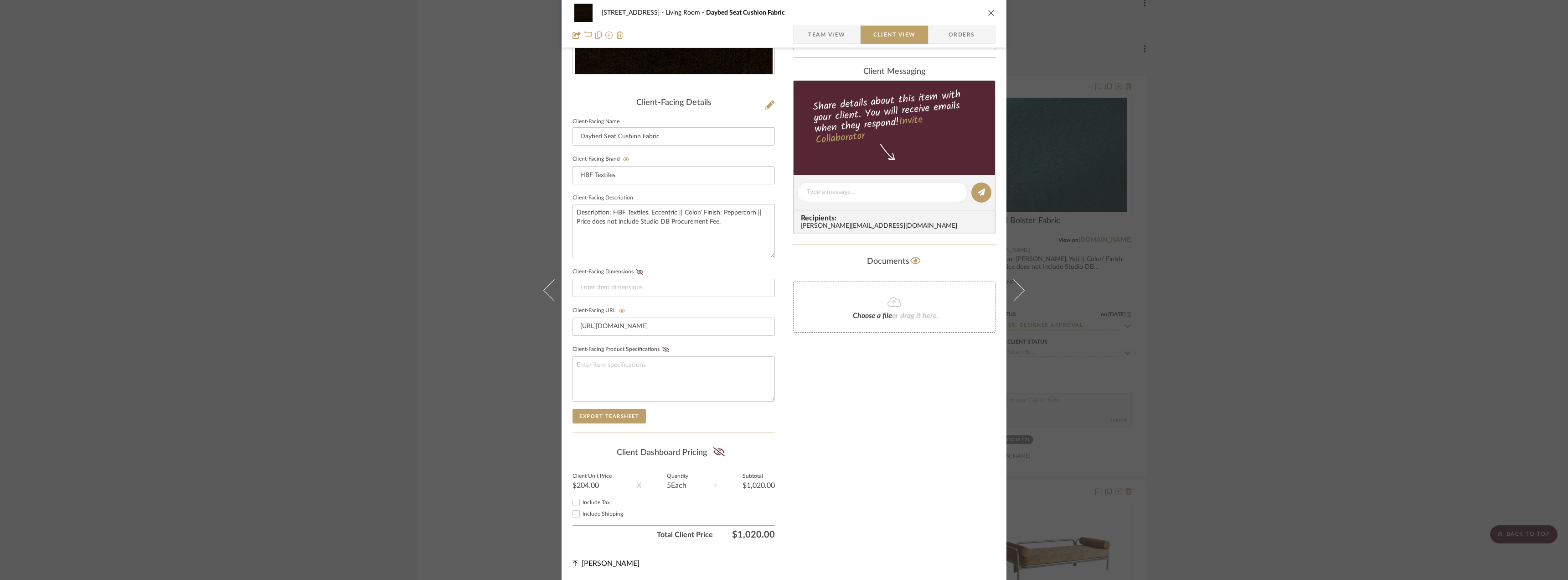
drag, startPoint x: 710, startPoint y: 446, endPoint x: 664, endPoint y: 473, distance: 53.3
click at [713, 446] on button at bounding box center [719, 452] width 12 height 14
click at [586, 506] on div "Include Tax" at bounding box center [674, 502] width 202 height 11
click at [587, 504] on span "Include Tax" at bounding box center [597, 502] width 27 height 6
click at [582, 504] on input "Include Tax" at bounding box center [577, 502] width 11 height 11
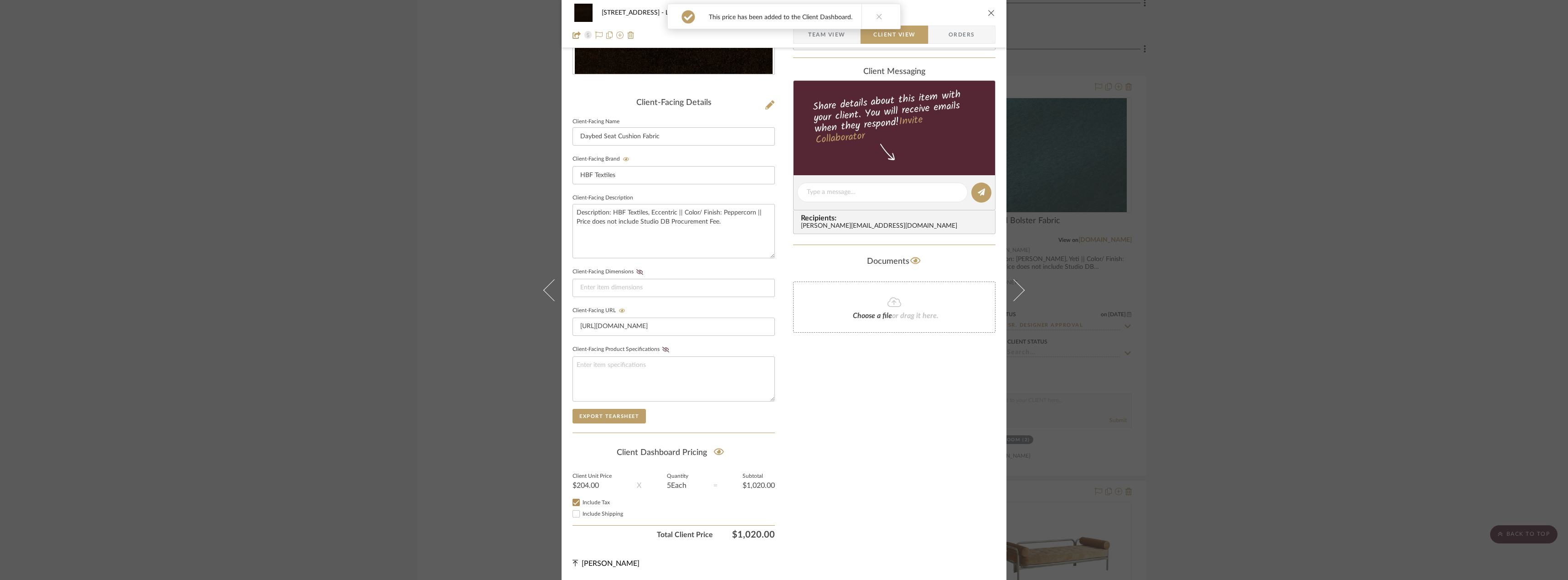
checkbox input "true"
click at [587, 509] on div "Include Shipping" at bounding box center [674, 514] width 202 height 11
click at [587, 511] on span "Include Shipping" at bounding box center [603, 513] width 41 height 6
click at [582, 511] on input "Include Shipping" at bounding box center [577, 514] width 11 height 11
checkbox input "true"
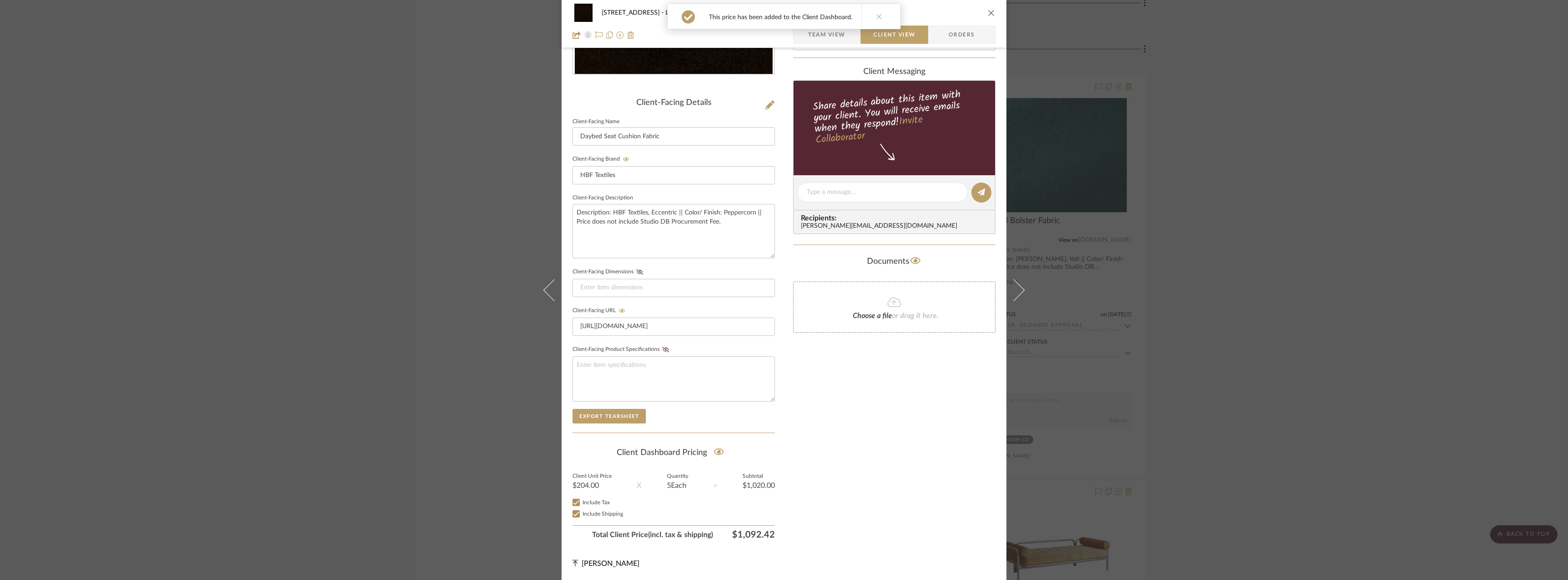
click at [790, 456] on div "24080 - 323 Pacific Avenue Living Room Daybed Seat Cushion Fabric Team View Cli…" at bounding box center [784, 199] width 445 height 759
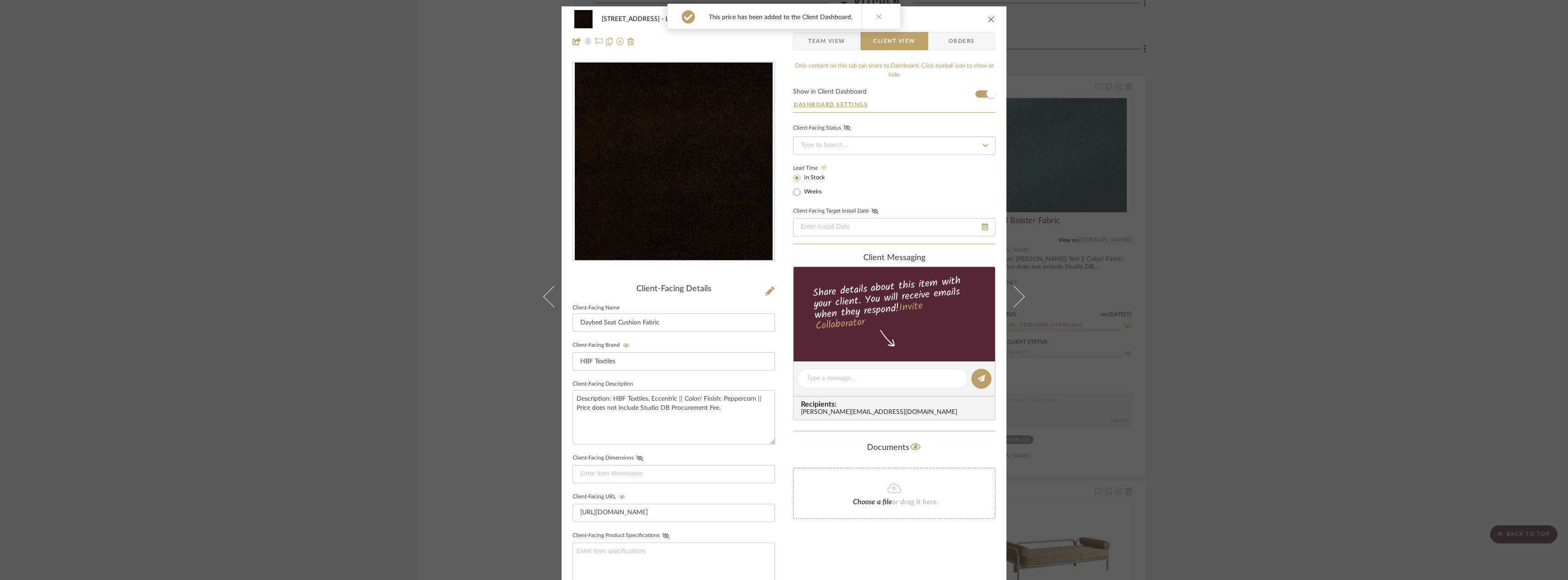
scroll to position [0, 0]
click at [1191, 244] on div "24080 - 323 Pacific Avenue Living Room Daybed Seat Cushion Fabric Team View Cli…" at bounding box center [784, 290] width 1568 height 580
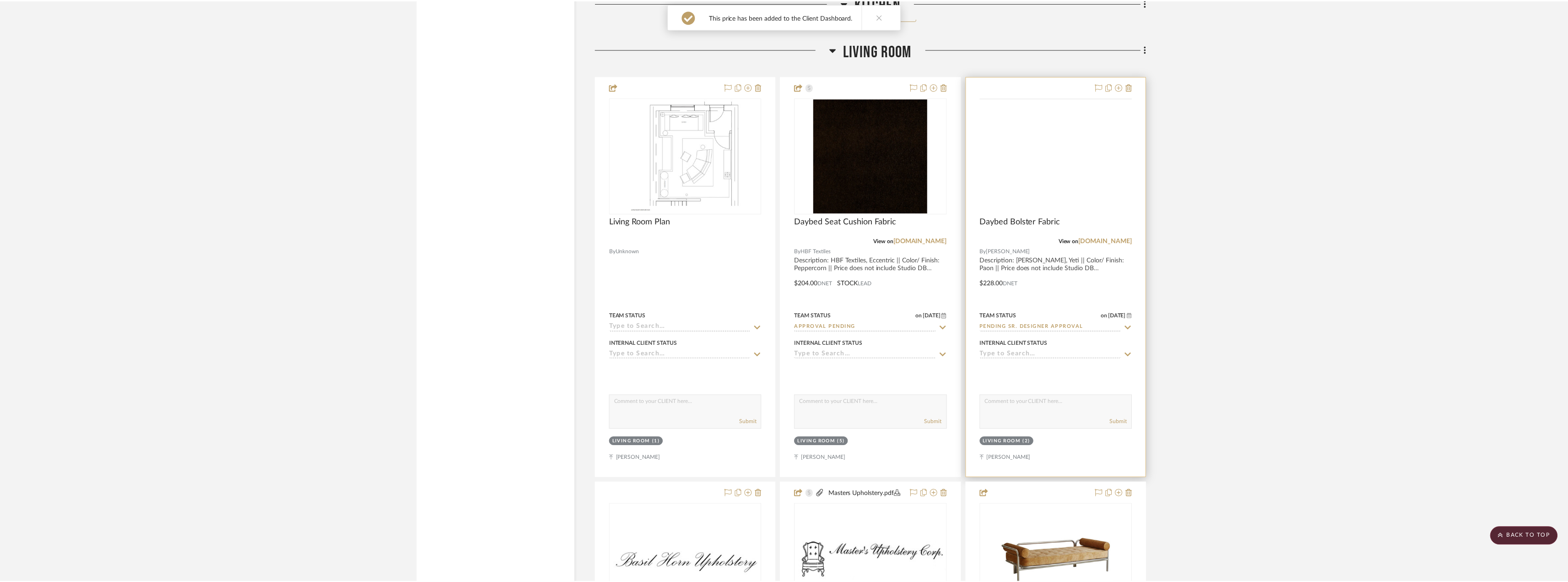
scroll to position [3661, 0]
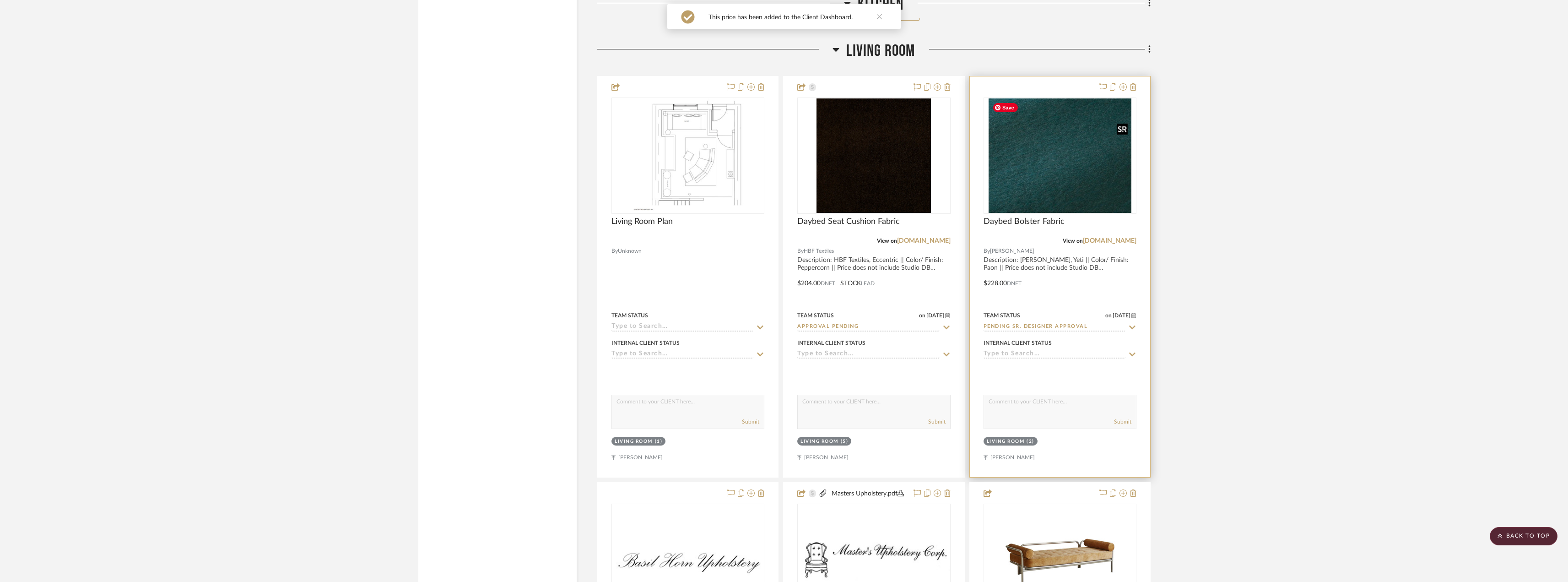
click at [0, 0] on img at bounding box center [0, 0] width 0 height 0
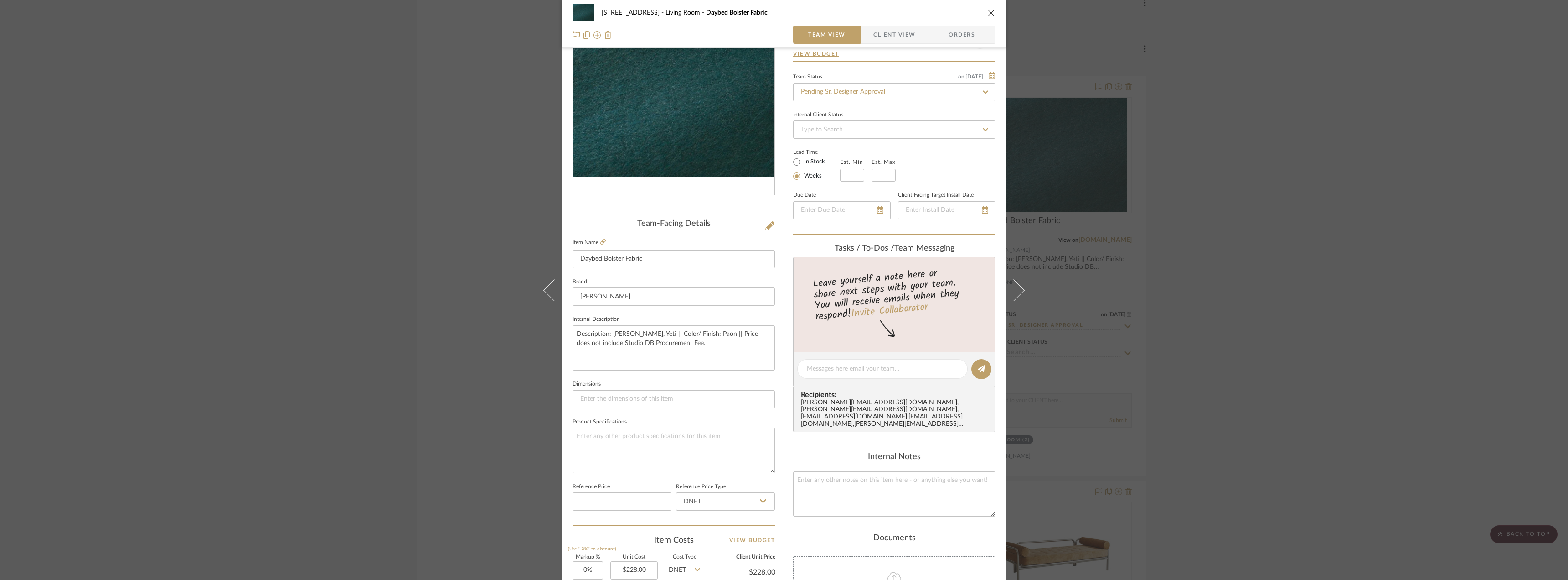
scroll to position [269, 0]
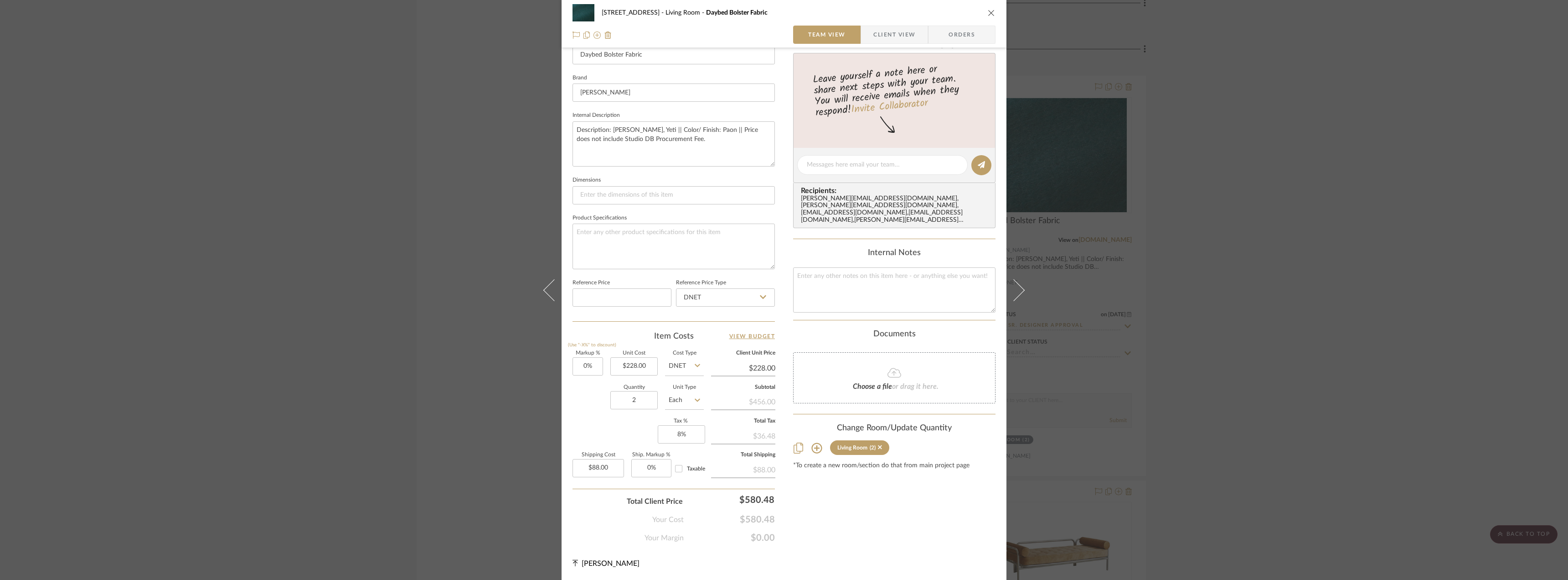
click at [850, 533] on div "Content here copies to Client View - confirm visibility there. Show in Client D…" at bounding box center [895, 168] width 202 height 751
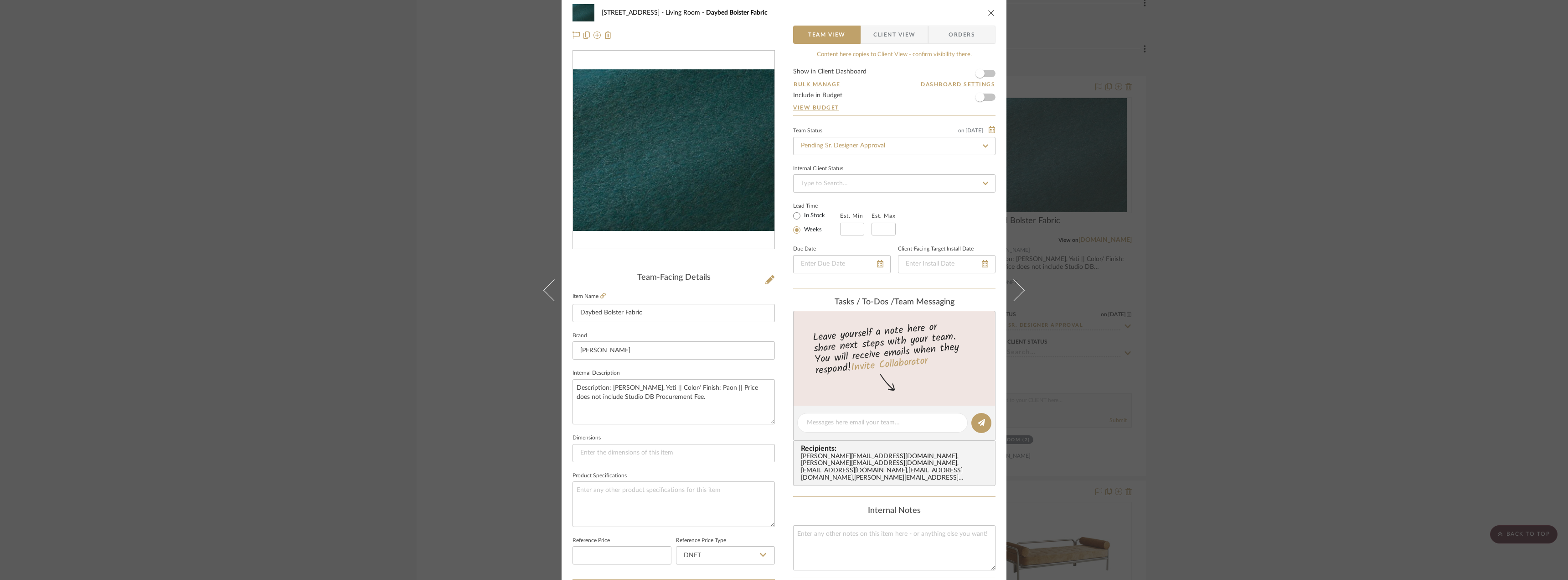
scroll to position [0, 0]
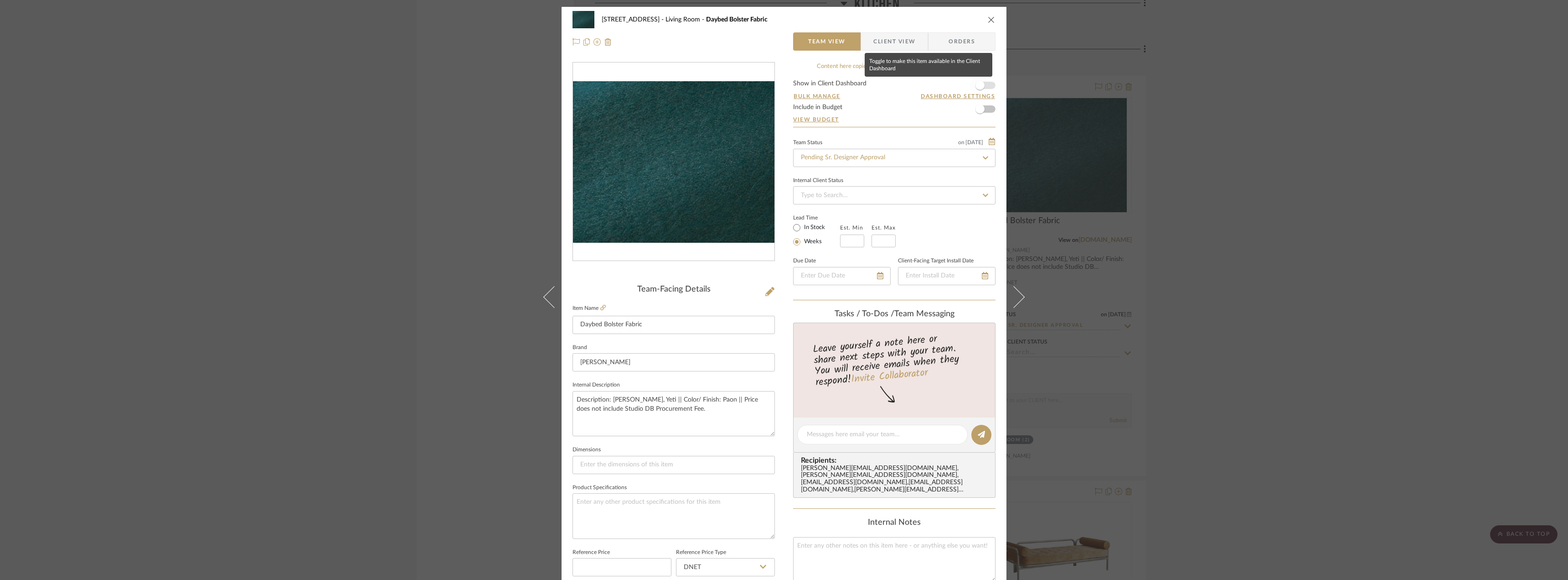
click at [983, 82] on span "button" at bounding box center [980, 85] width 20 height 20
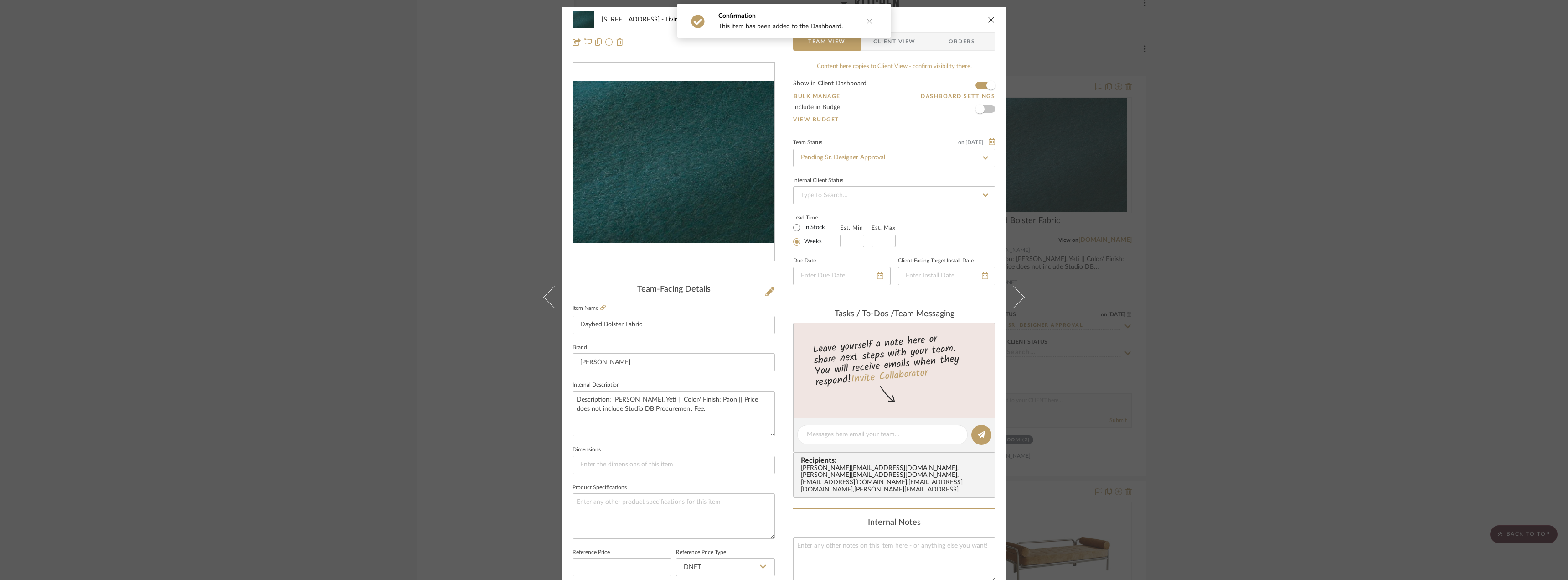
click at [866, 35] on button at bounding box center [870, 21] width 35 height 34
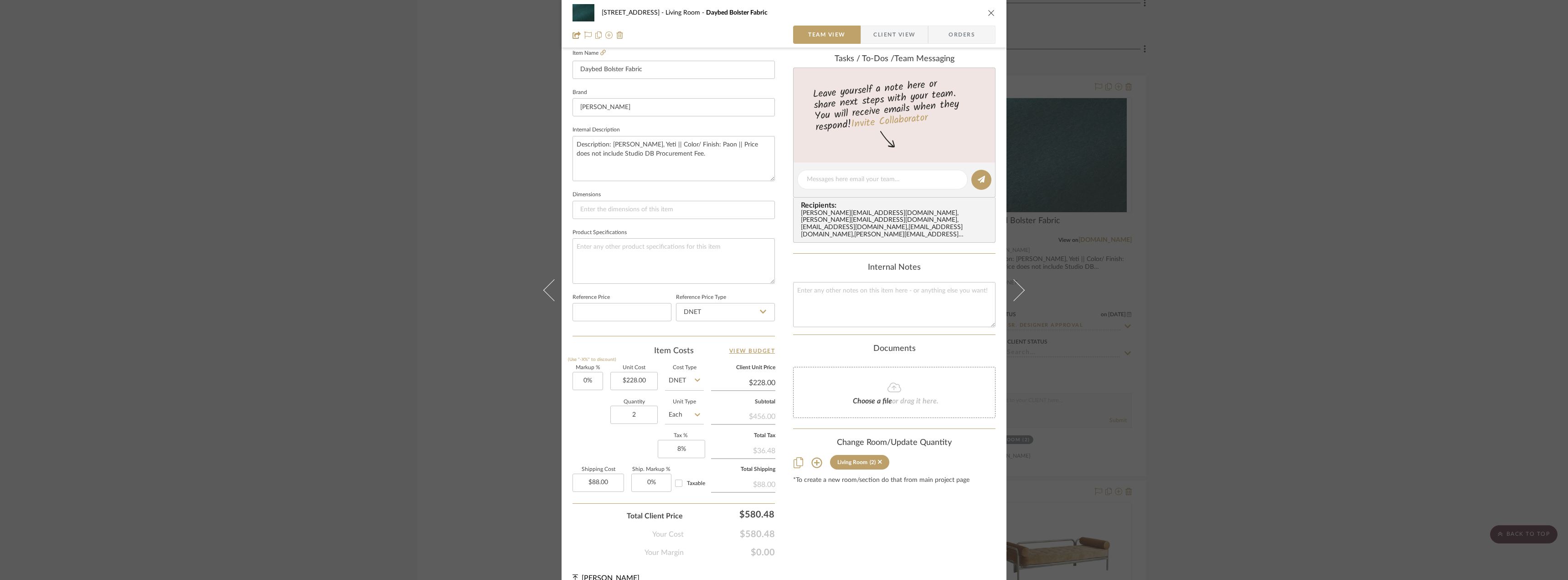
scroll to position [269, 0]
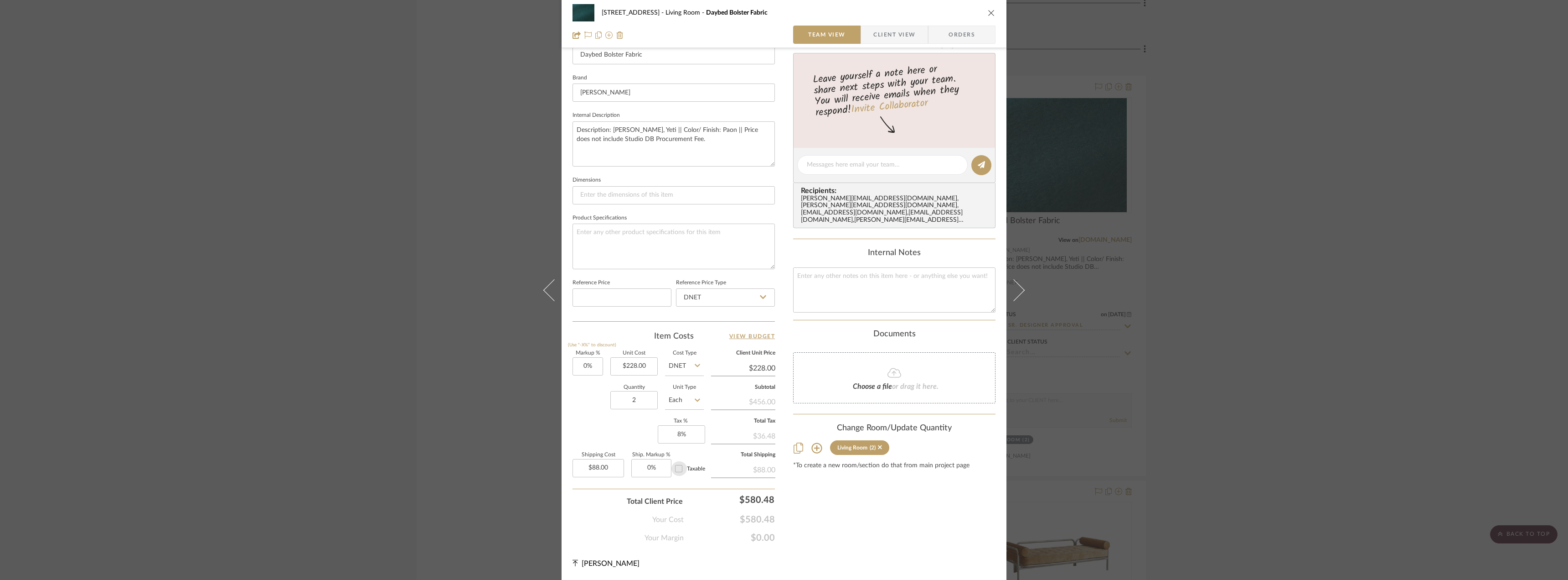
click at [675, 470] on input "Taxable" at bounding box center [678, 468] width 14 height 14
checkbox input "true"
click at [794, 510] on div "Content here copies to Client View - confirm visibility there. Show in Client D…" at bounding box center [895, 168] width 202 height 751
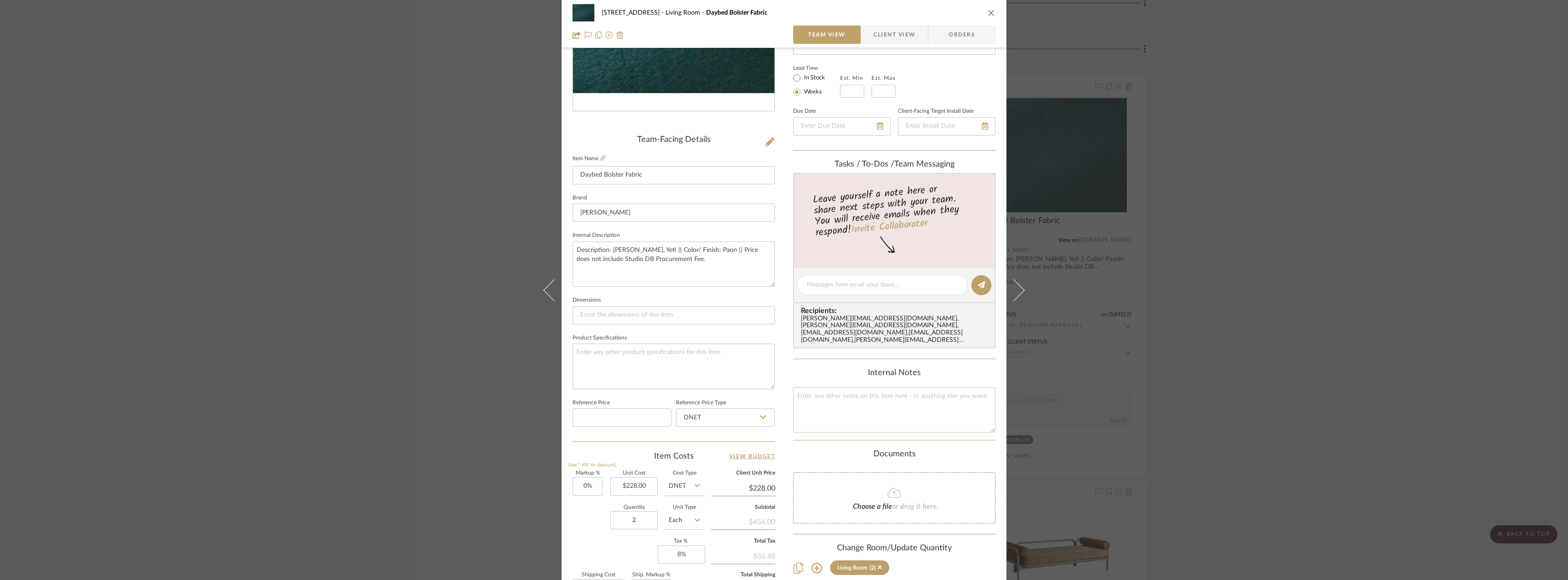
scroll to position [0, 0]
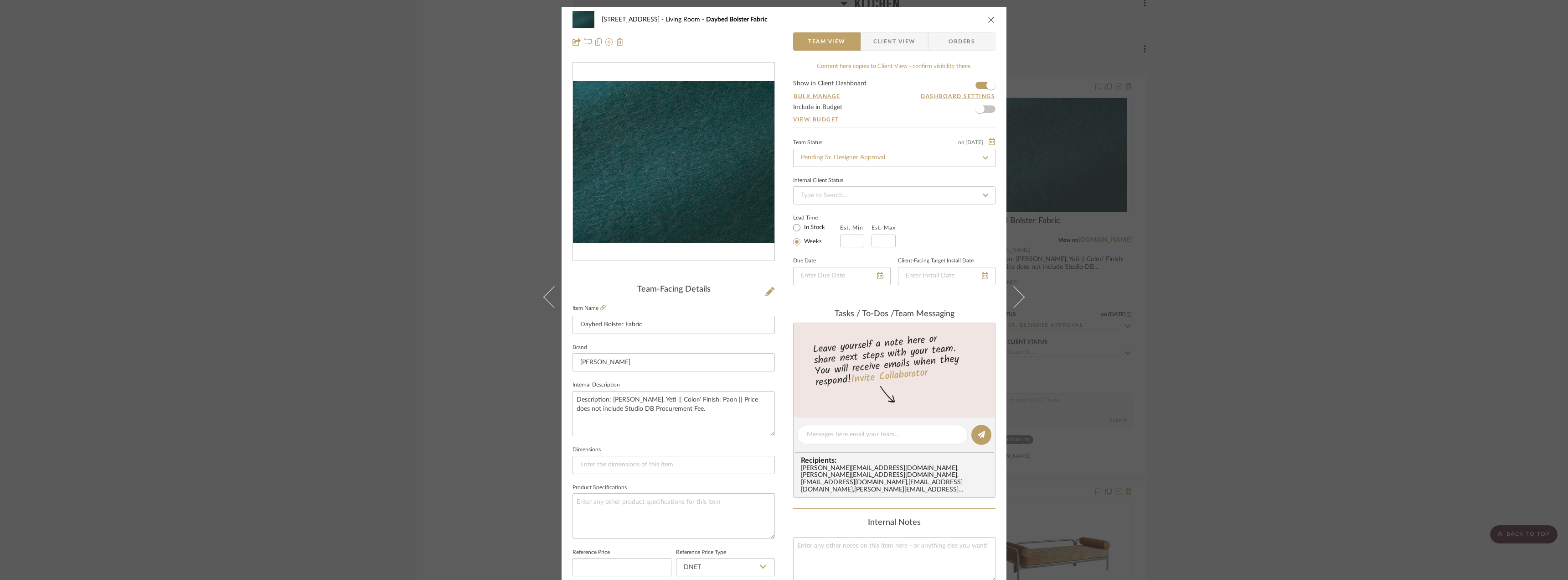
click at [843, 148] on div "Team Status on 9/15/2025 9/15/2025 Pending Sr. Designer Approval" at bounding box center [895, 151] width 202 height 31
click at [846, 154] on input "Pending Sr. Designer Approval" at bounding box center [895, 158] width 202 height 18
click at [839, 204] on span "Approval Pending" at bounding box center [824, 205] width 49 height 6
type input "Approval Pending"
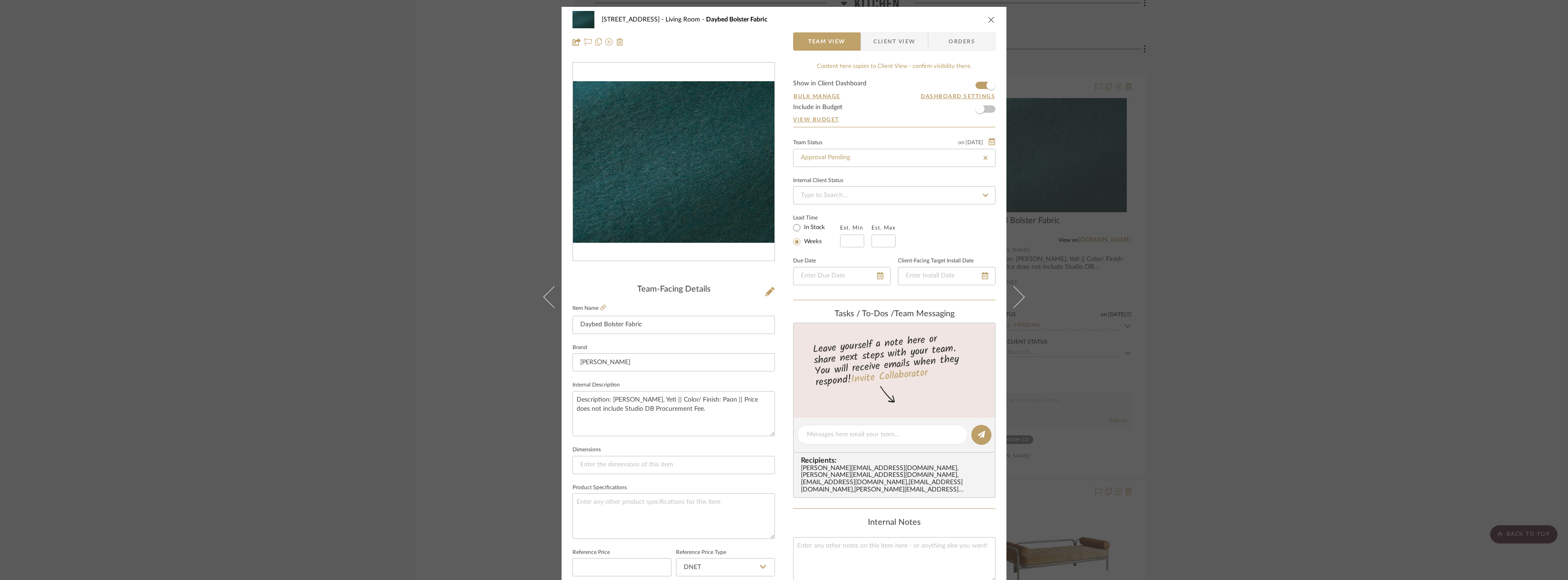
click at [1286, 191] on div "24080 - 323 Pacific Avenue Living Room Daybed Bolster Fabric Team View Client V…" at bounding box center [784, 290] width 1568 height 580
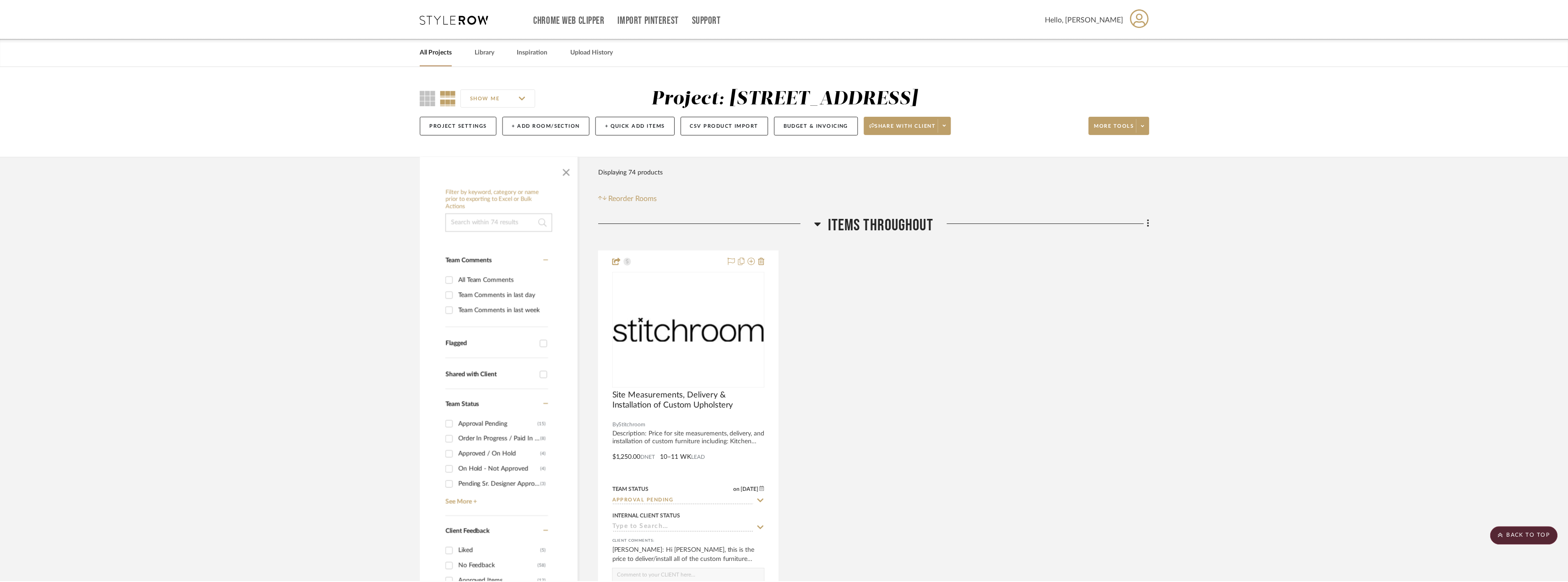
scroll to position [3661, 0]
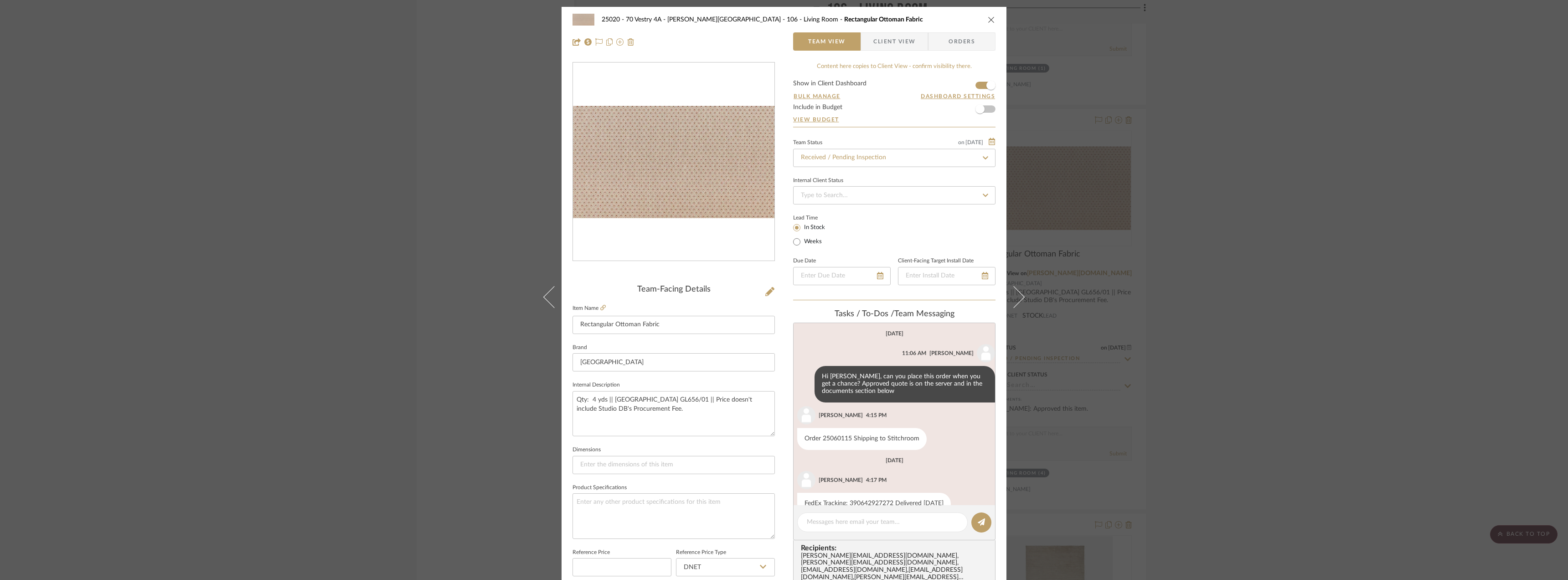
scroll to position [28, 0]
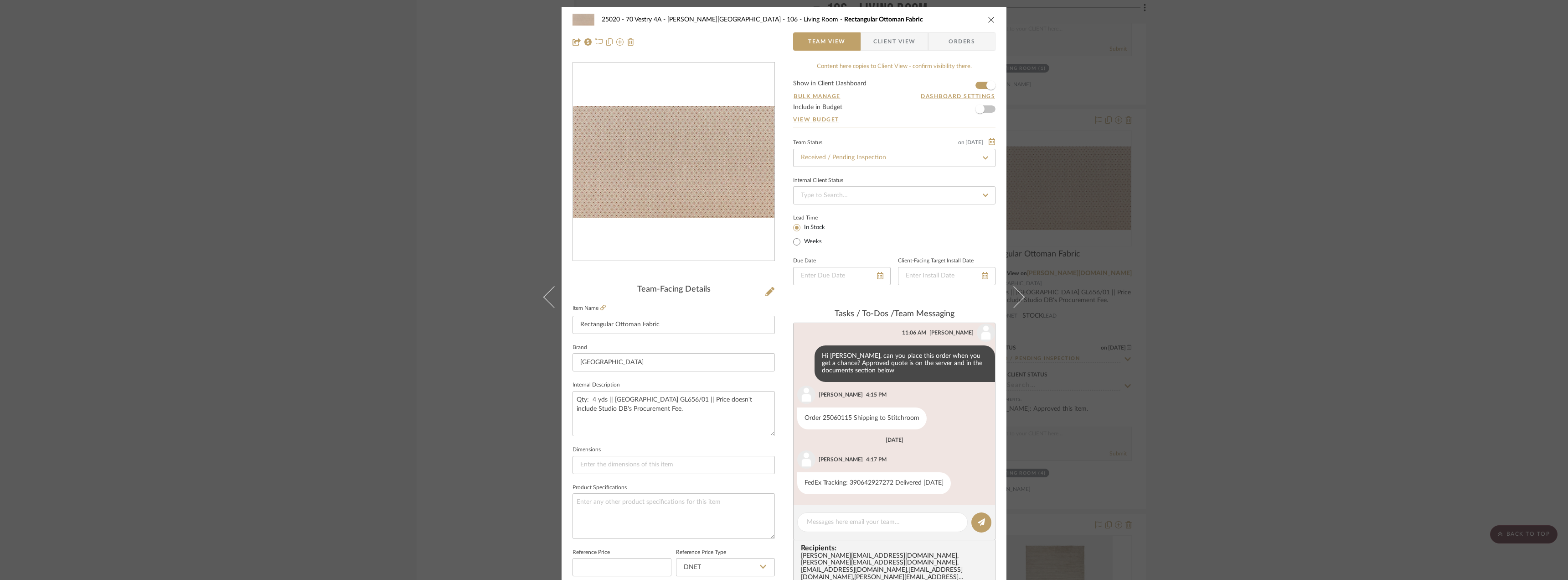
click at [523, 178] on div "25020 - 70 Vestry 4A - [PERSON_NAME] 106 - Living Room Rectangular Ottoman Fabr…" at bounding box center [784, 290] width 1568 height 580
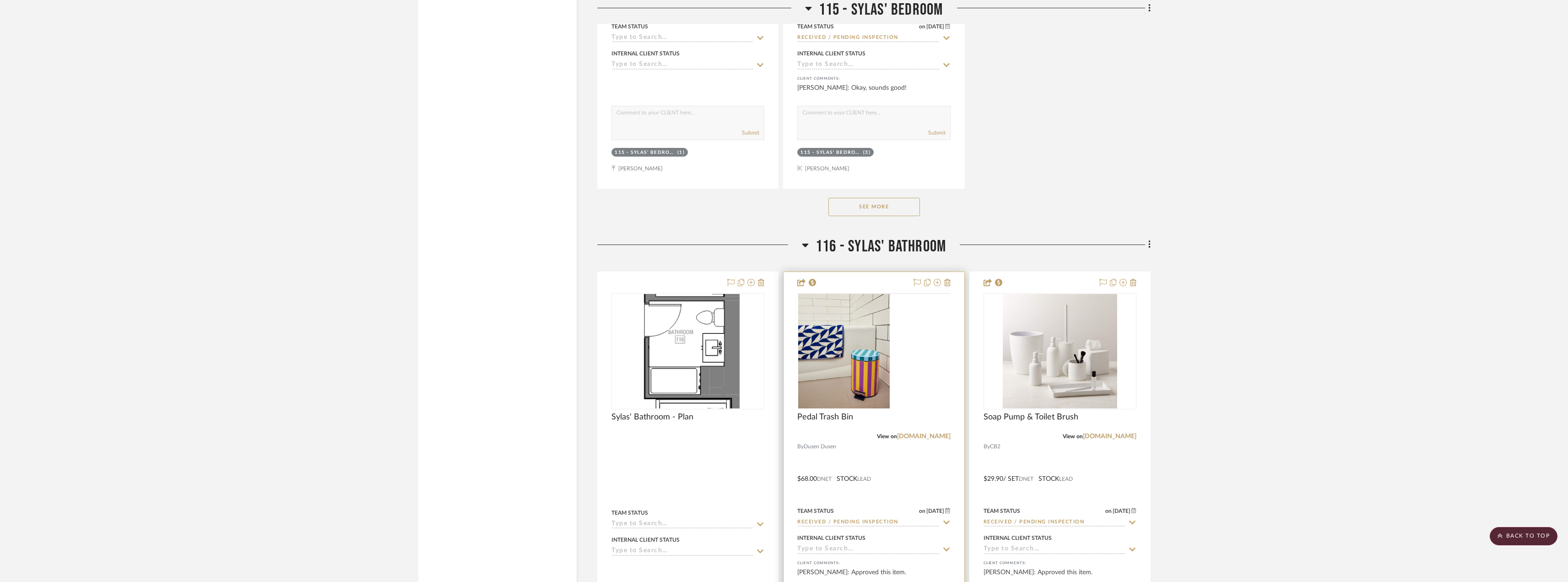
scroll to position [20092, 0]
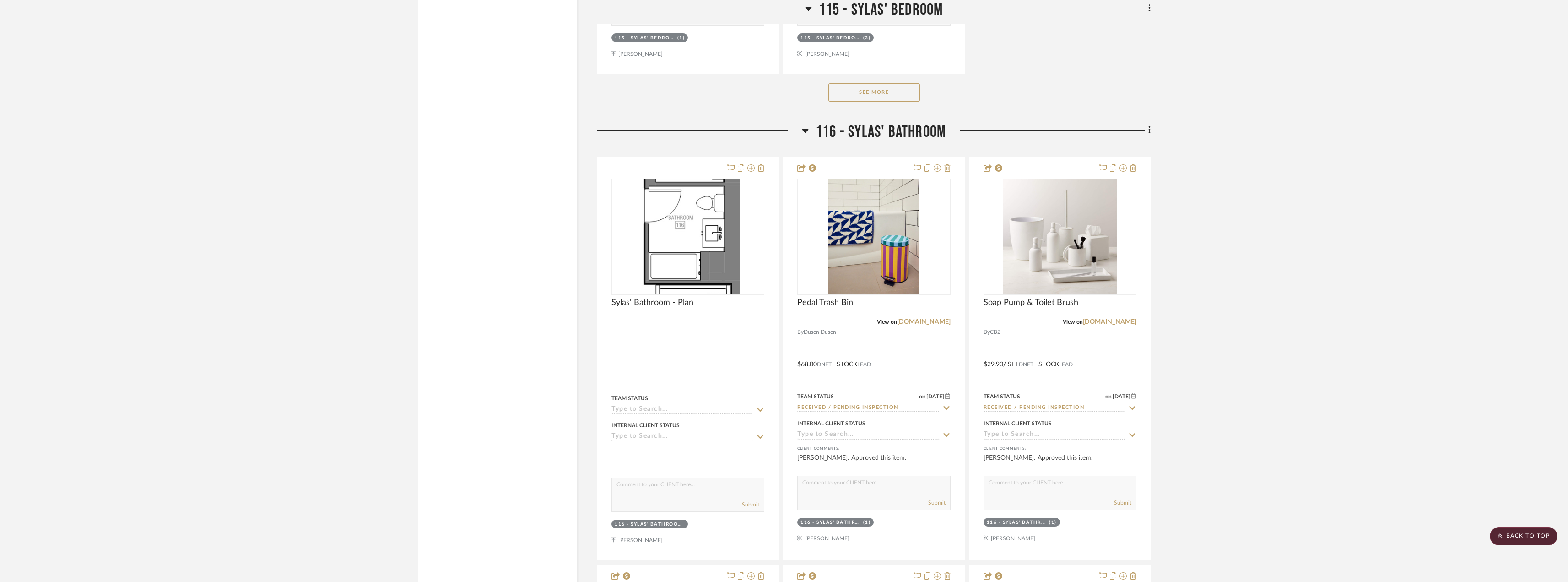
click at [899, 92] on button "See More" at bounding box center [874, 92] width 92 height 18
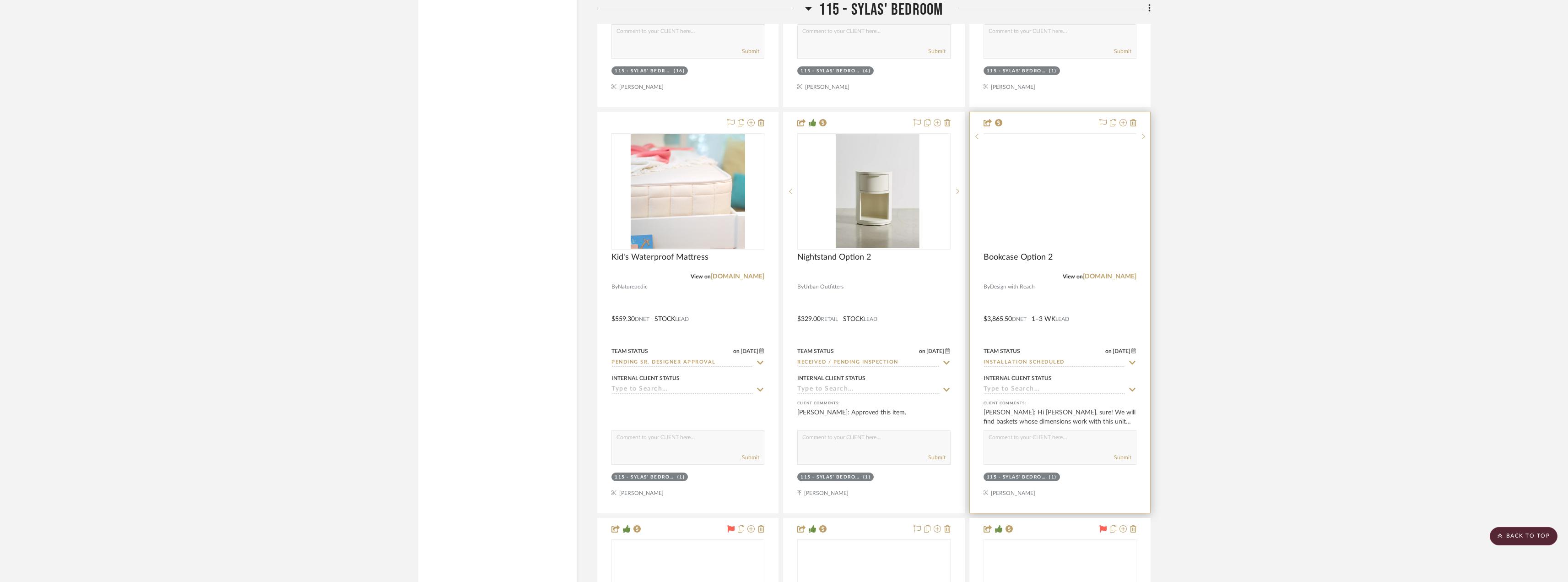
scroll to position [20504, 0]
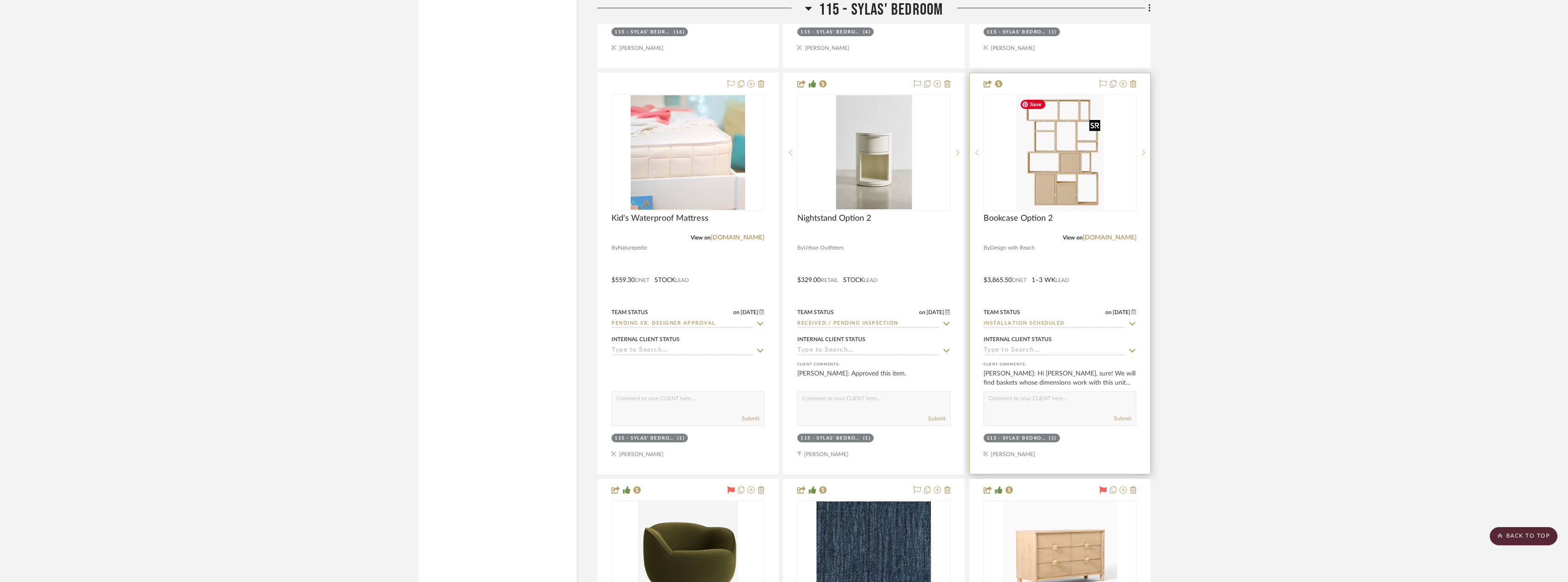
click at [0, 0] on img at bounding box center [0, 0] width 0 height 0
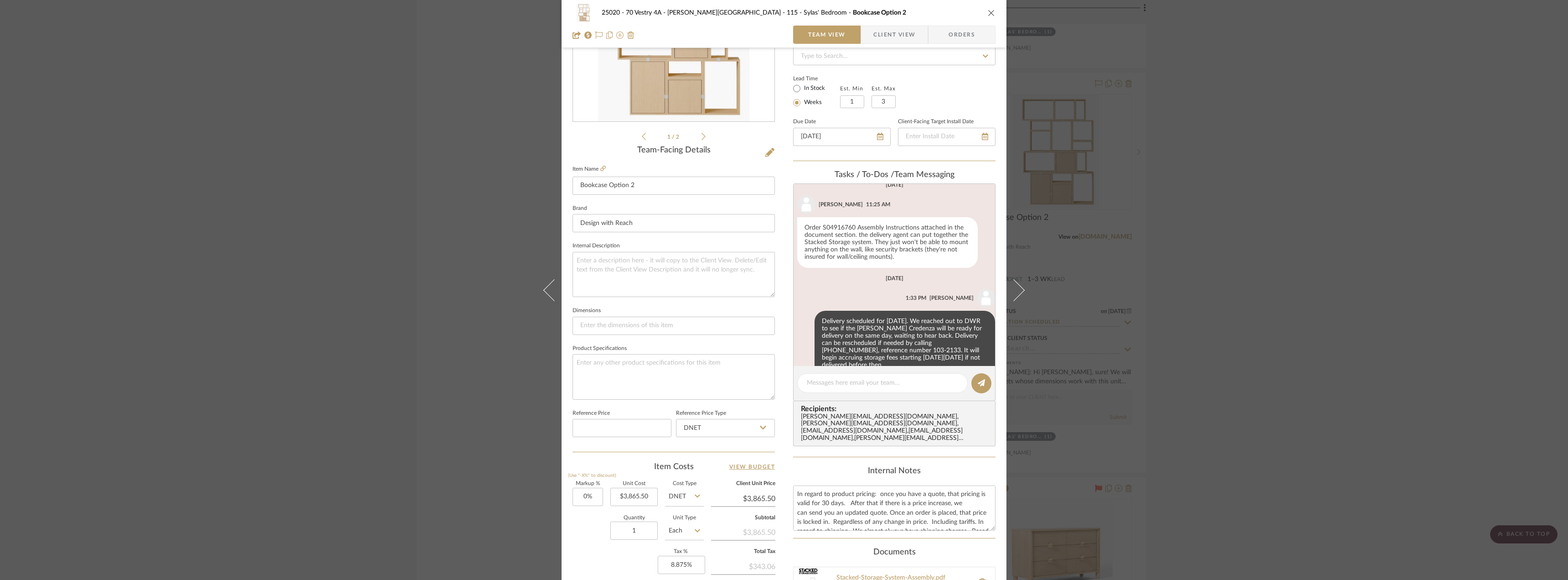
scroll to position [702, 0]
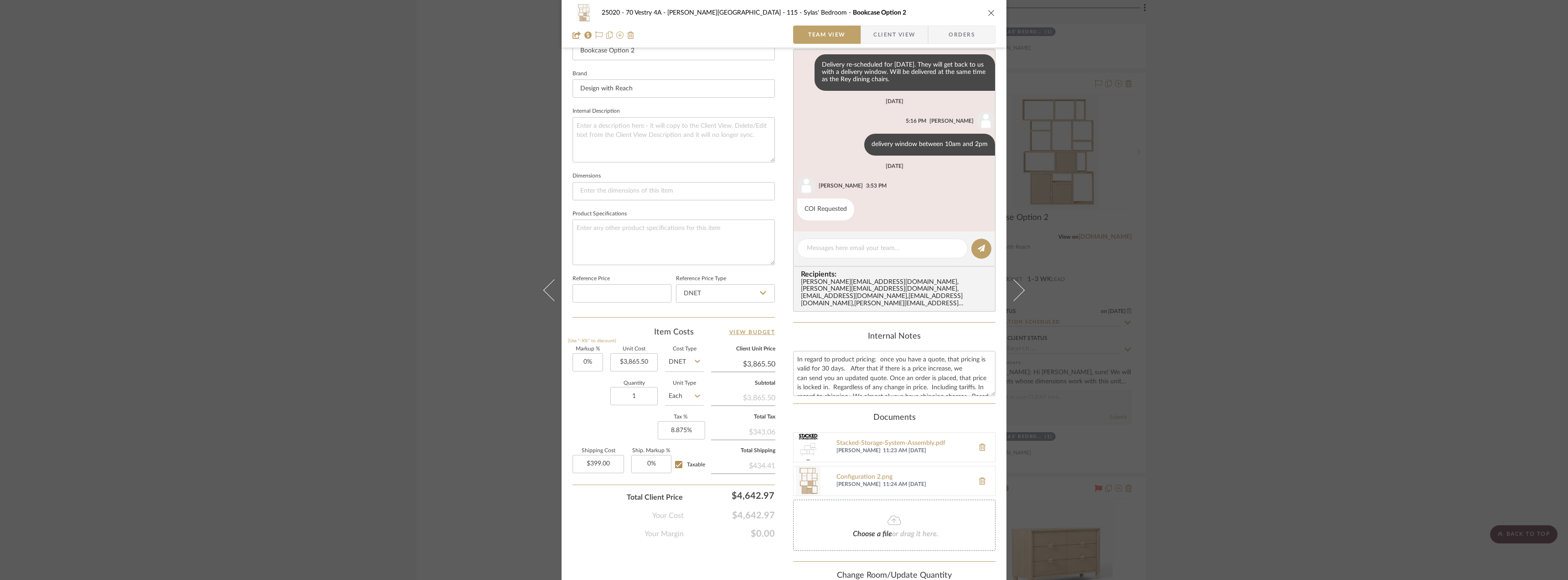
click at [274, 169] on div "25020 - 70 Vestry 4A - Grant-Stanleigh 115 - Sylas' Bedroom Bookcase Option 2 T…" at bounding box center [784, 290] width 1568 height 580
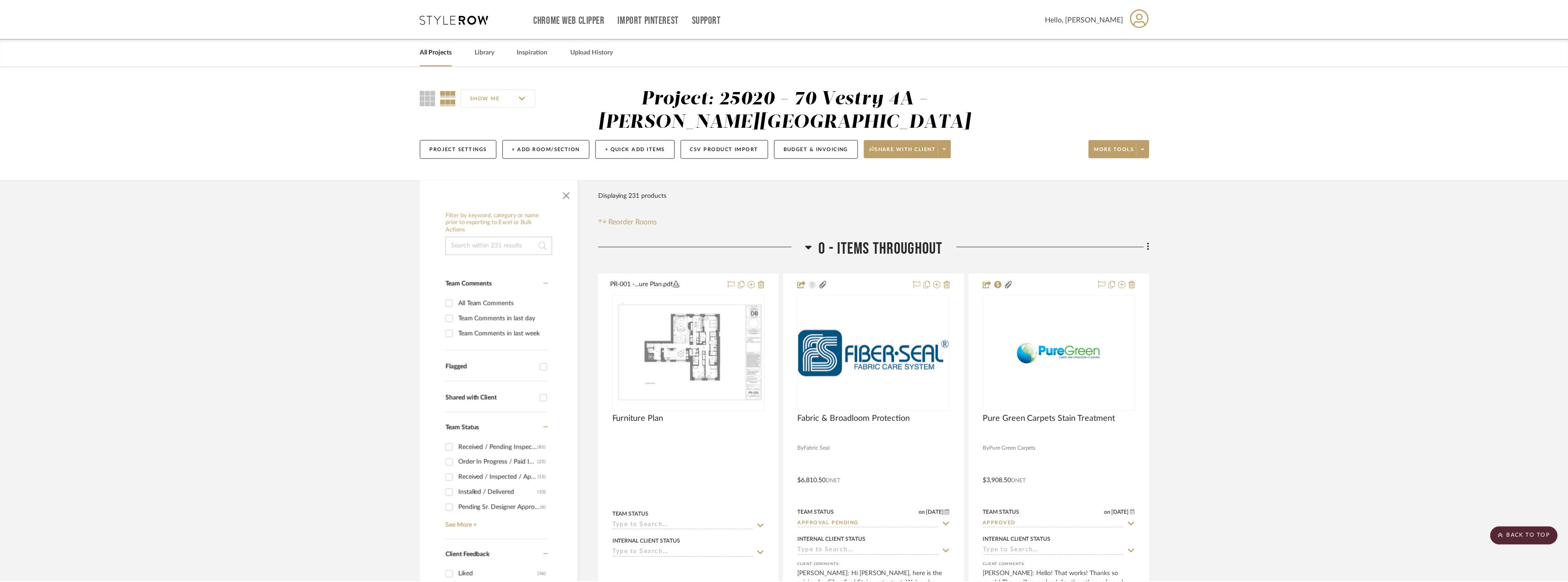
scroll to position [20504, 0]
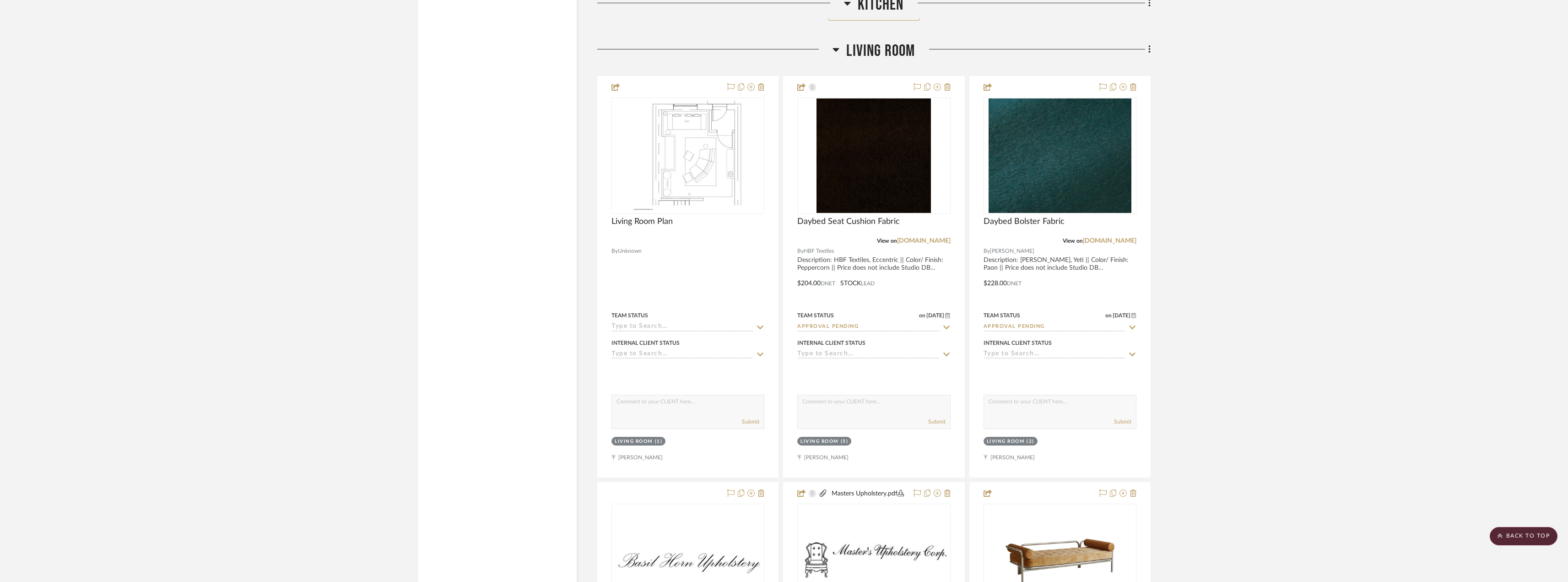
scroll to position [3661, 0]
click at [1093, 159] on img "0" at bounding box center [1059, 156] width 142 height 114
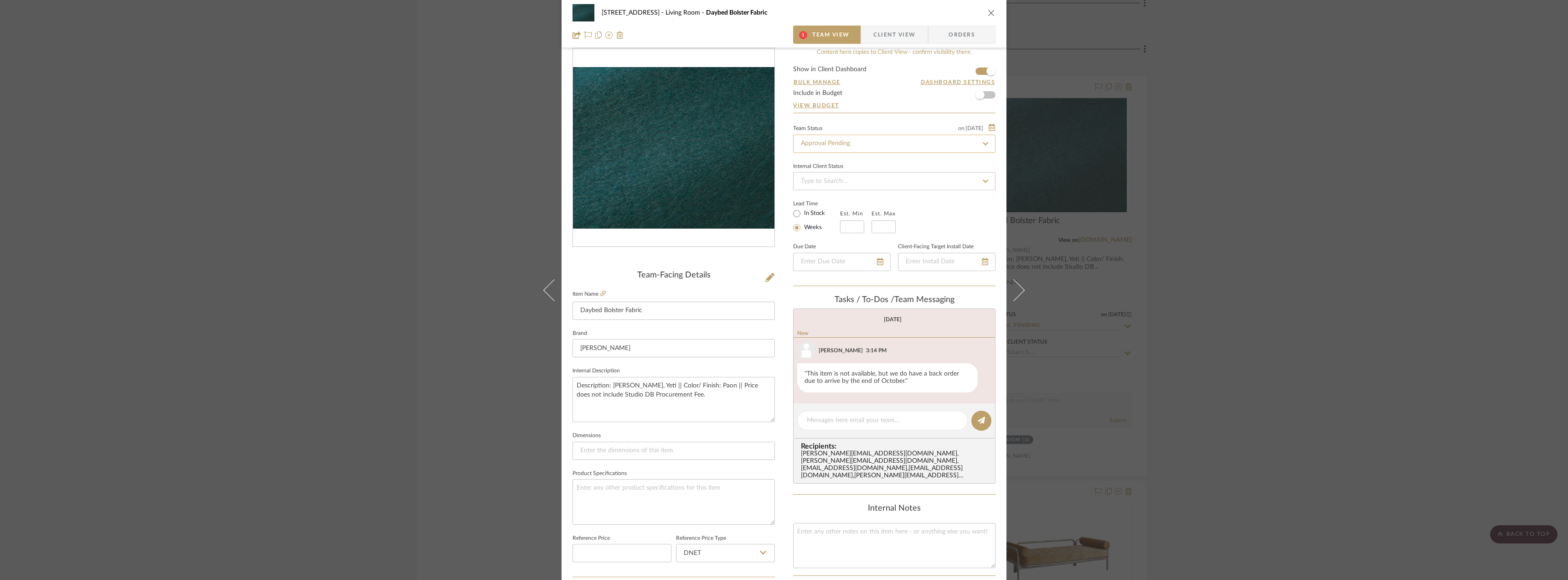
scroll to position [0, 0]
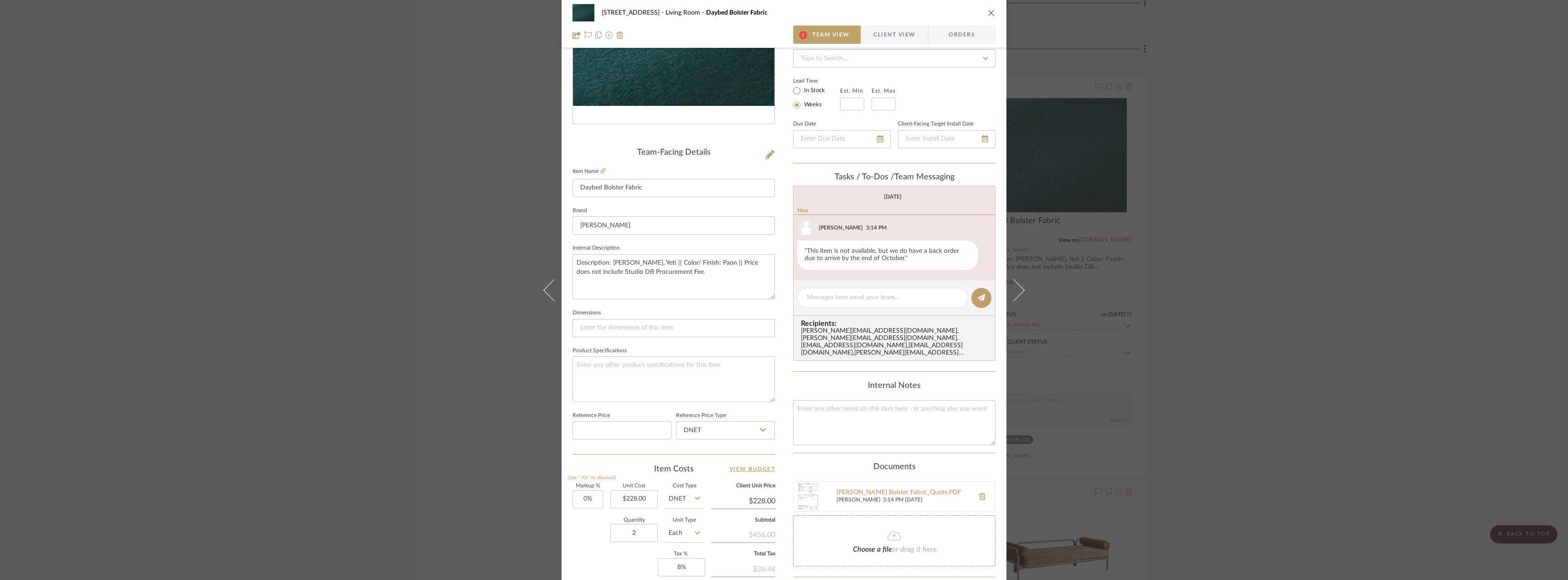
click at [896, 27] on span "Client View" at bounding box center [894, 34] width 42 height 18
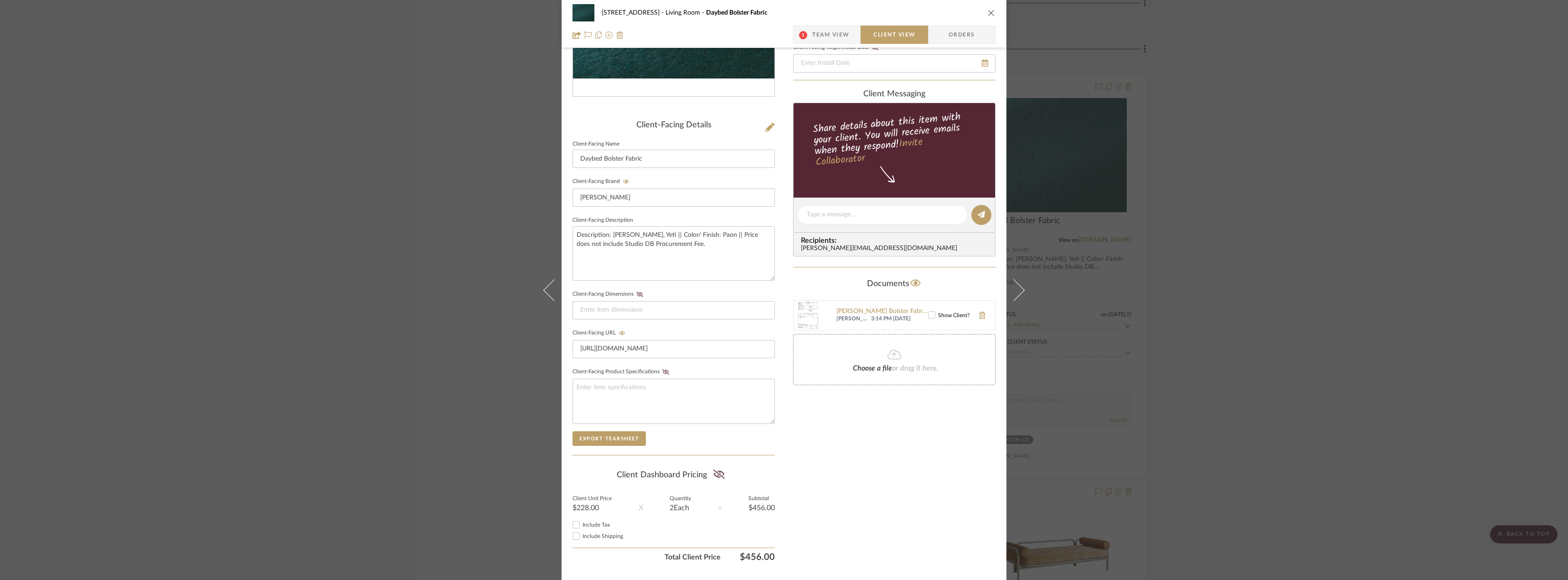
scroll to position [186, 0]
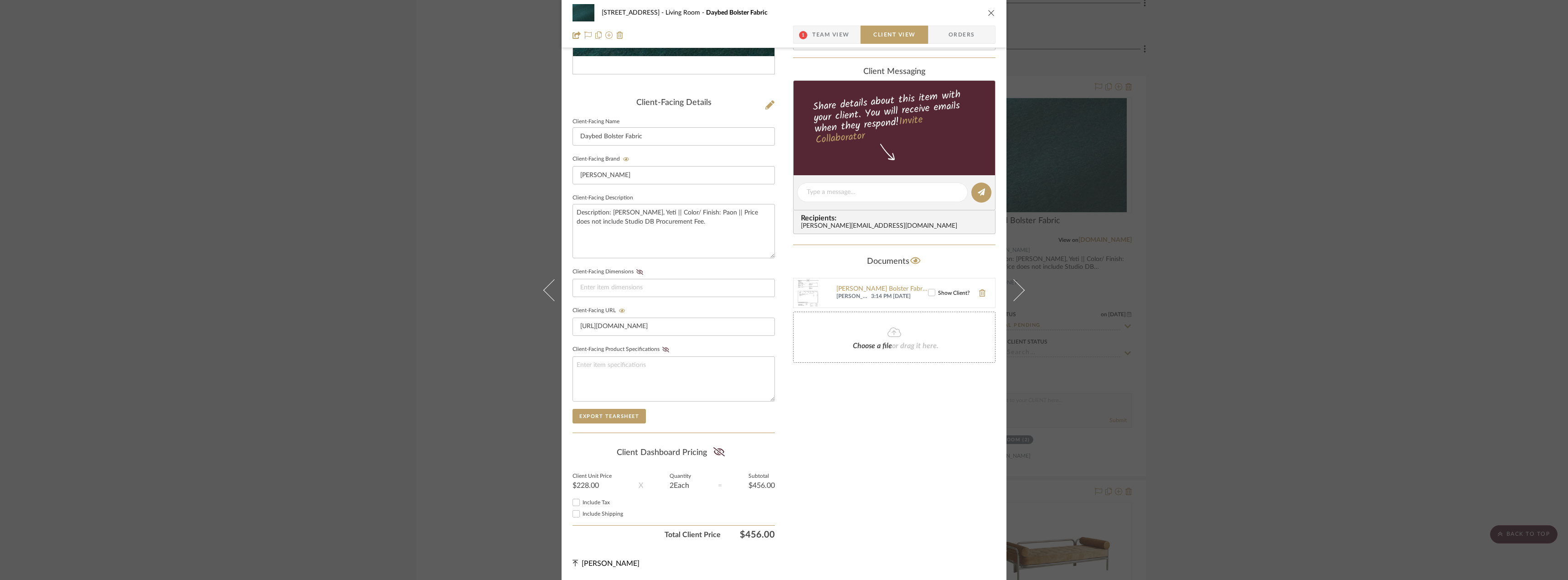
click at [598, 498] on div "Include Tax" at bounding box center [674, 502] width 202 height 11
click at [598, 501] on span "Include Tax" at bounding box center [597, 502] width 27 height 6
click at [582, 501] on input "Include Tax" at bounding box center [577, 502] width 11 height 11
checkbox input "true"
click at [598, 515] on span "Include Shipping" at bounding box center [603, 513] width 41 height 6
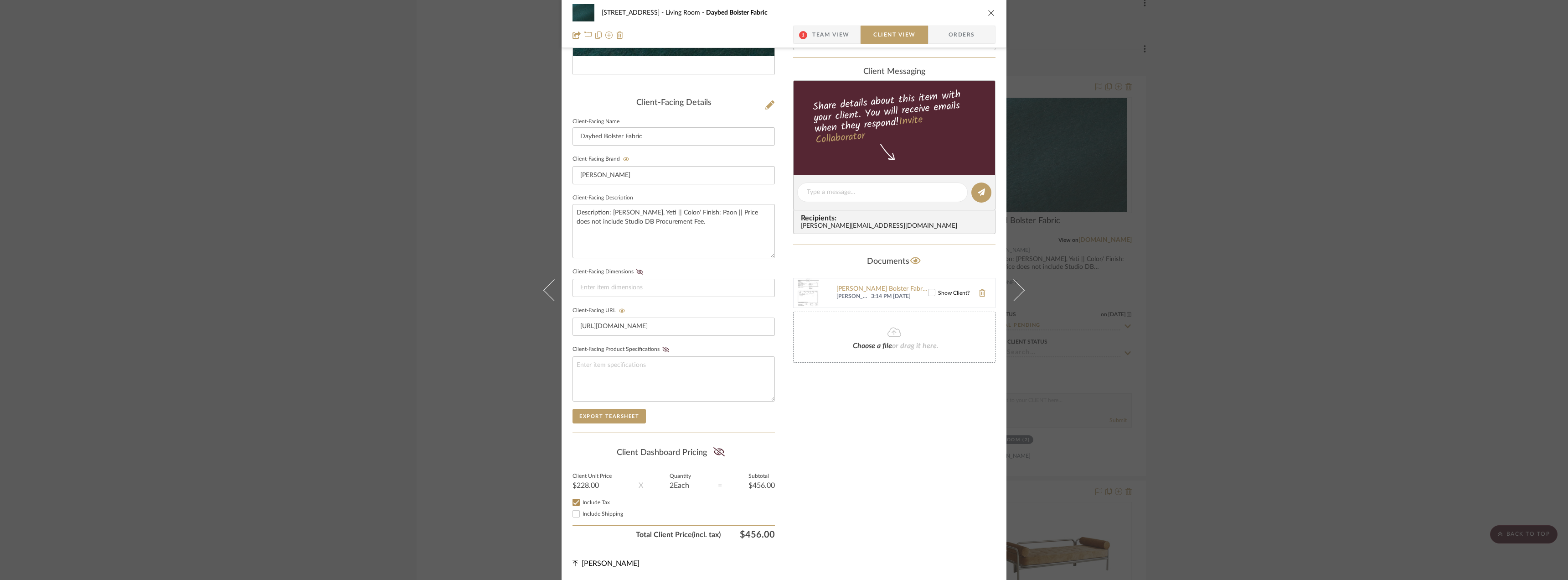
click at [582, 515] on input "Include Shipping" at bounding box center [577, 514] width 11 height 11
checkbox input "true"
click at [718, 456] on icon at bounding box center [719, 451] width 11 height 9
click at [896, 450] on div "Only content on this tab can share to Dashboard. Click eyeball icon to show or …" at bounding box center [895, 209] width 202 height 668
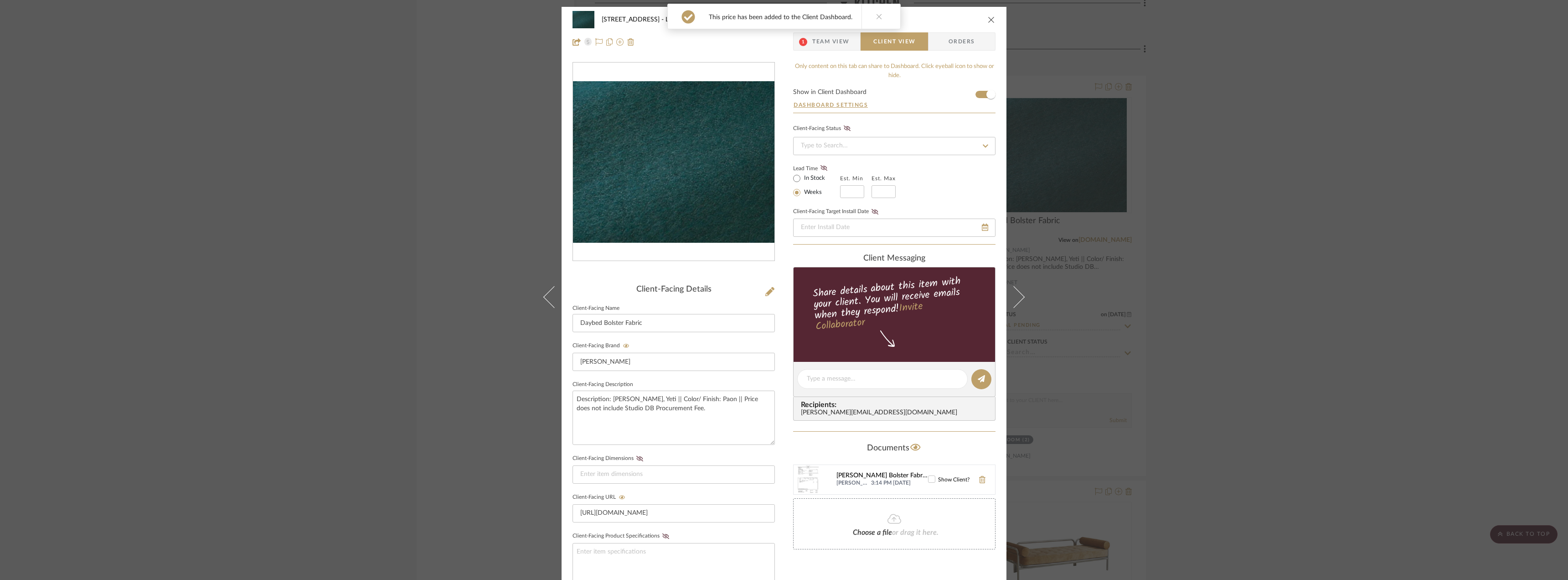
click at [877, 477] on div "[PERSON_NAME] Bolster Fabric_Quote.PDF" at bounding box center [882, 476] width 92 height 8
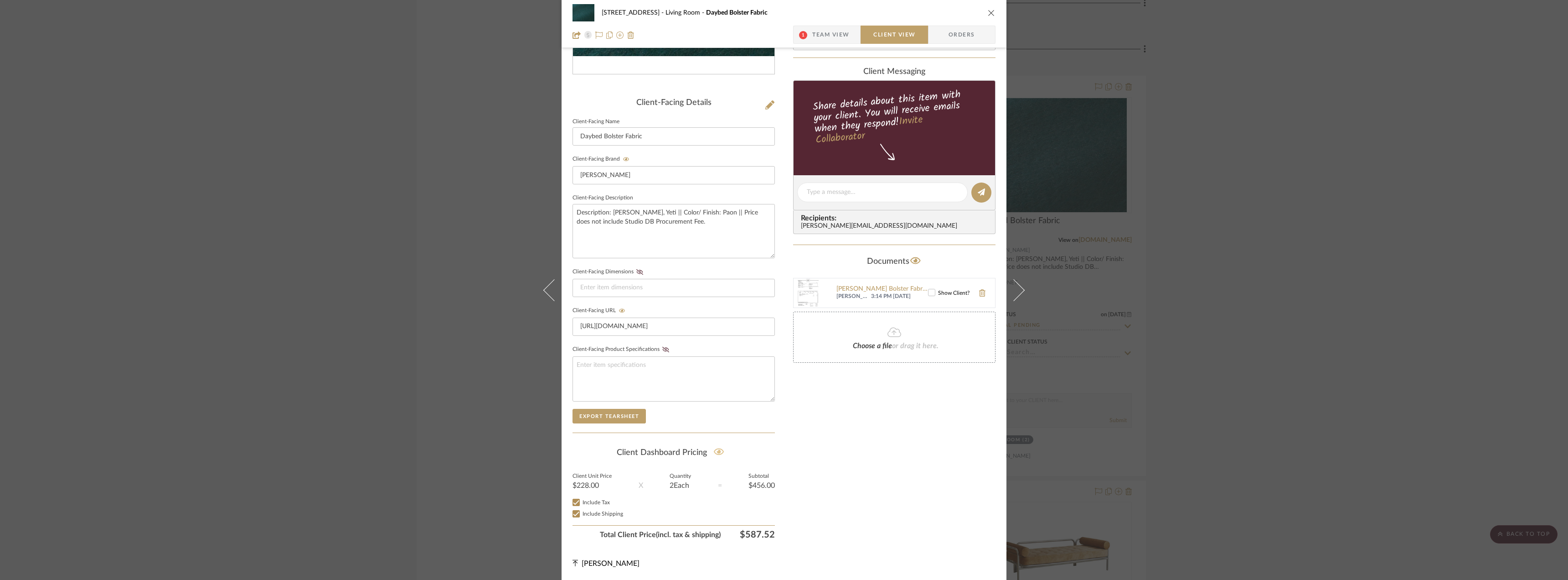
click at [835, 42] on span "Team View" at bounding box center [831, 34] width 37 height 18
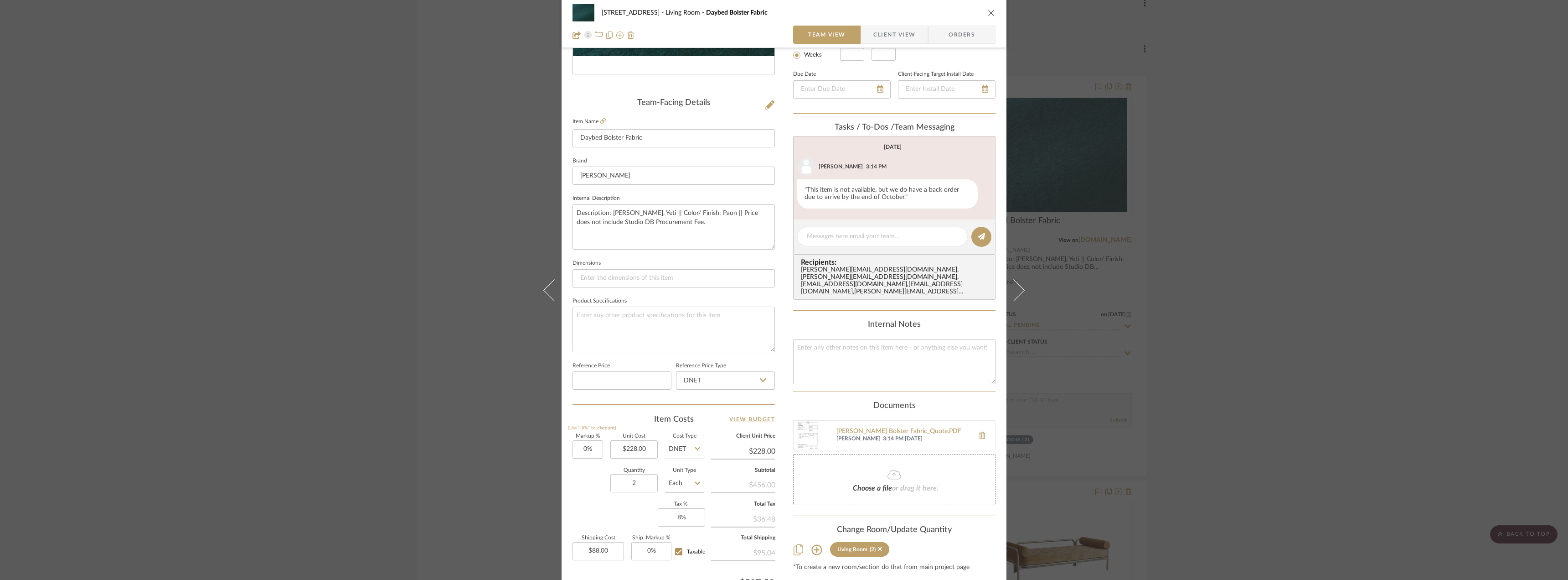
click at [677, 551] on input "Taxable" at bounding box center [678, 551] width 14 height 14
checkbox input "false"
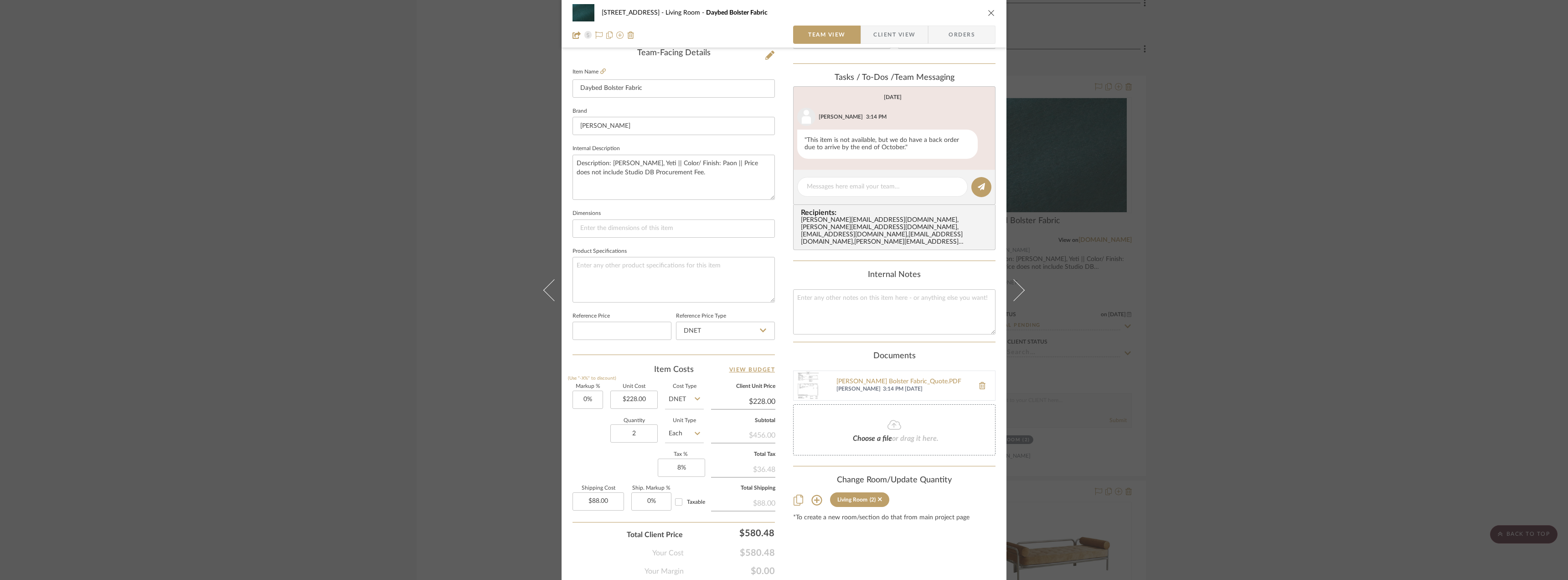
scroll to position [269, 0]
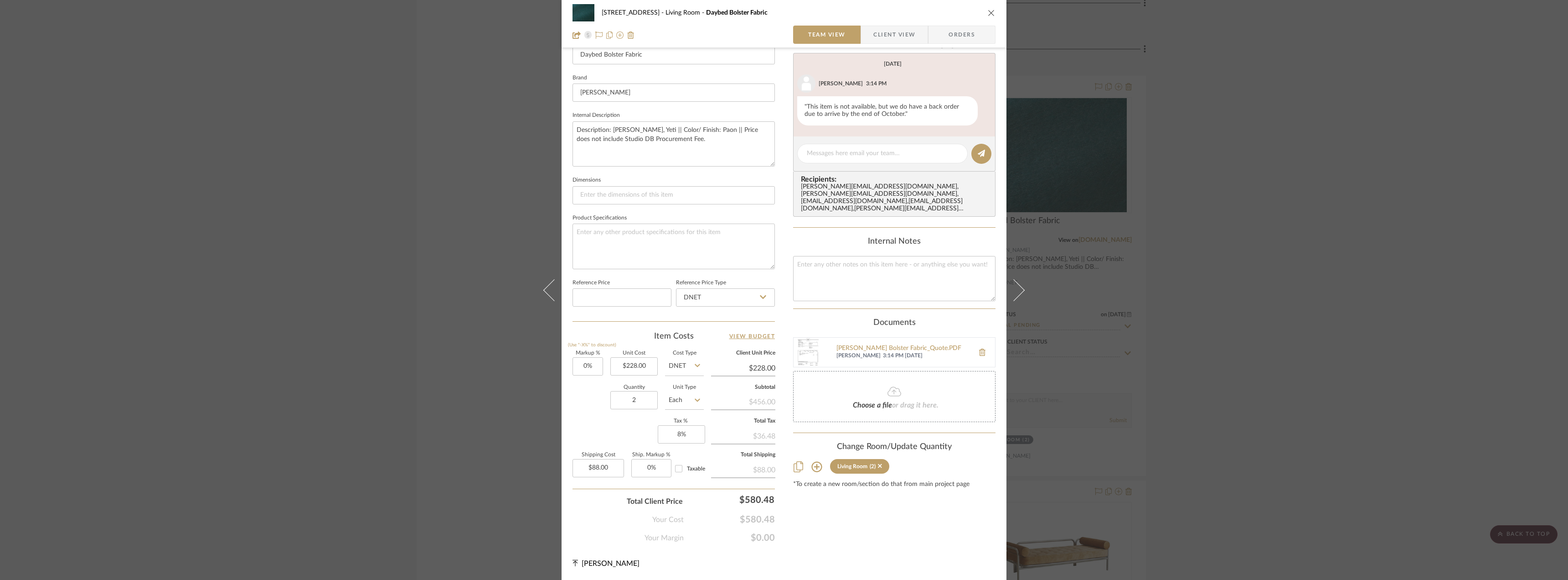
click at [848, 518] on div "Content here copies to Client View - confirm visibility there. Show in Client D…" at bounding box center [895, 168] width 202 height 751
click at [603, 472] on input "88.00" at bounding box center [598, 468] width 51 height 18
type input "$88.00"
click at [861, 517] on div "Content here copies to Client View - confirm visibility there. Show in Client D…" at bounding box center [895, 168] width 202 height 751
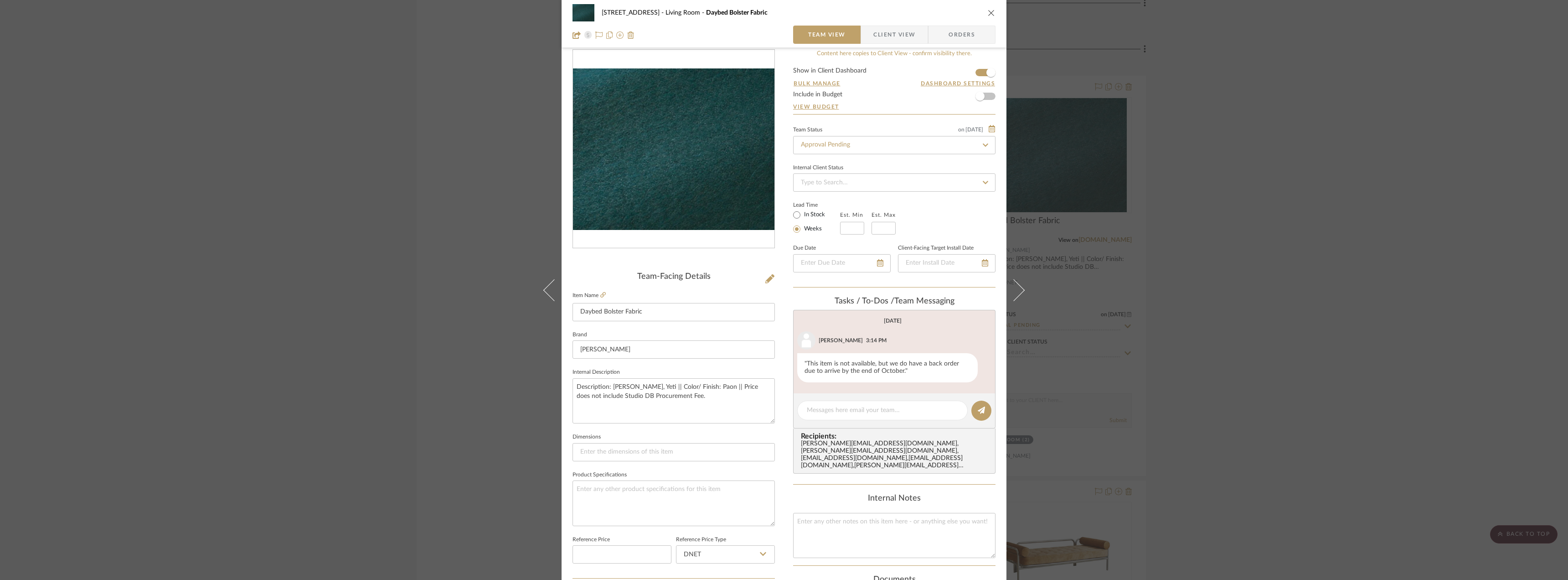
scroll to position [0, 0]
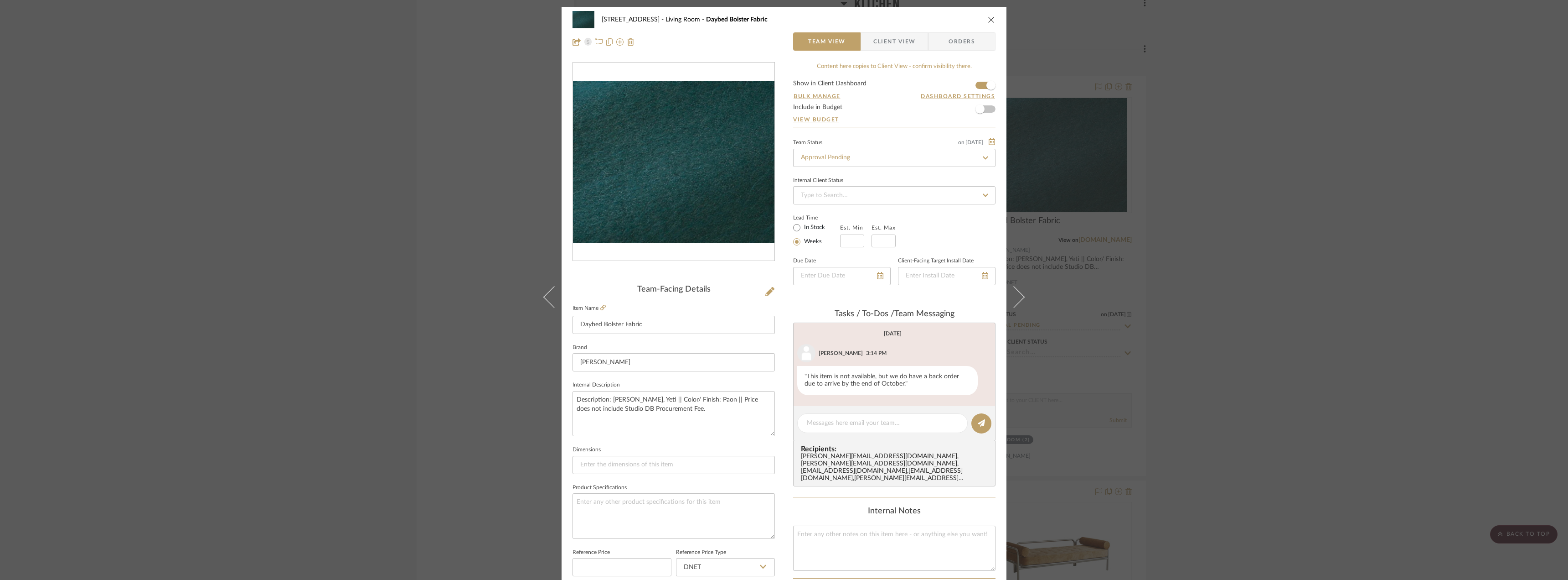
click at [1220, 311] on div "24080 - [STREET_ADDRESS] Living Room Daybed Bolster Fabric Team View Client Vie…" at bounding box center [784, 290] width 1568 height 580
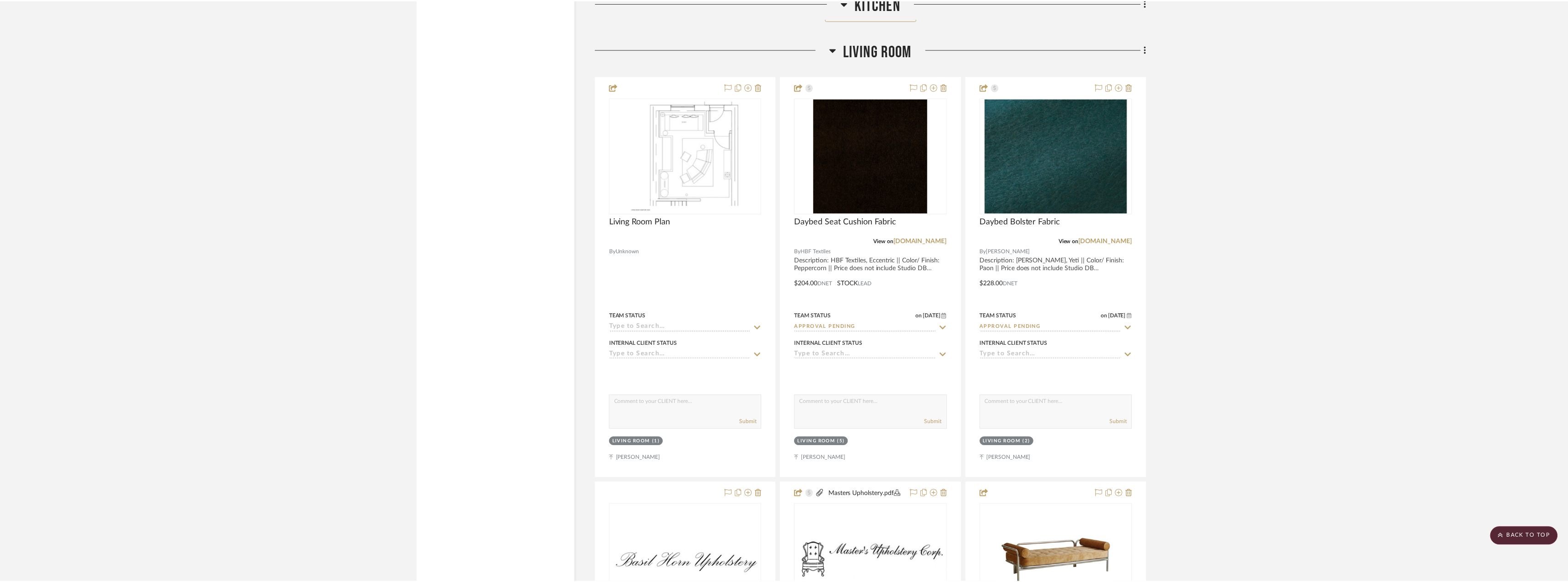
scroll to position [3661, 0]
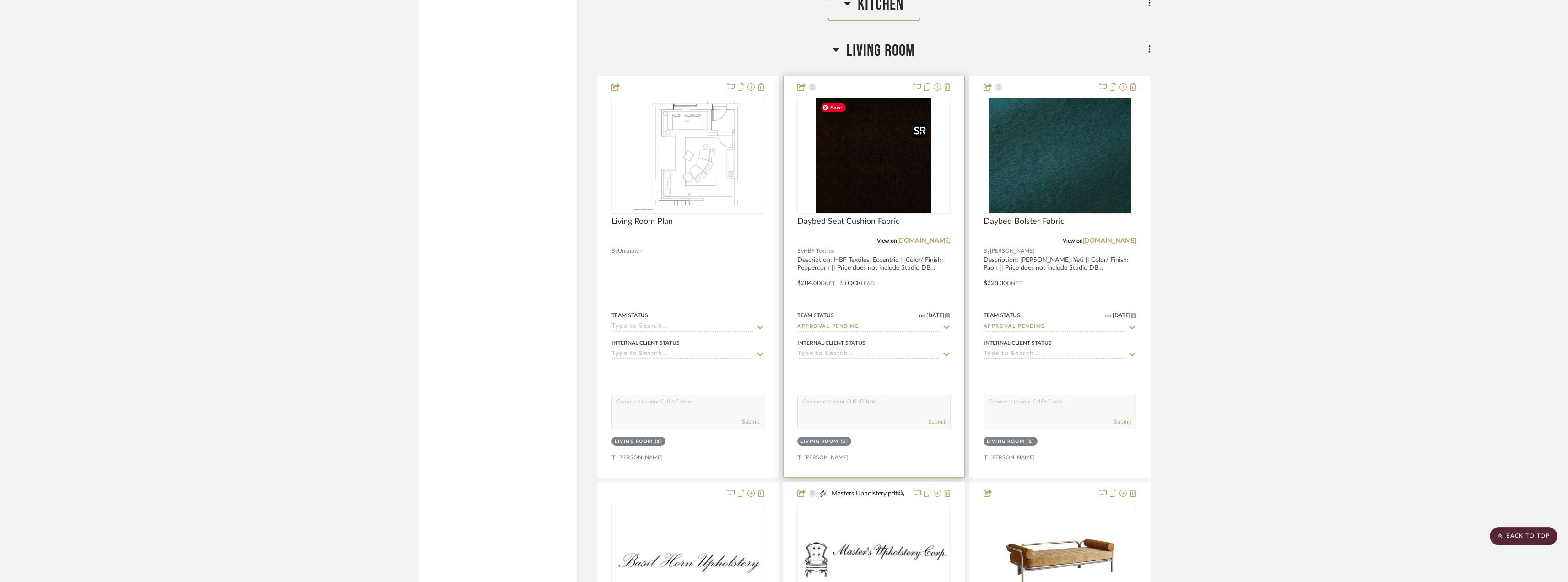
click at [854, 166] on img "0" at bounding box center [874, 156] width 114 height 114
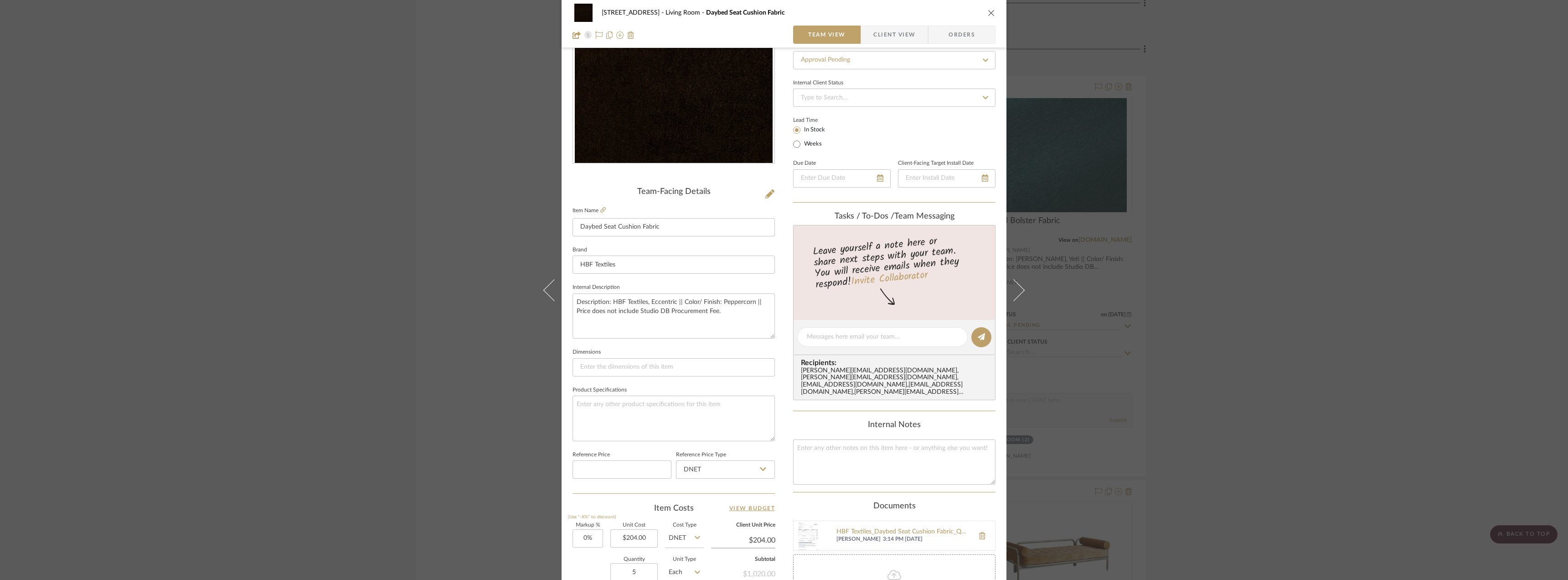
scroll to position [41, 0]
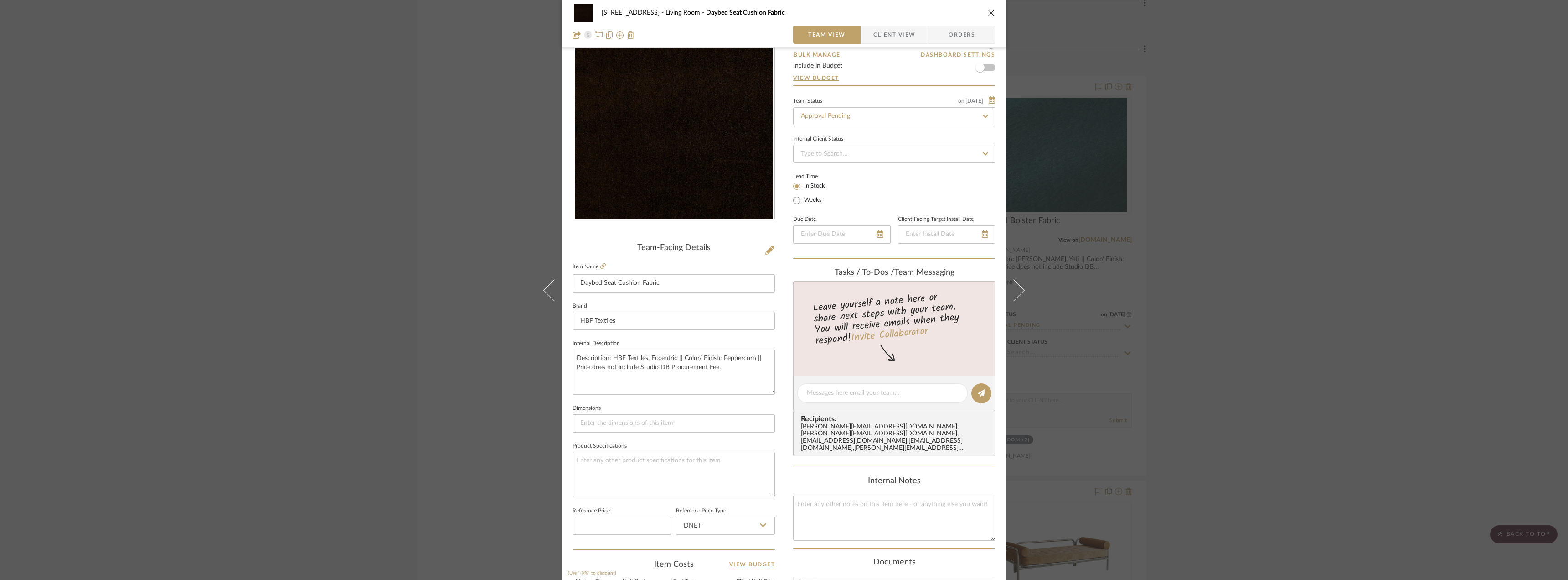
click at [894, 34] on span "Client View" at bounding box center [894, 34] width 42 height 18
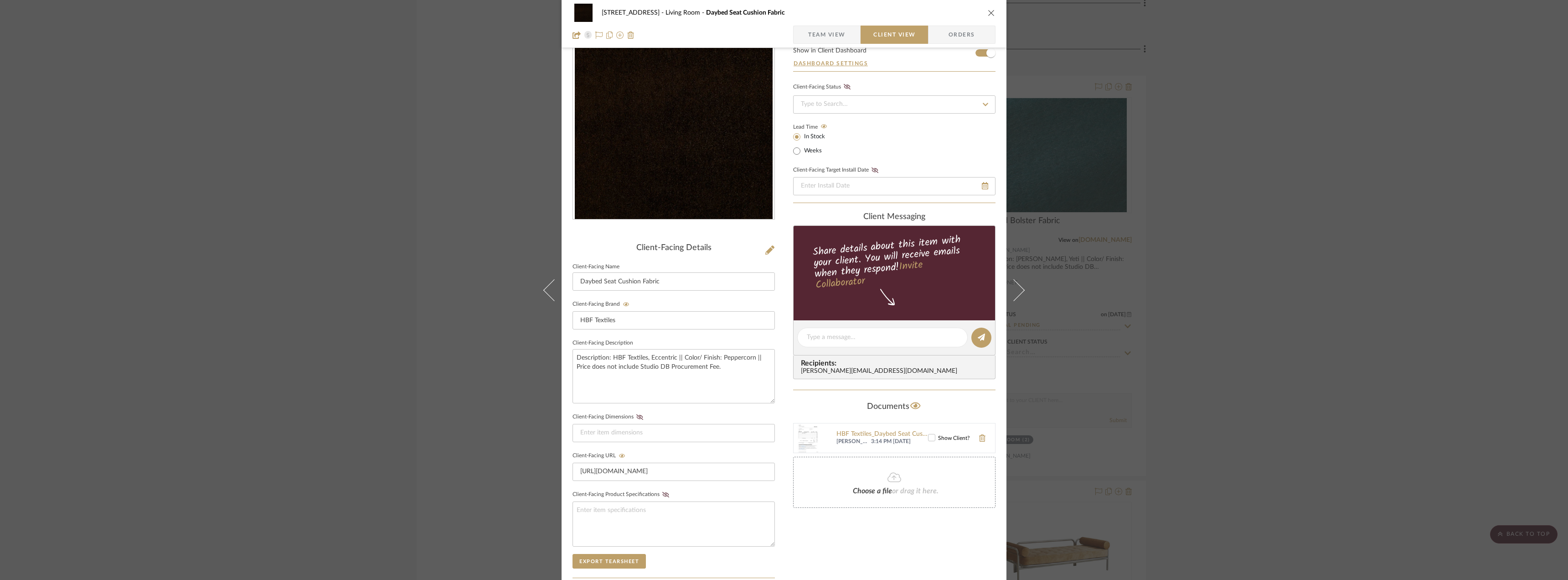
click at [851, 29] on span "Team View" at bounding box center [826, 34] width 67 height 18
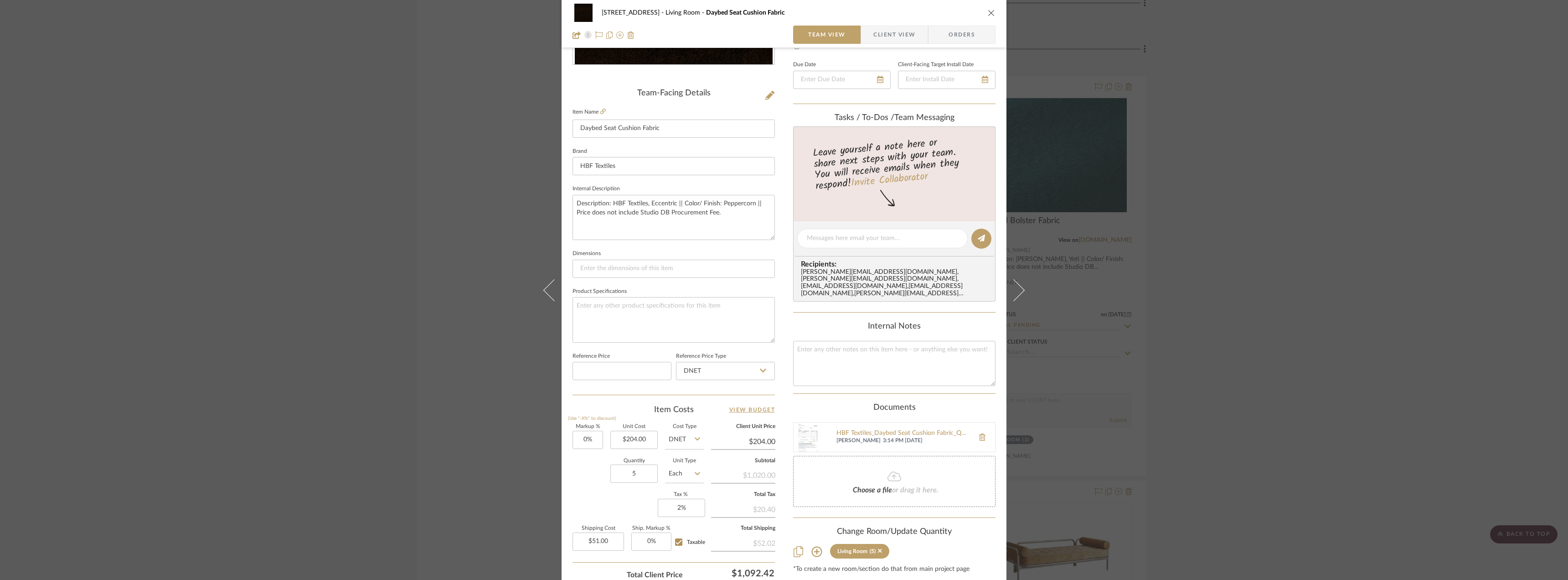
scroll to position [269, 0]
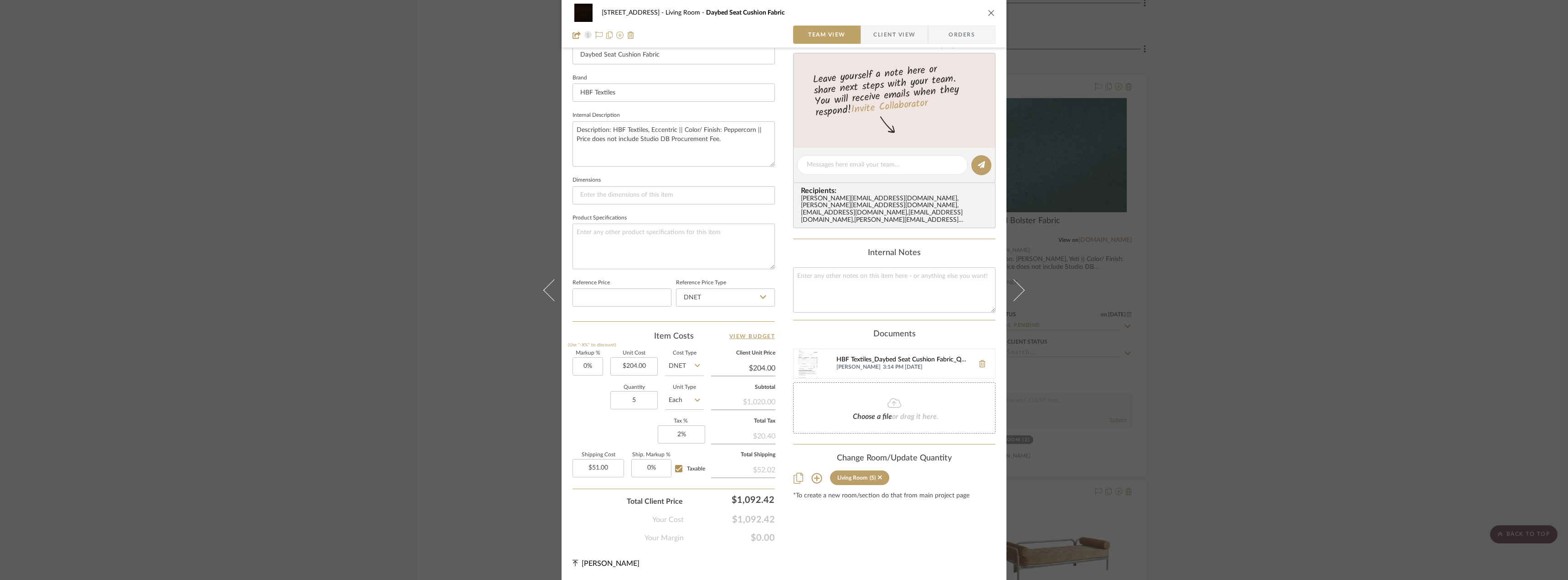
click at [887, 356] on div "HBF Textiles_Daybed Seat Cushion Fabric_Quote.pdf" at bounding box center [903, 360] width 133 height 8
click at [683, 464] on div at bounding box center [679, 468] width 16 height 14
click at [690, 470] on span "Taxable" at bounding box center [696, 468] width 18 height 6
click at [686, 470] on input "Taxable" at bounding box center [678, 468] width 14 height 14
checkbox input "false"
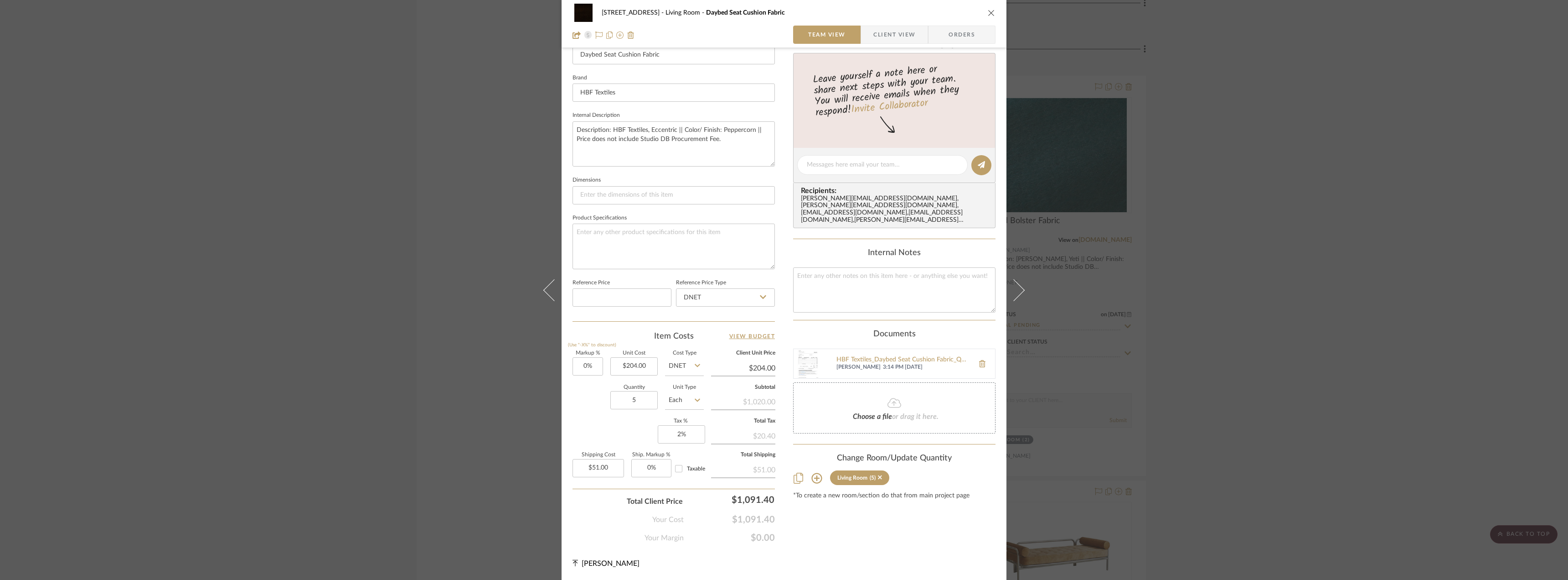
click at [870, 534] on div "Content here copies to Client View - confirm visibility there. Show in Client D…" at bounding box center [895, 168] width 202 height 751
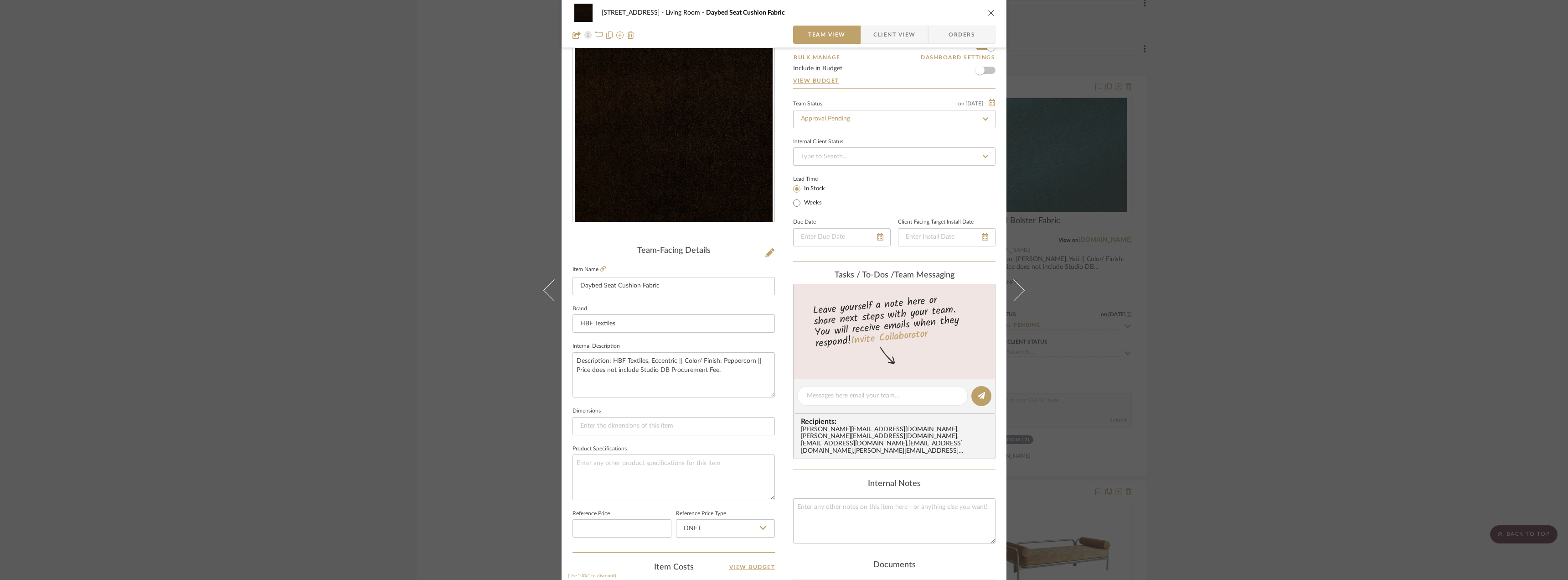
scroll to position [0, 0]
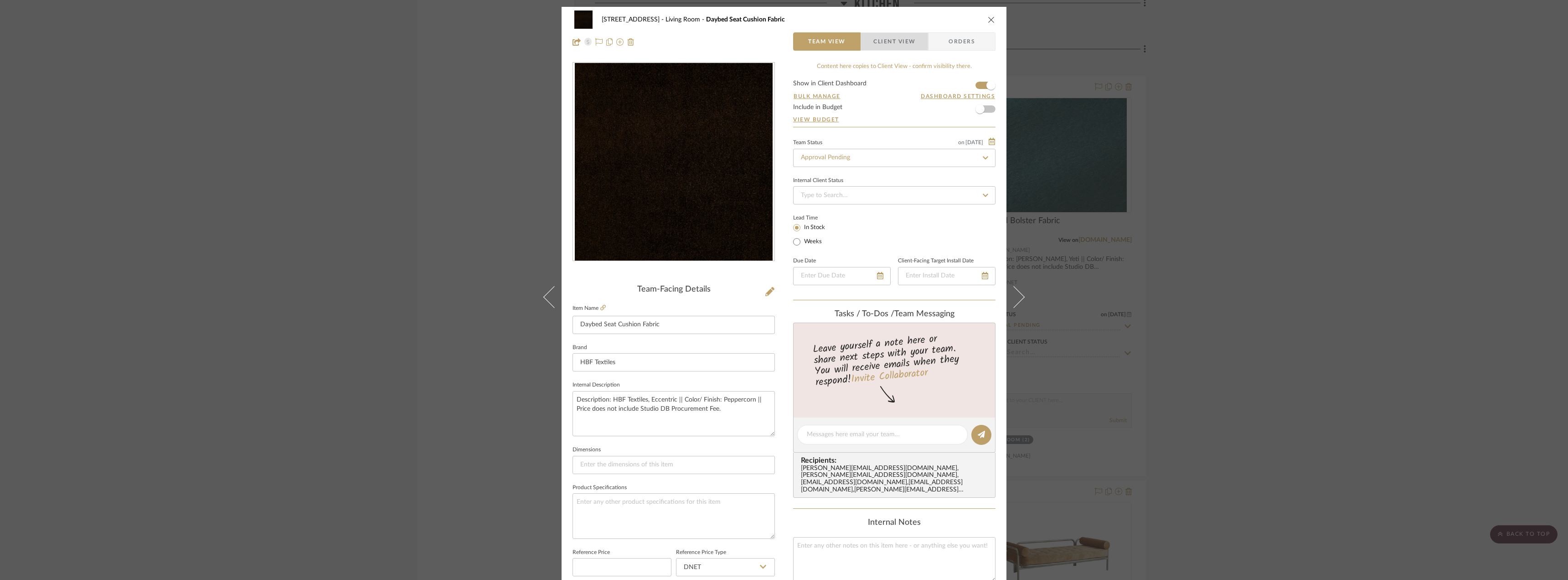
drag, startPoint x: 905, startPoint y: 44, endPoint x: 1248, endPoint y: 164, distance: 363.4
click at [905, 43] on span "Client View" at bounding box center [894, 41] width 42 height 18
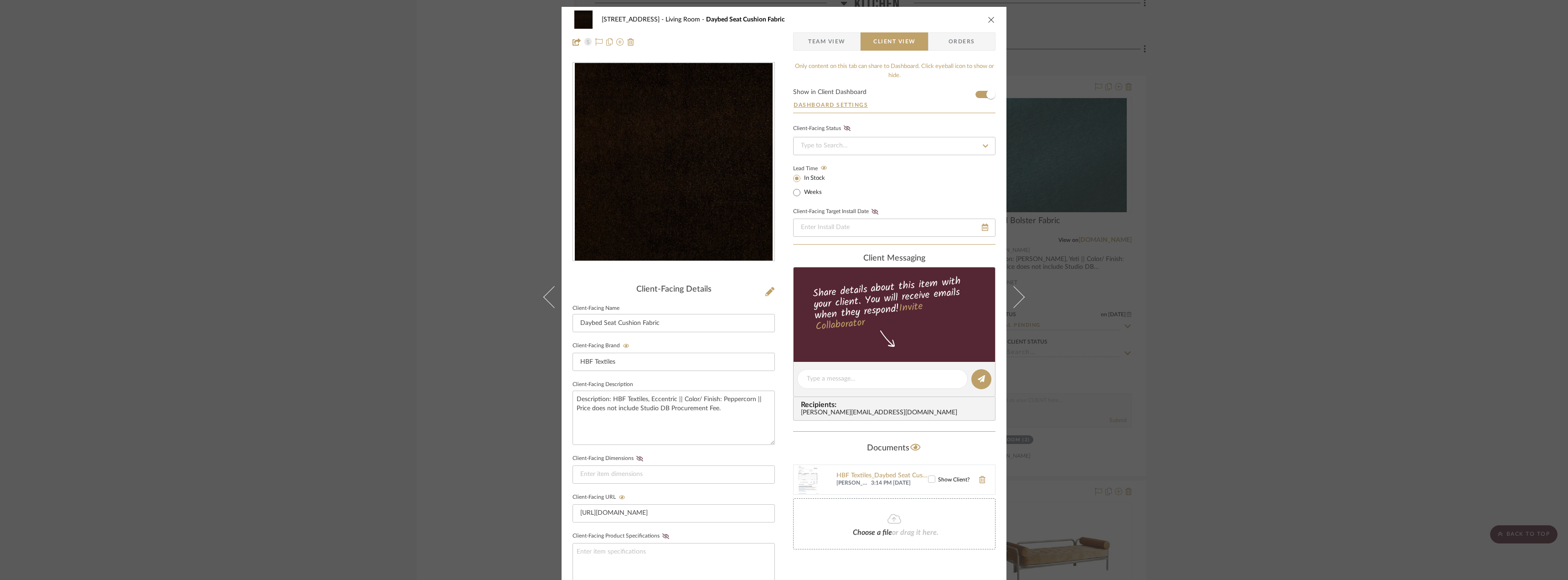
click at [1360, 188] on div "24080 - [STREET_ADDRESS] Living Room Daybed Seat Cushion Fabric Team View Clien…" at bounding box center [784, 290] width 1568 height 580
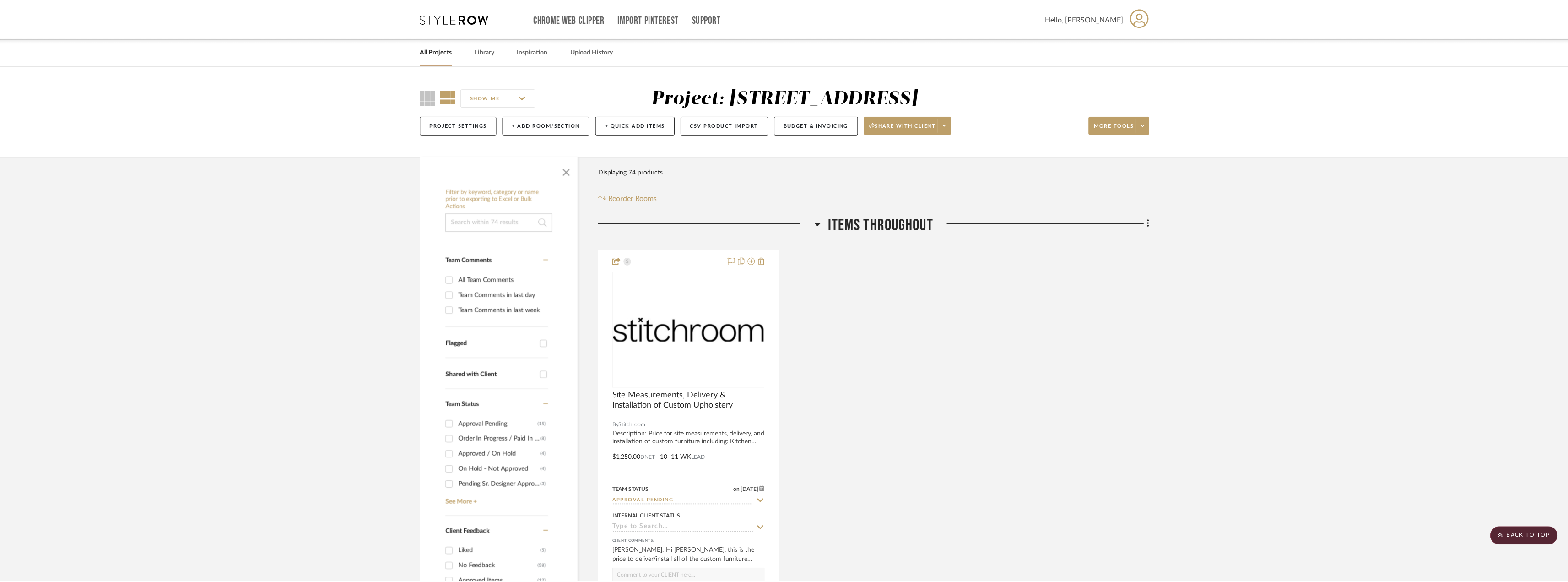
scroll to position [3661, 0]
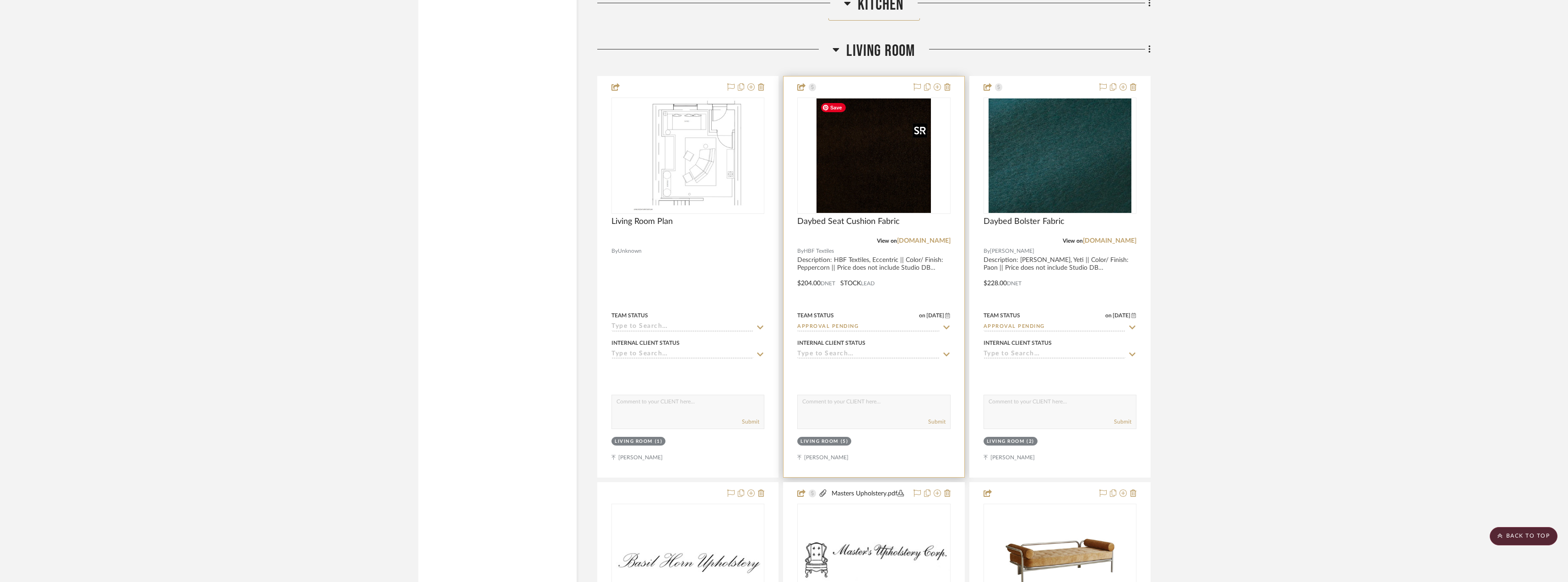
click at [911, 175] on img "0" at bounding box center [874, 156] width 114 height 114
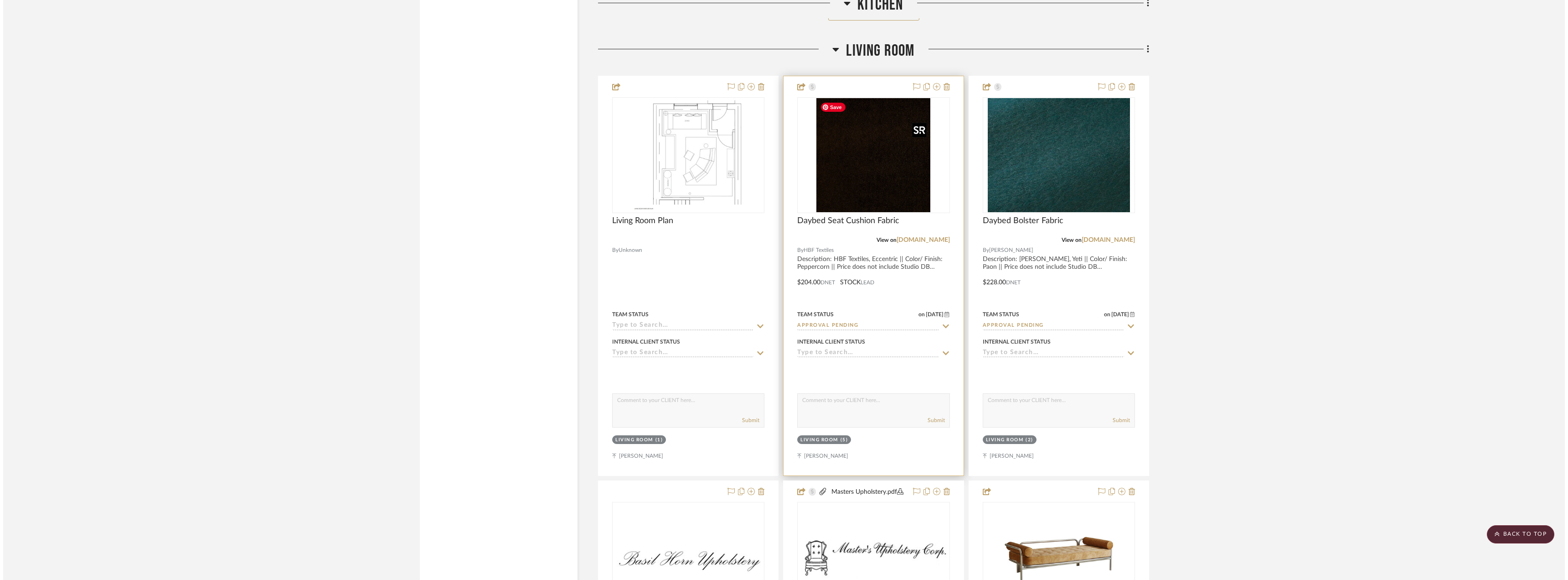
scroll to position [0, 0]
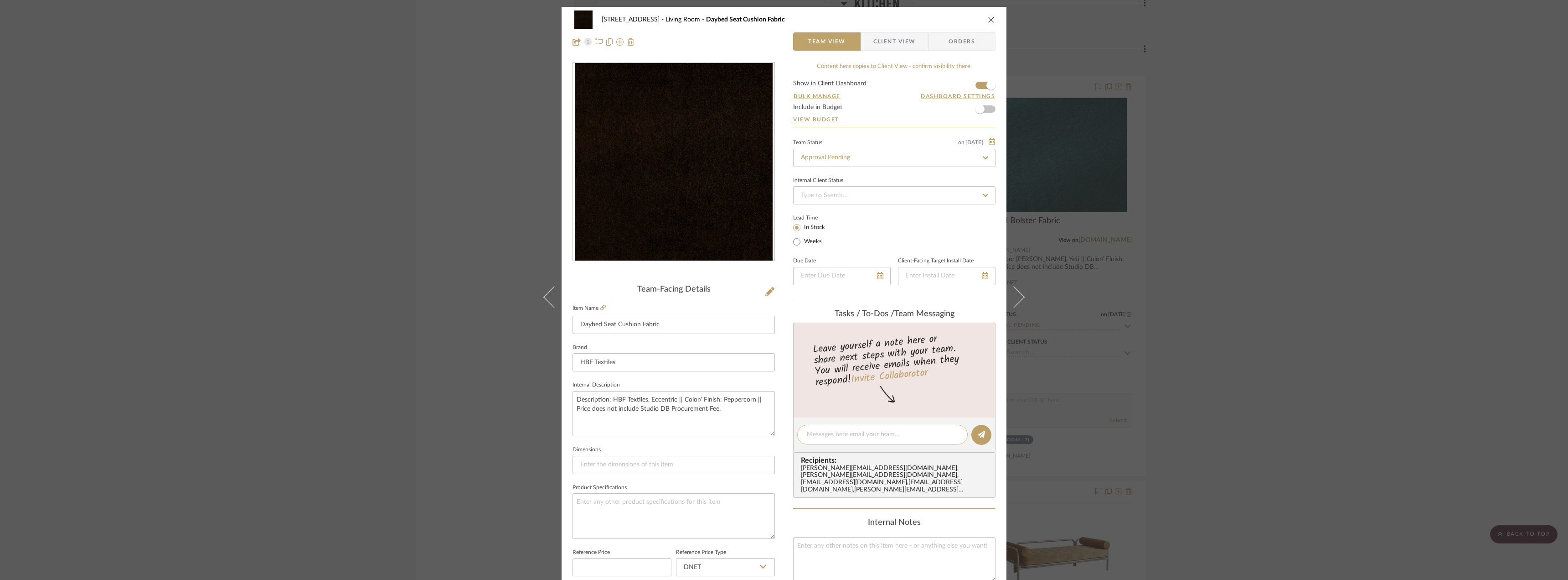
click at [827, 441] on div at bounding box center [882, 434] width 171 height 19
click at [827, 436] on textarea at bounding box center [883, 434] width 151 height 9
type textarea "backordered until October"
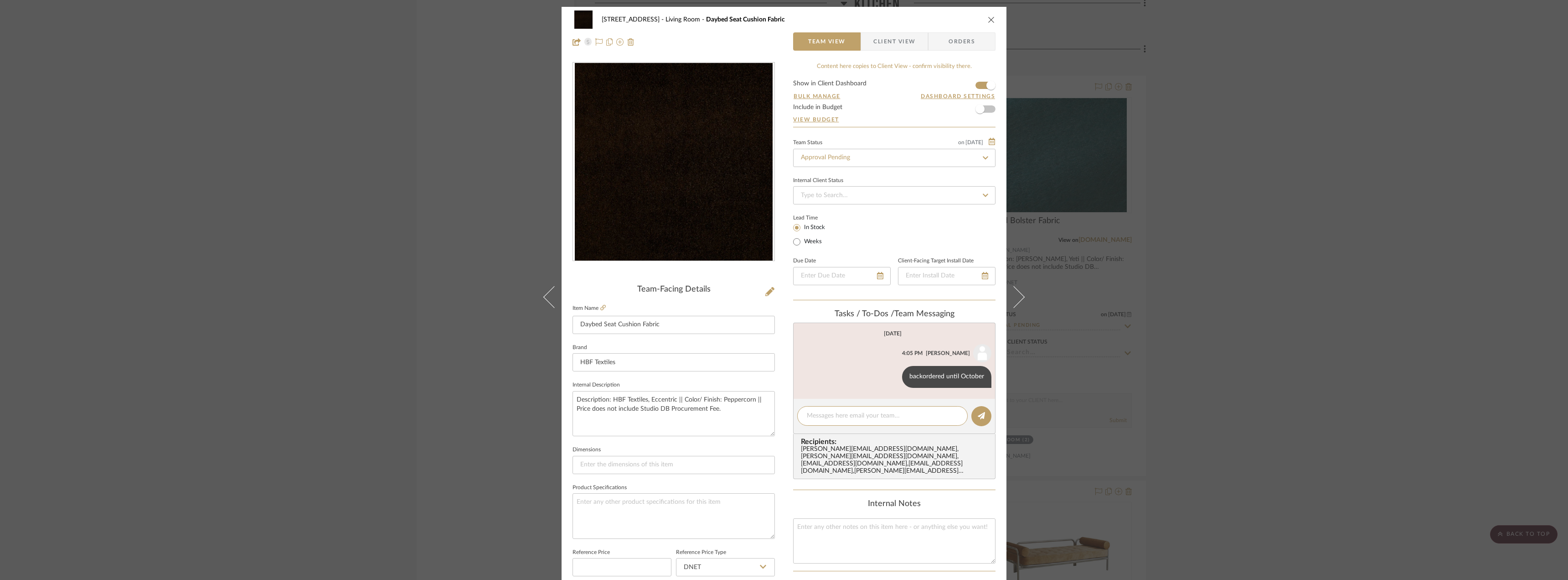
click at [1327, 248] on div "24080 - [STREET_ADDRESS] Living Room Daybed Seat Cushion Fabric Team View Clien…" at bounding box center [784, 290] width 1568 height 580
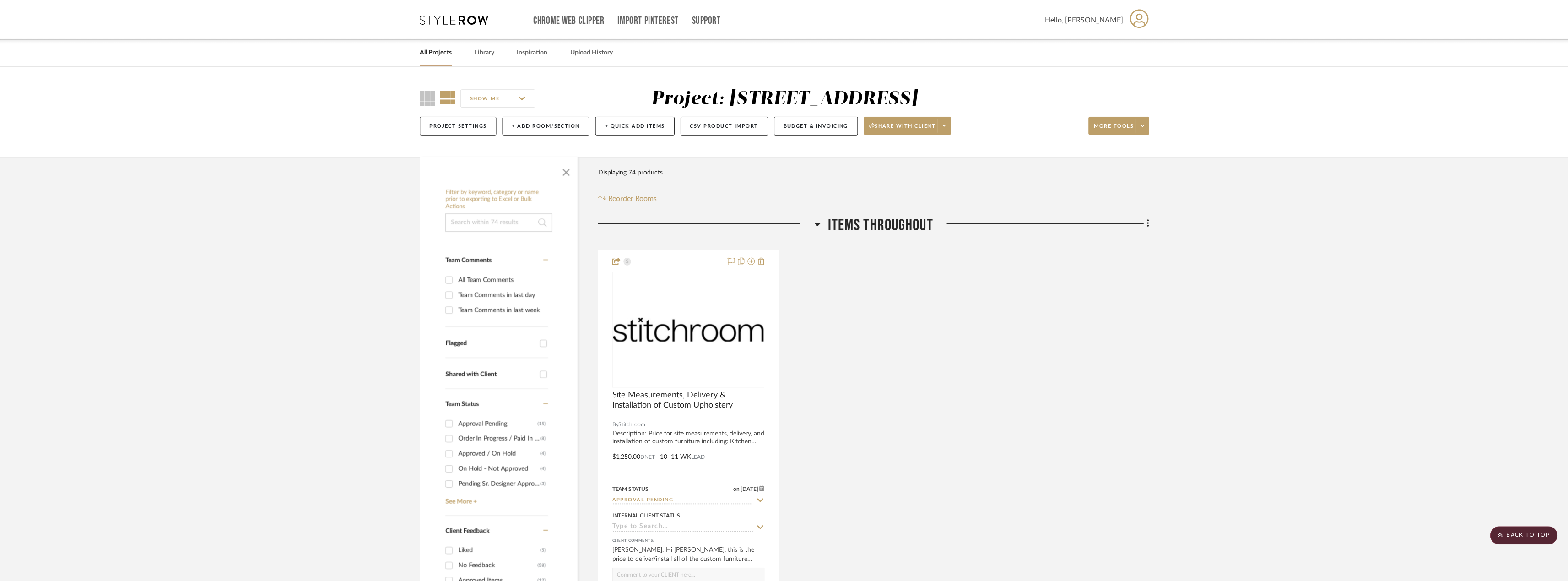
scroll to position [3661, 0]
